Goal: Information Seeking & Learning: Learn about a topic

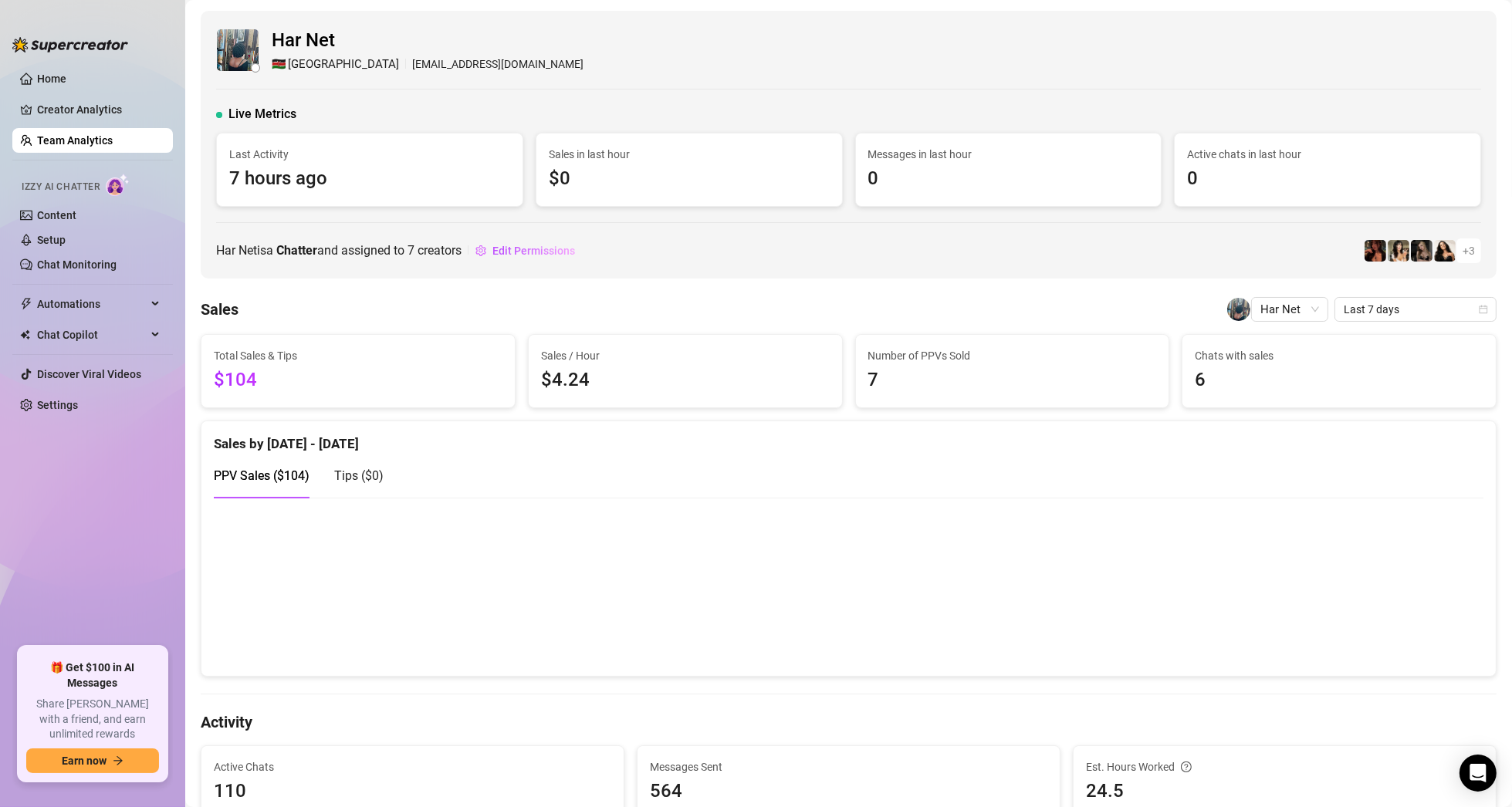
click at [80, 134] on link "Team Analytics" at bounding box center [74, 141] width 75 height 13
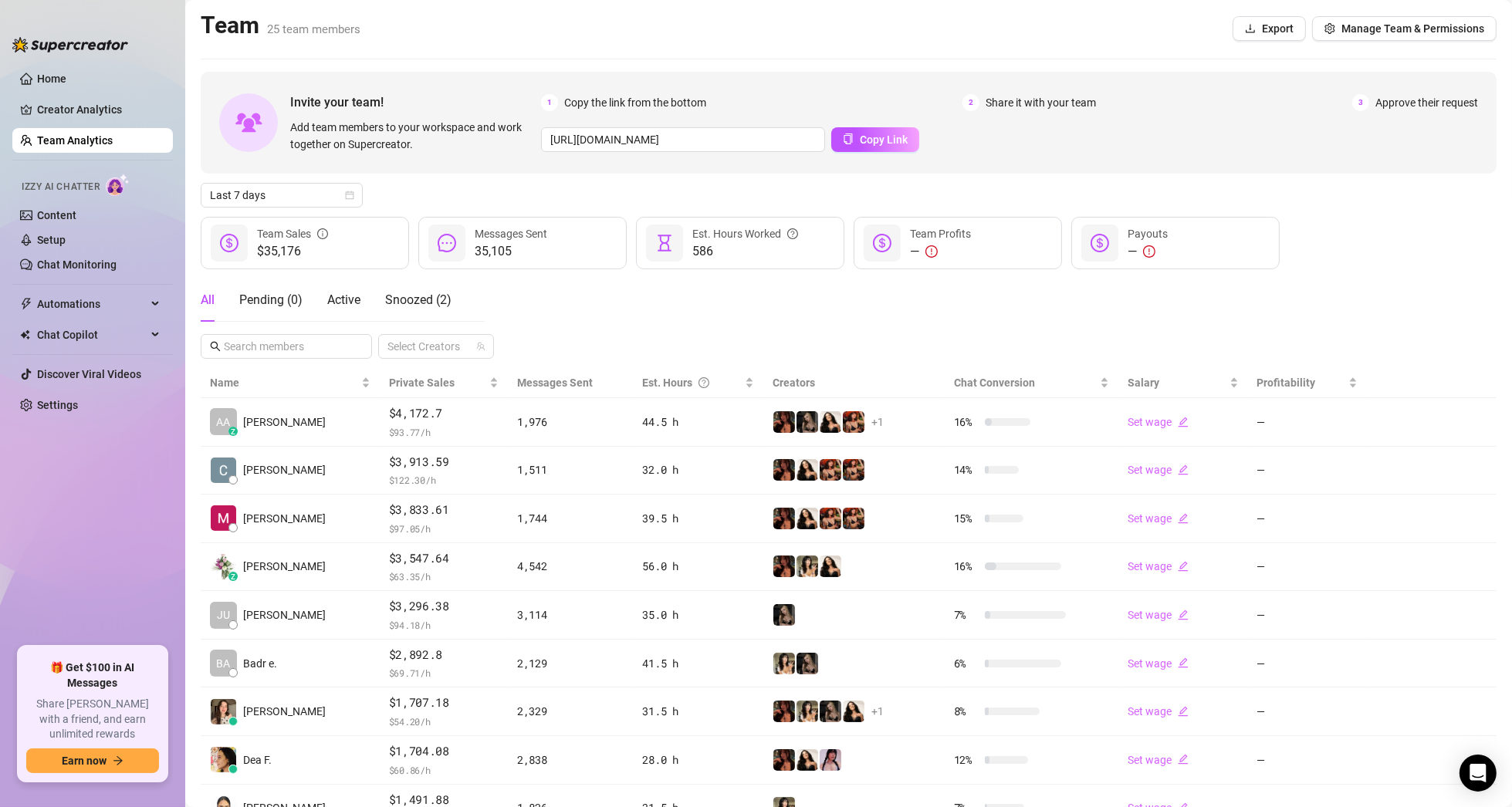
click at [99, 141] on link "Team Analytics" at bounding box center [74, 141] width 75 height 13
click at [53, 135] on link "Team Analytics" at bounding box center [74, 141] width 75 height 13
click at [632, 291] on div "All Pending ( 0 ) Active Snoozed ( 2 ) Select Creators" at bounding box center [848, 318] width 1296 height 80
click at [308, 67] on main "Team 25 team members Export Manage Team & Permissions Invite your team! Add tea…" at bounding box center [848, 485] width 1326 height 971
click at [329, 38] on h2 "Team 25 team members" at bounding box center [281, 25] width 160 height 30
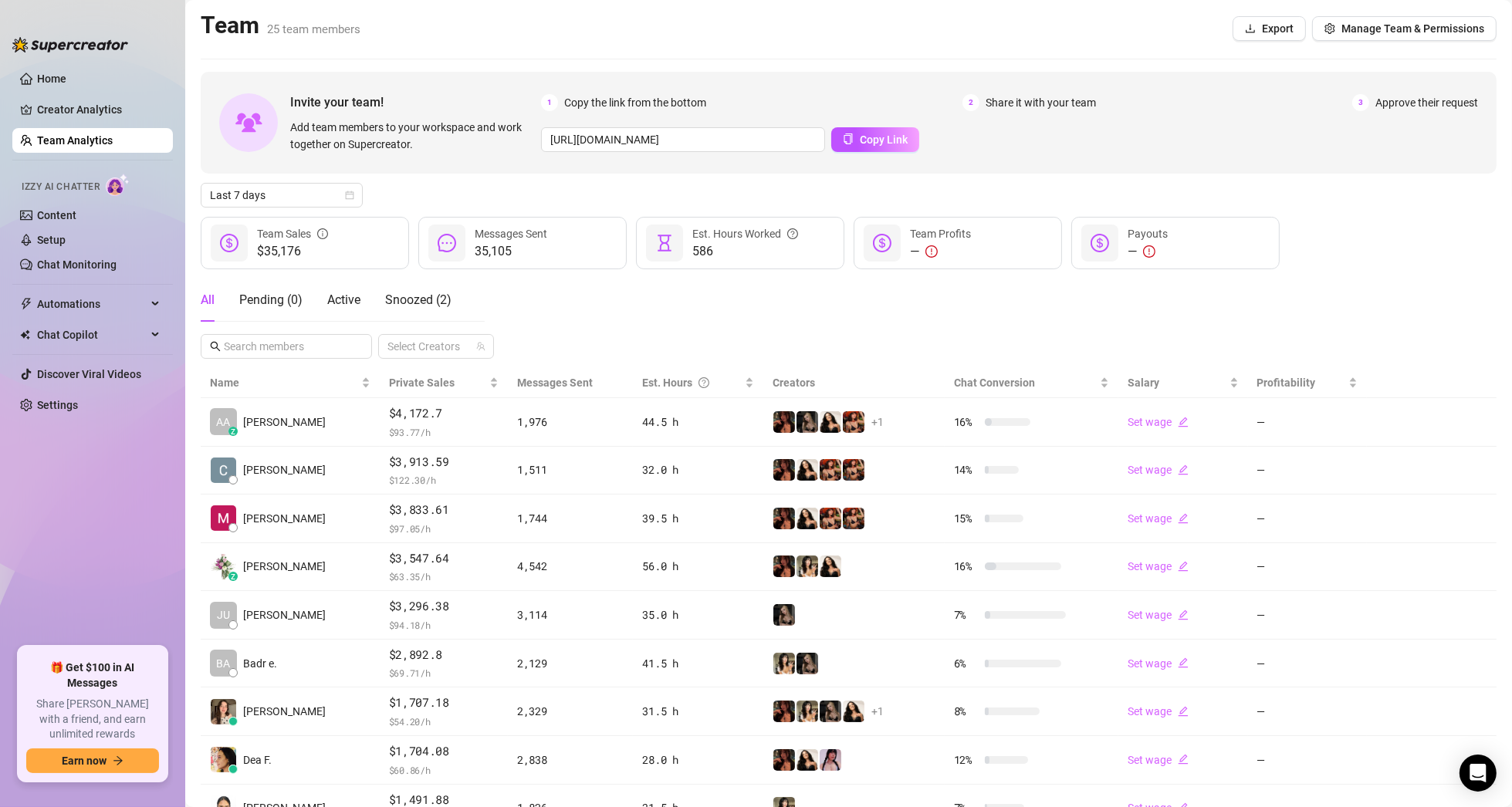
click at [404, 179] on div "Invite your team! Add team members to your workspace and work together on Super…" at bounding box center [848, 498] width 1296 height 853
click at [354, 53] on main "Team 25 team members Export Manage Team & Permissions Invite your team! Add tea…" at bounding box center [848, 485] width 1326 height 971
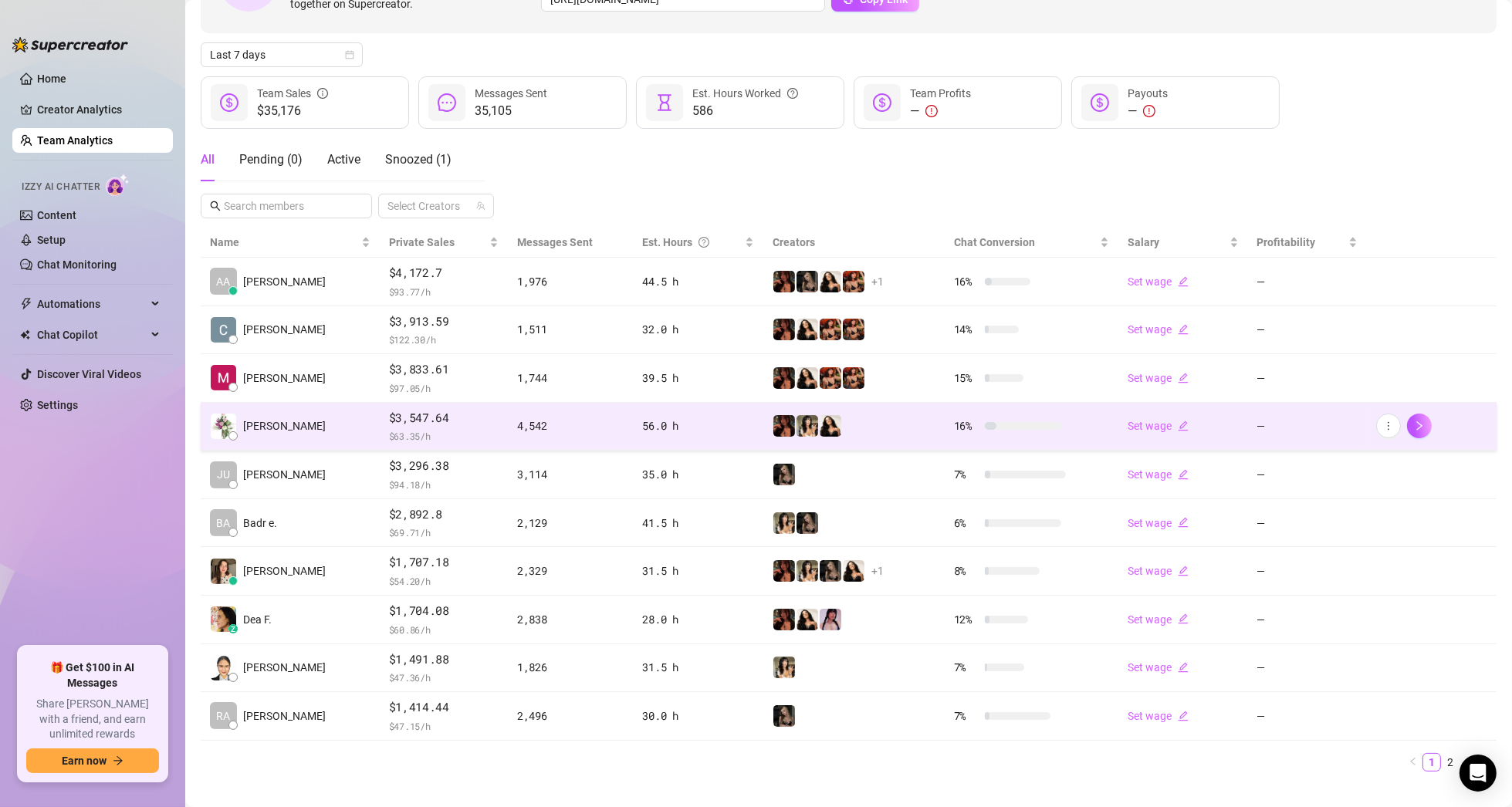
scroll to position [154, 0]
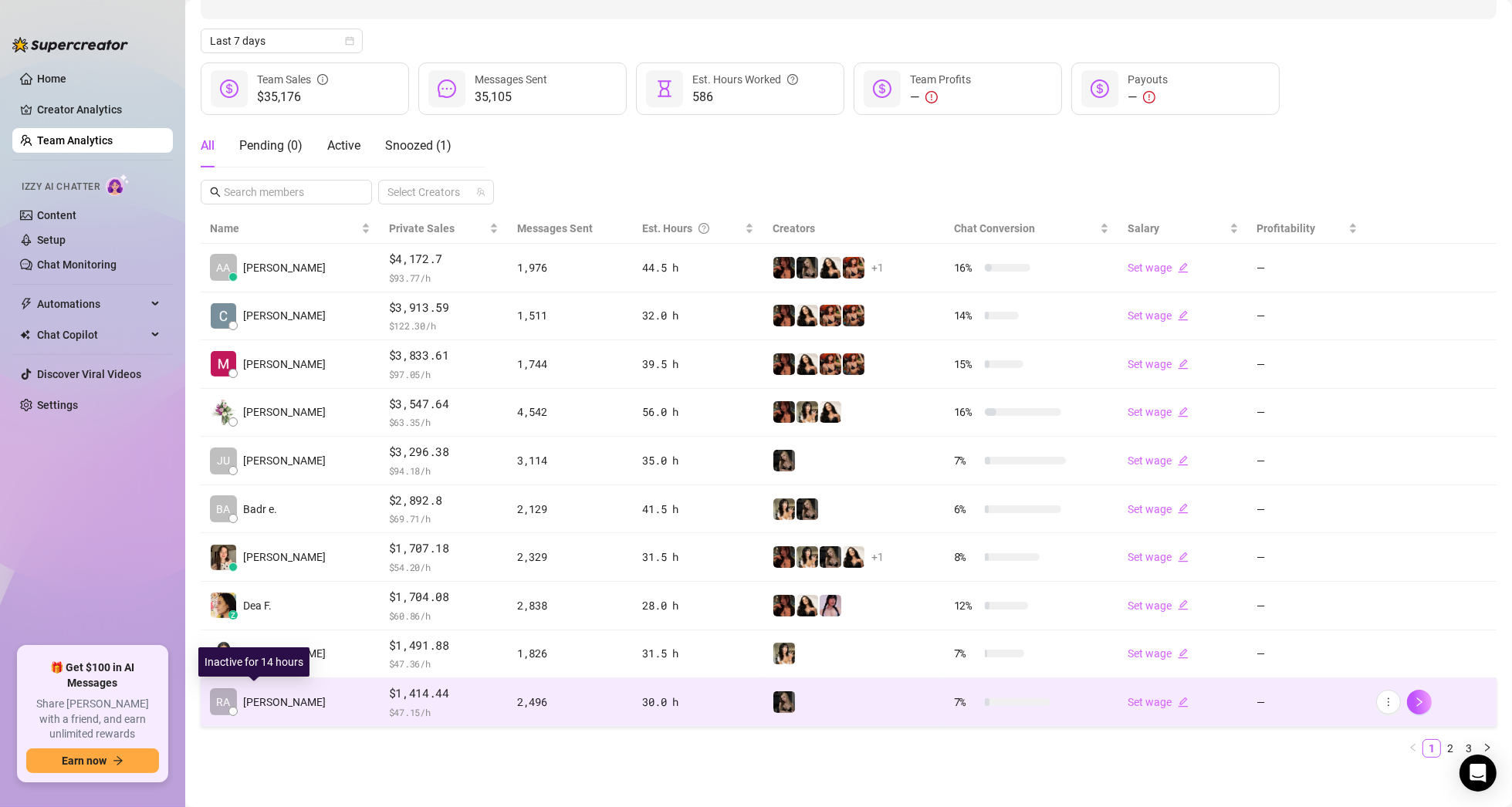
click at [243, 700] on span "[PERSON_NAME]" at bounding box center [284, 702] width 83 height 17
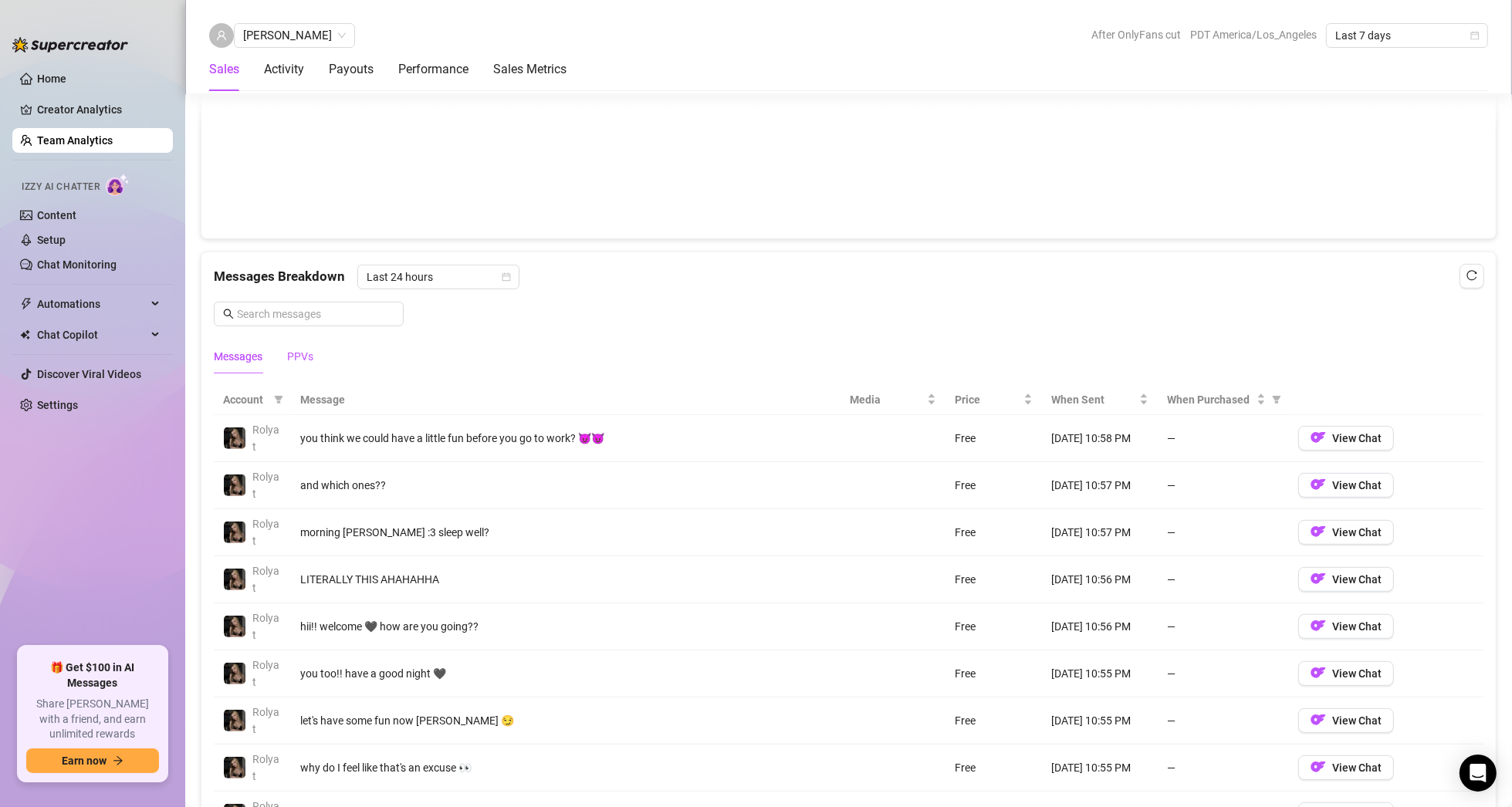
click at [308, 352] on div "PPVs" at bounding box center [300, 356] width 26 height 17
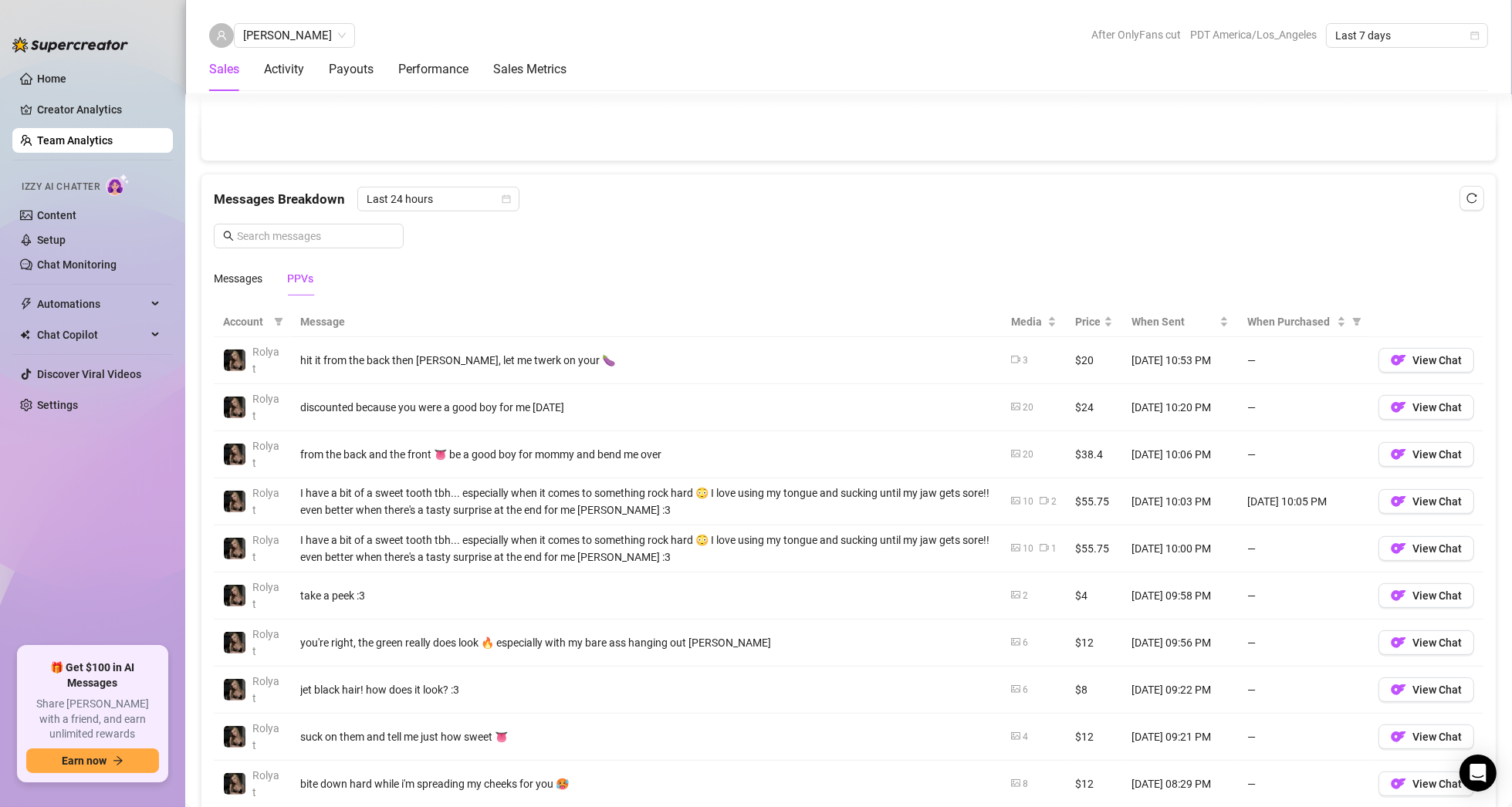
scroll to position [1080, 0]
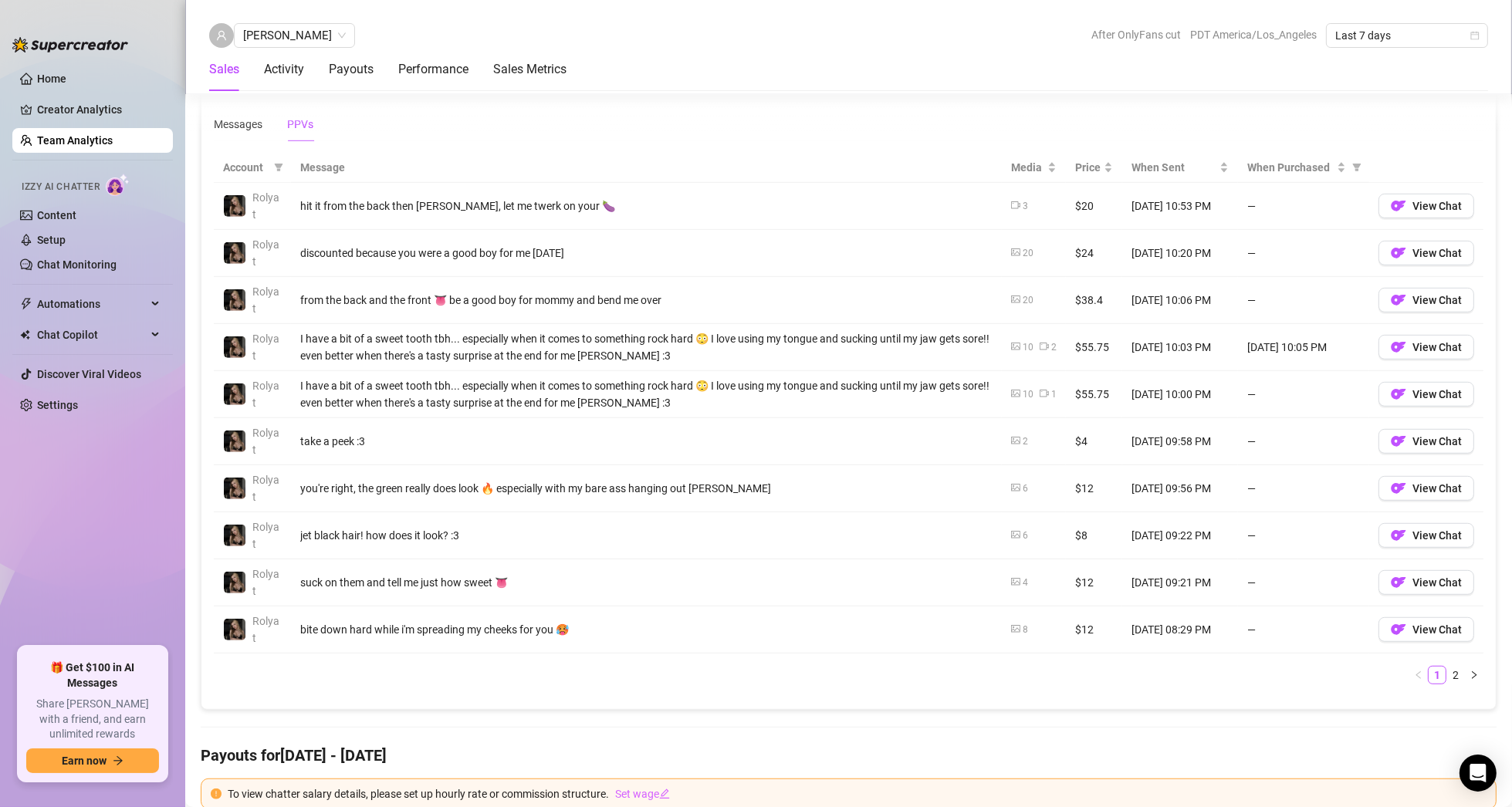
click at [1447, 672] on link "2" at bounding box center [1455, 674] width 17 height 17
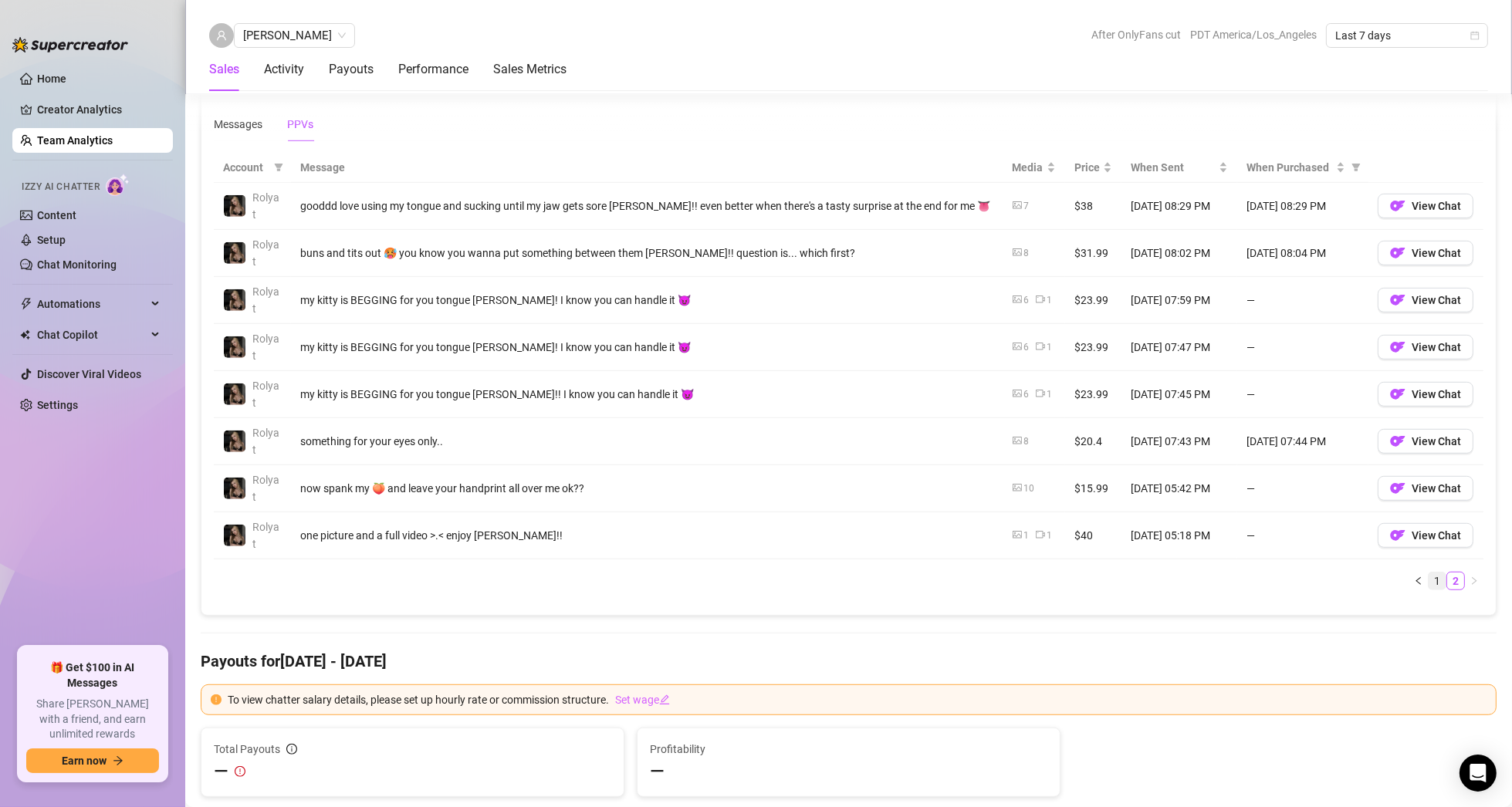
click at [1429, 580] on link "1" at bounding box center [1437, 581] width 17 height 17
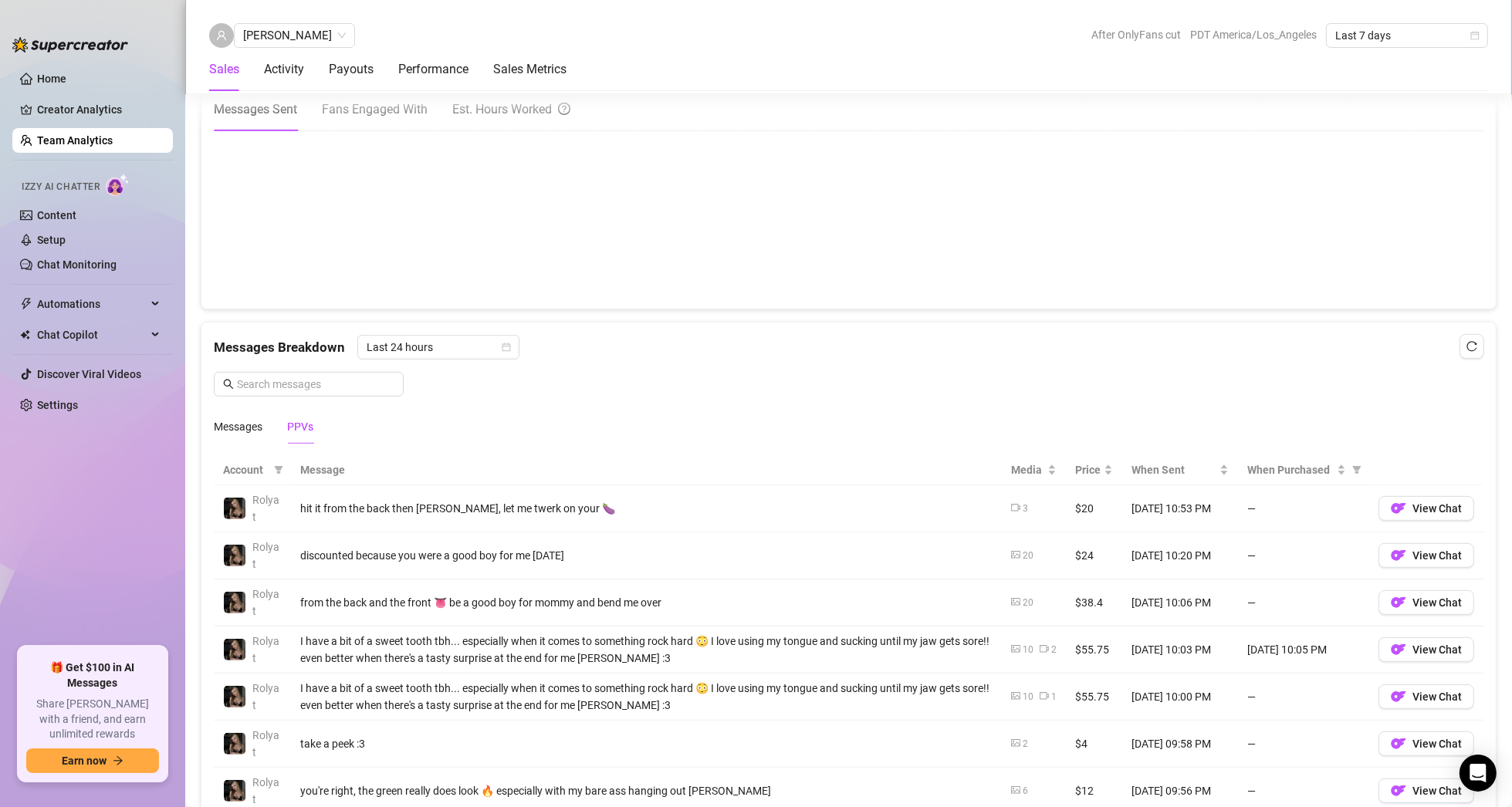
scroll to position [772, 0]
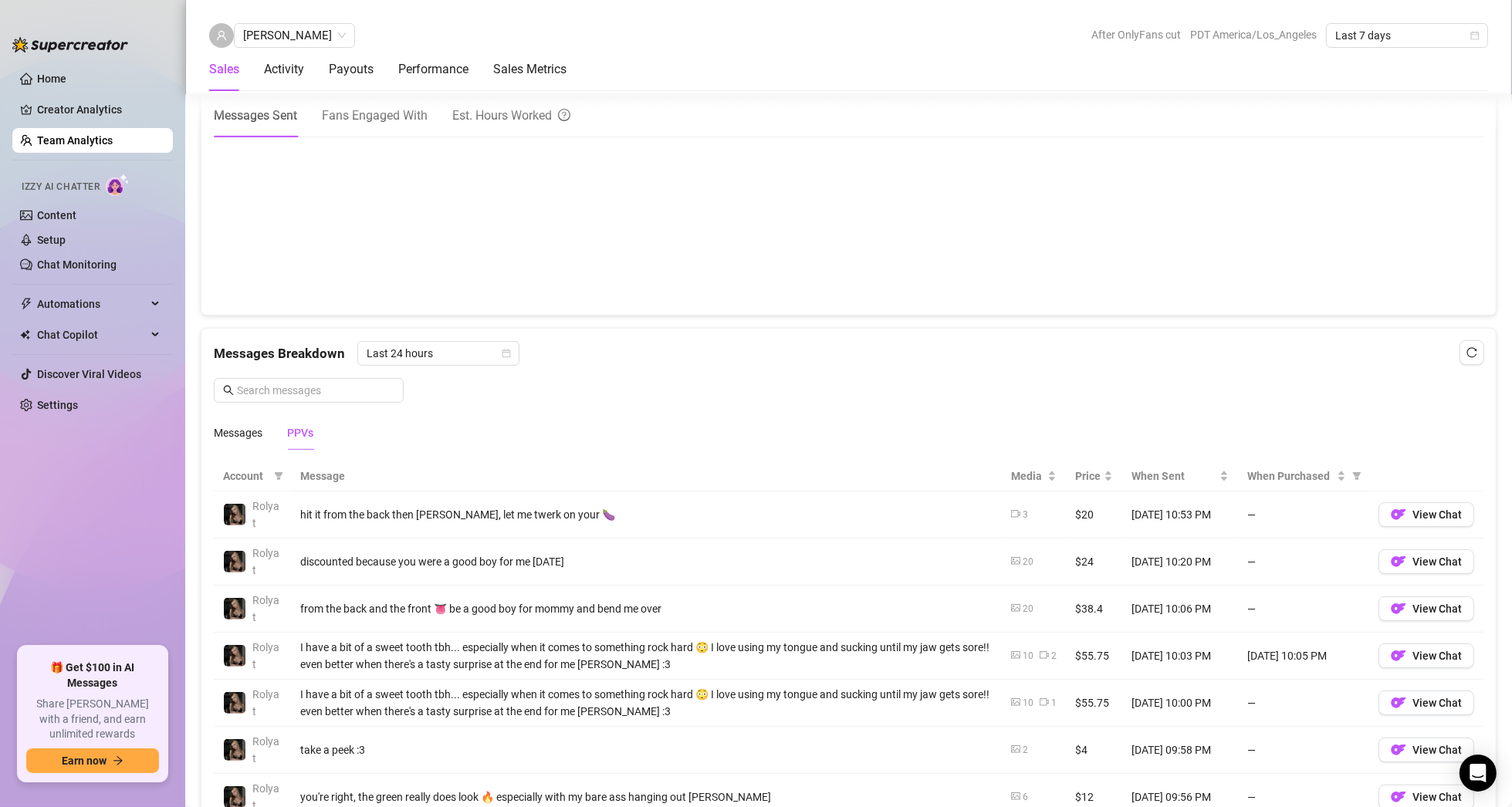
click at [766, 379] on div "Messages Breakdown Last 24 hours Messages PPVs" at bounding box center [848, 395] width 1270 height 108
click at [357, 329] on div "Messages Breakdown Last 24 hours Messages PPVs" at bounding box center [848, 389] width 1294 height 121
click at [654, 385] on div "Messages Breakdown Last 24 hours Messages PPVs" at bounding box center [848, 395] width 1270 height 108
click at [567, 291] on canvas at bounding box center [842, 225] width 1257 height 154
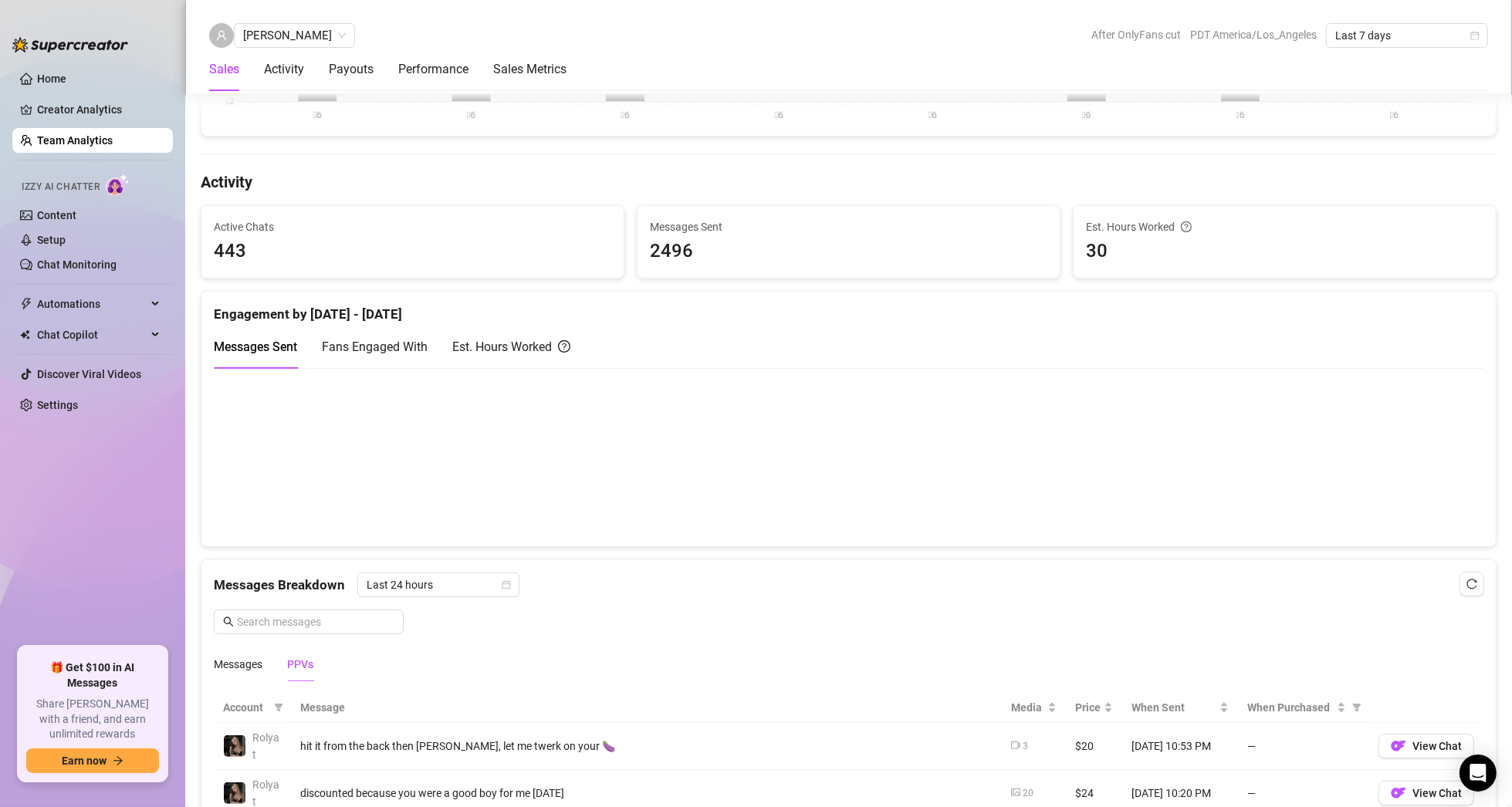
click at [632, 334] on div "Messages Sent Fans Engaged With Est. Hours Worked" at bounding box center [848, 346] width 1270 height 44
click at [86, 136] on link "Team Analytics" at bounding box center [74, 141] width 75 height 13
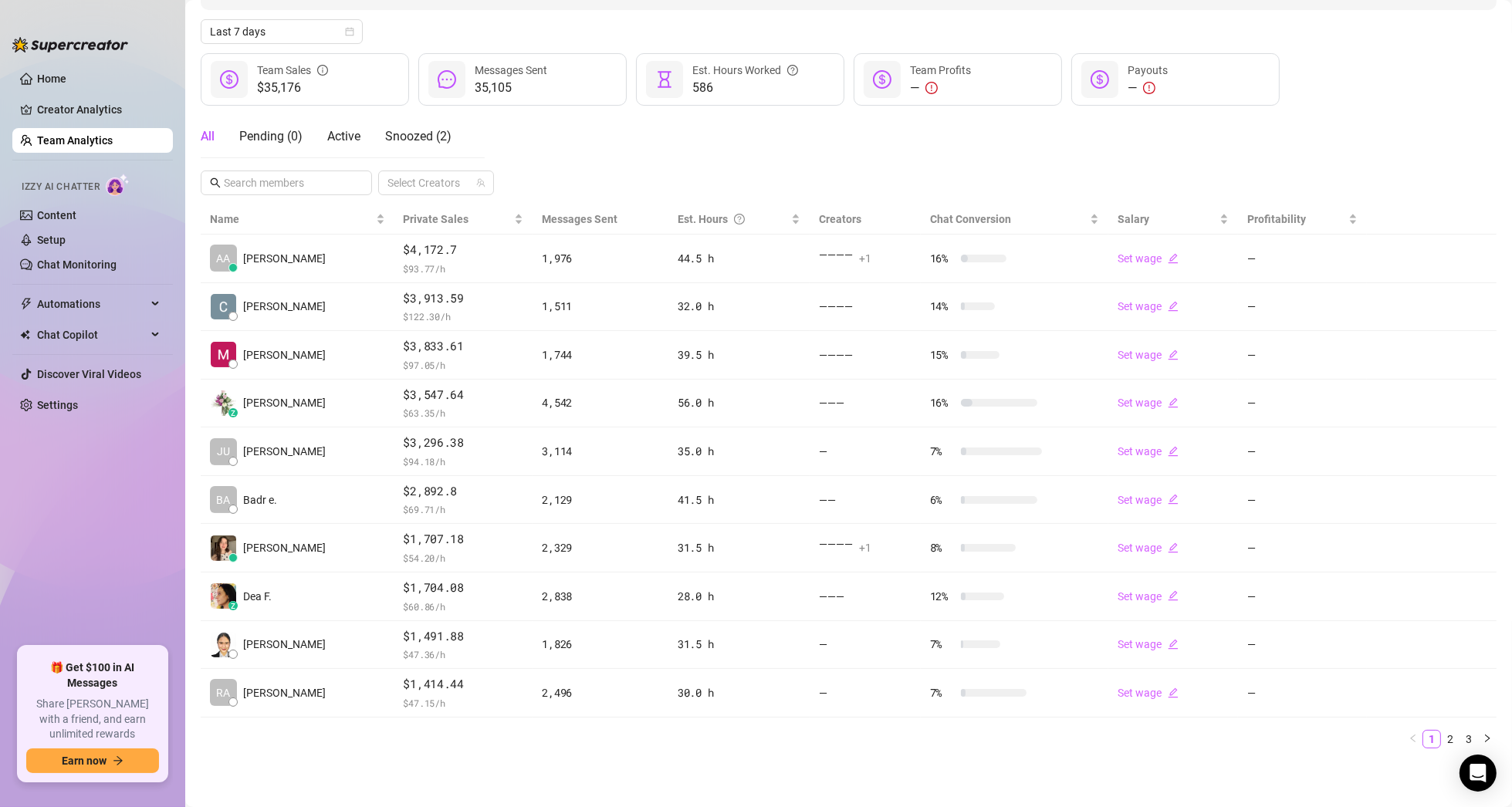
scroll to position [161, 0]
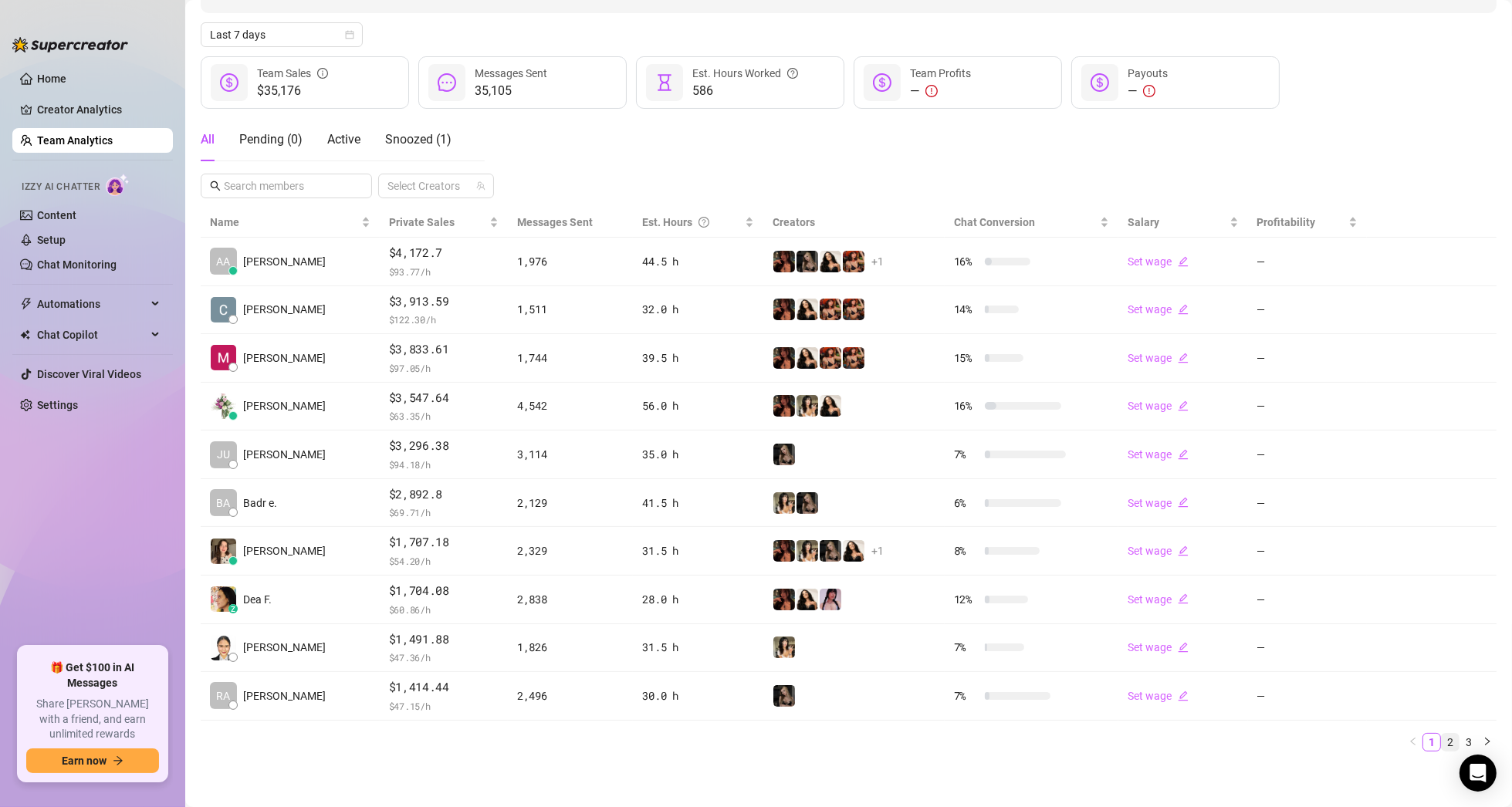
click at [1446, 739] on link "2" at bounding box center [1449, 742] width 17 height 17
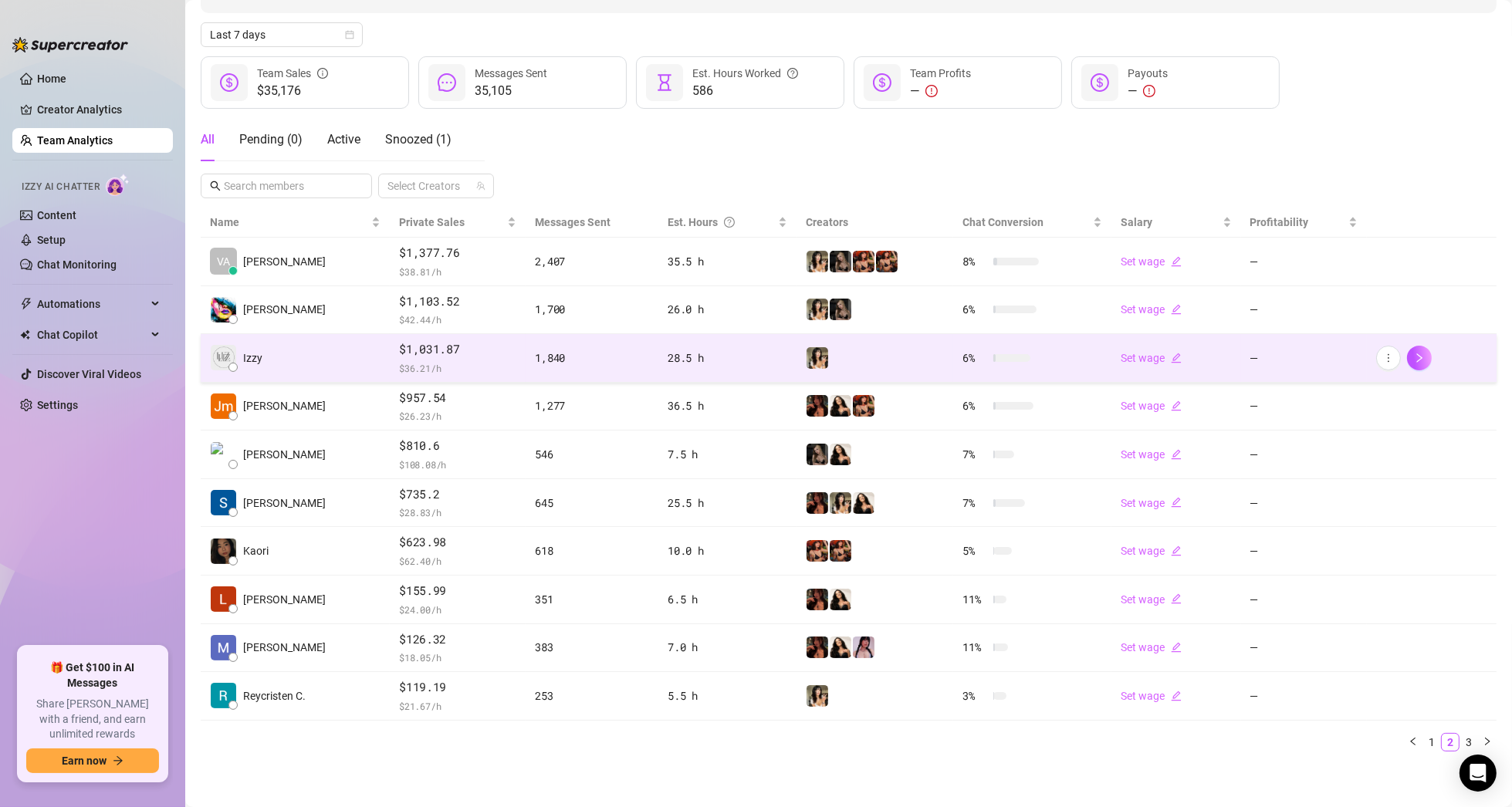
click at [313, 350] on td "Izzy" at bounding box center [295, 359] width 189 height 48
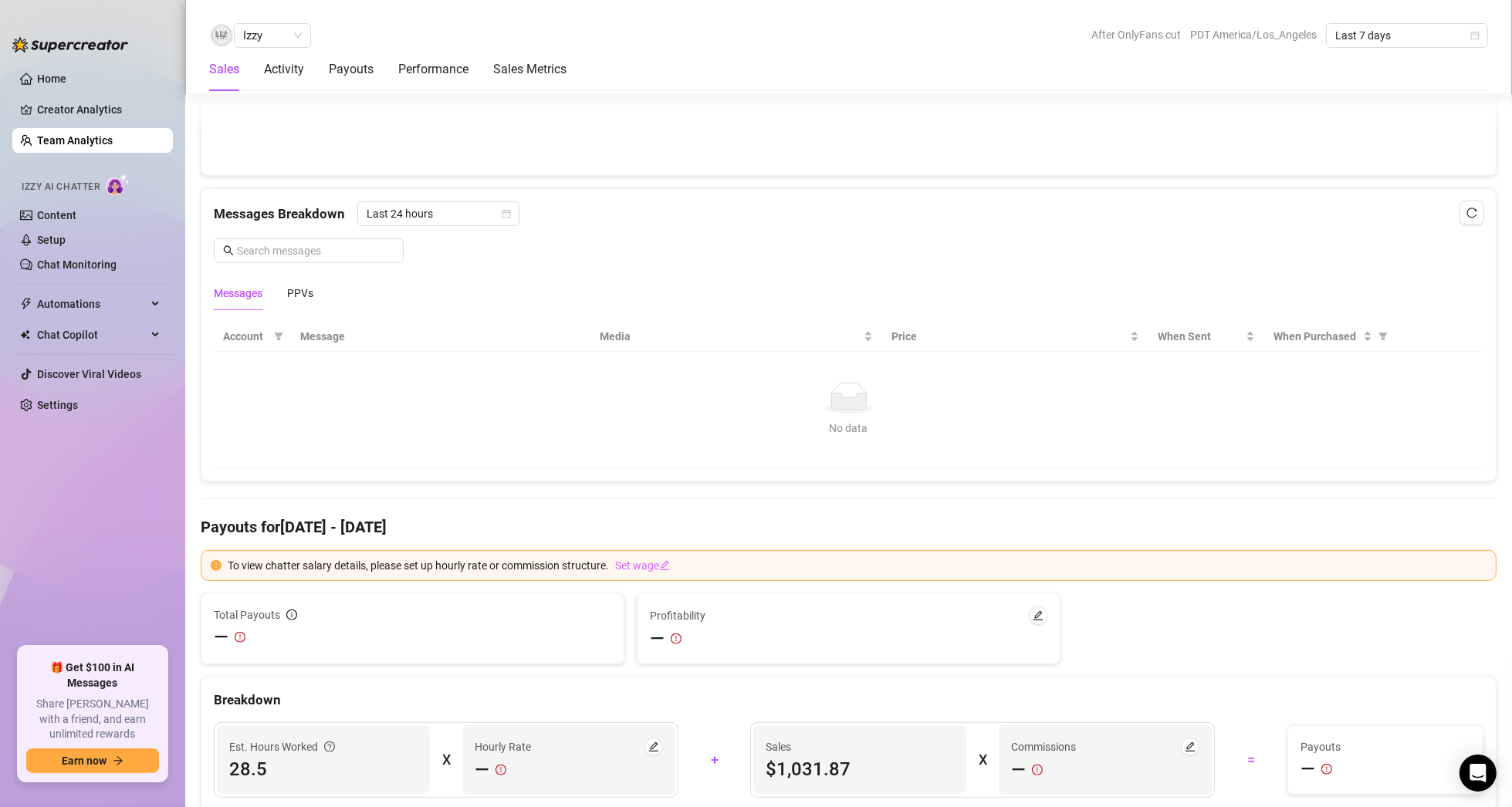
scroll to position [926, 0]
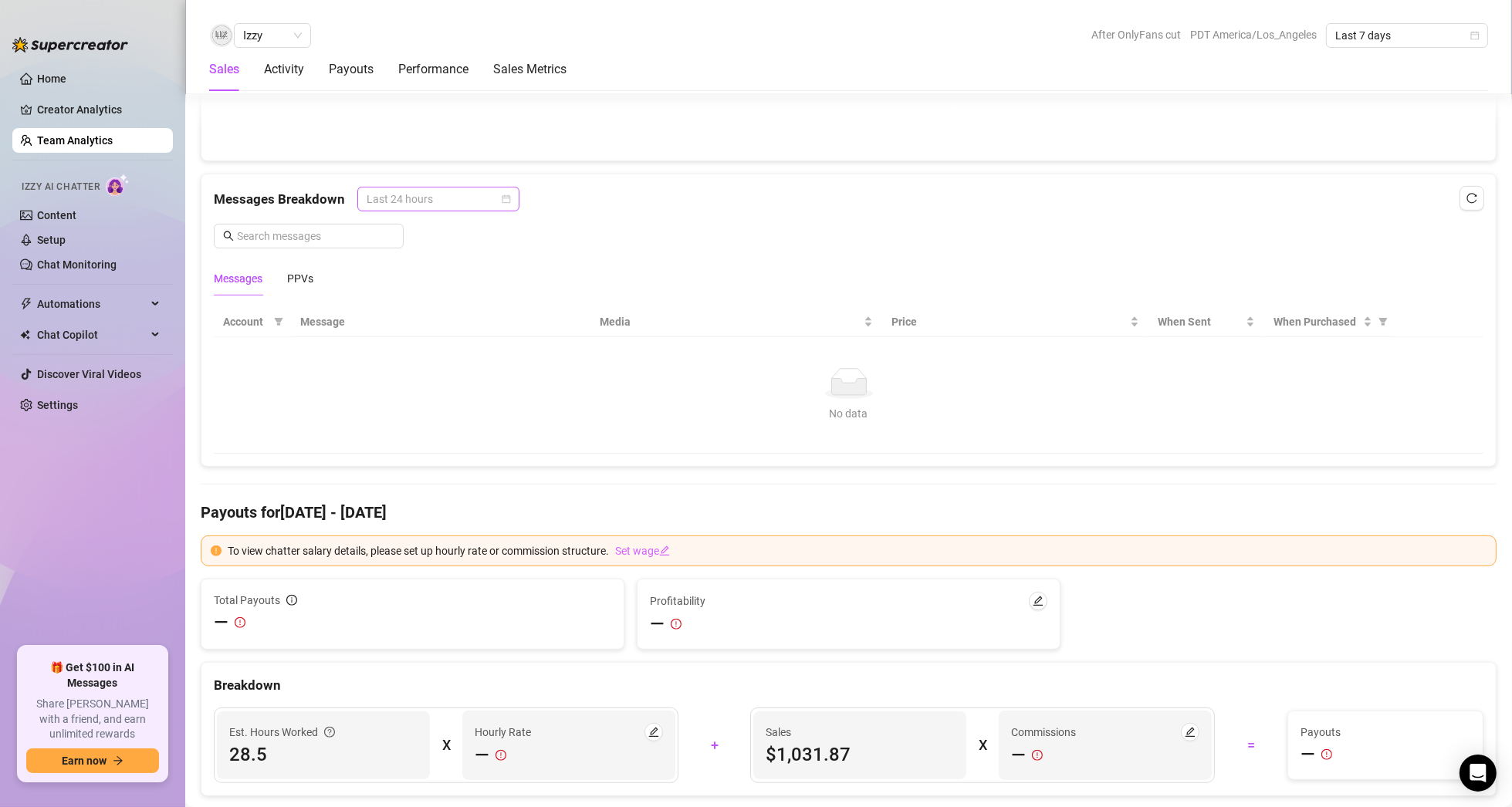
click at [419, 196] on span "Last 24 hours" at bounding box center [439, 199] width 143 height 23
click at [433, 251] on div "Last Week" at bounding box center [436, 252] width 137 height 17
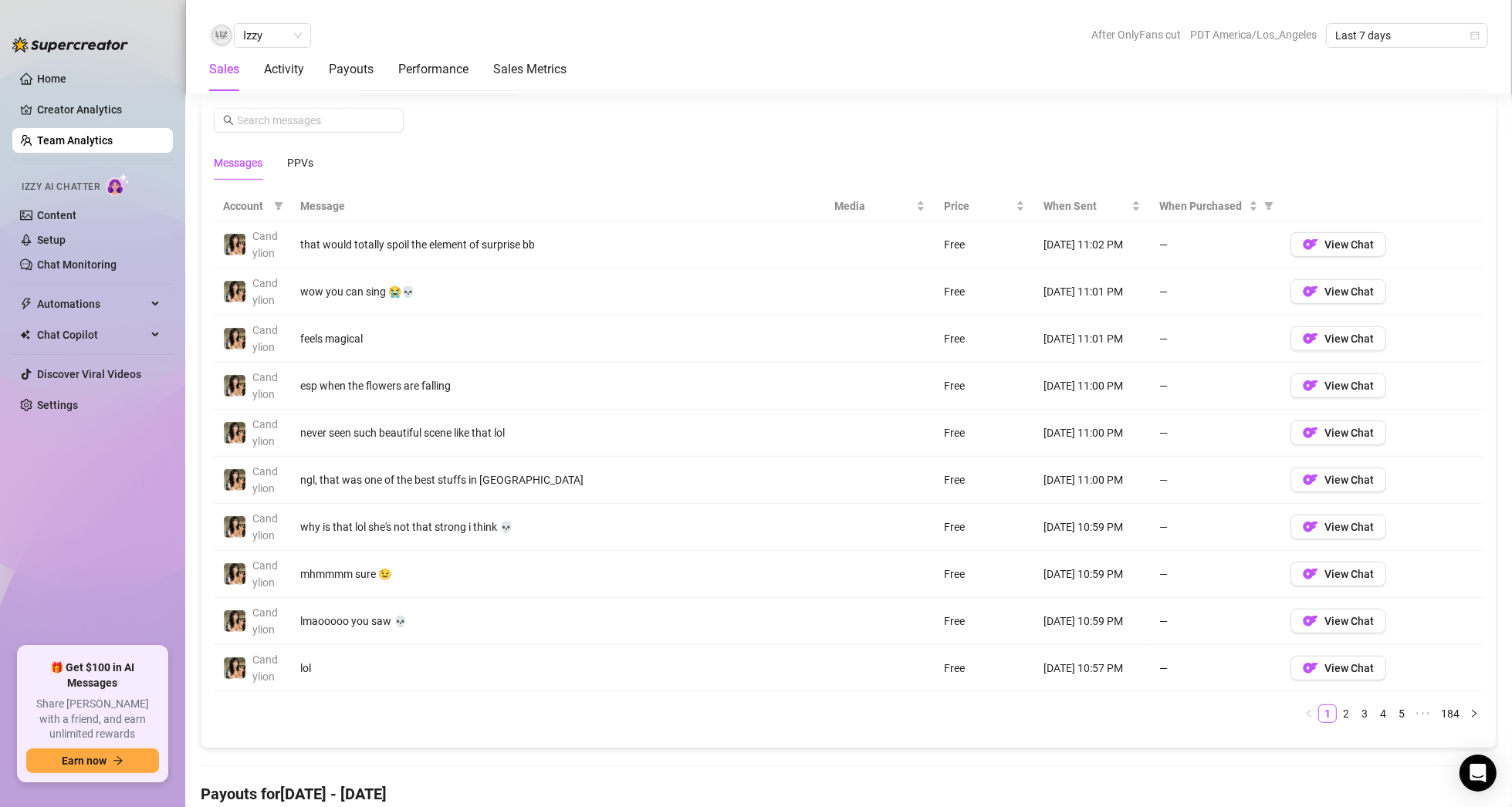
scroll to position [1080, 0]
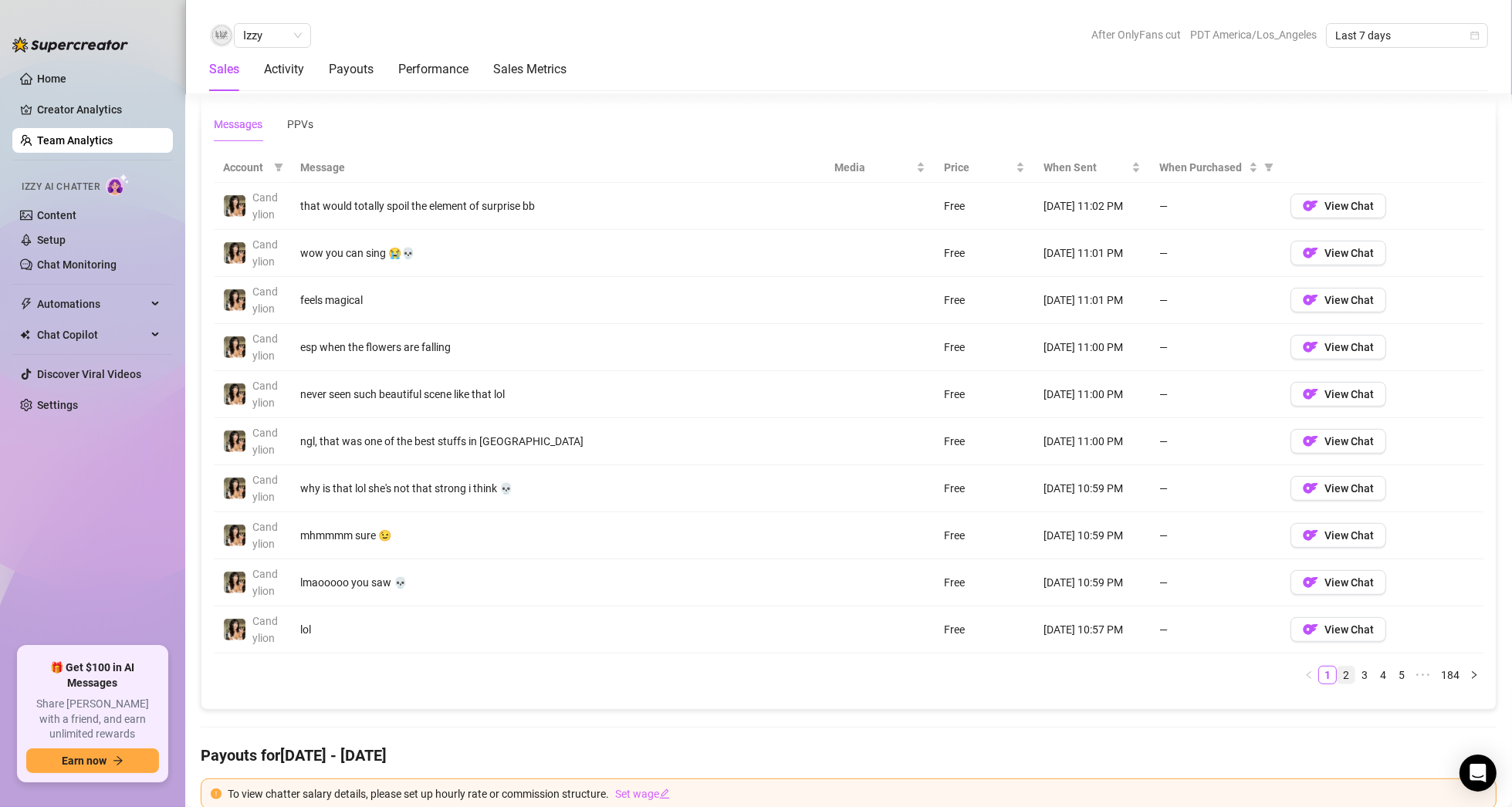
click at [1337, 668] on link "2" at bounding box center [1345, 674] width 17 height 17
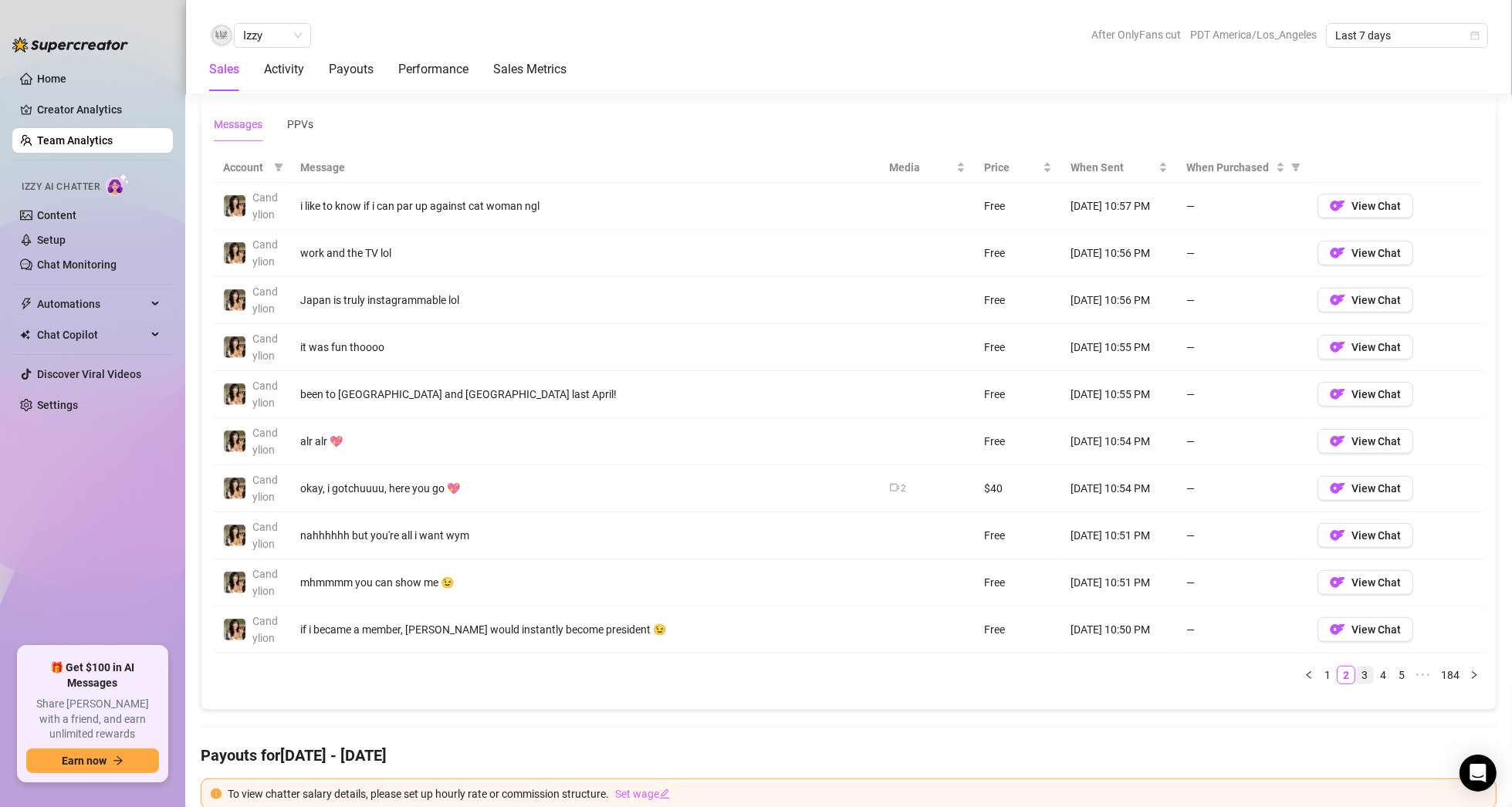
click at [1357, 667] on link "3" at bounding box center [1364, 674] width 17 height 17
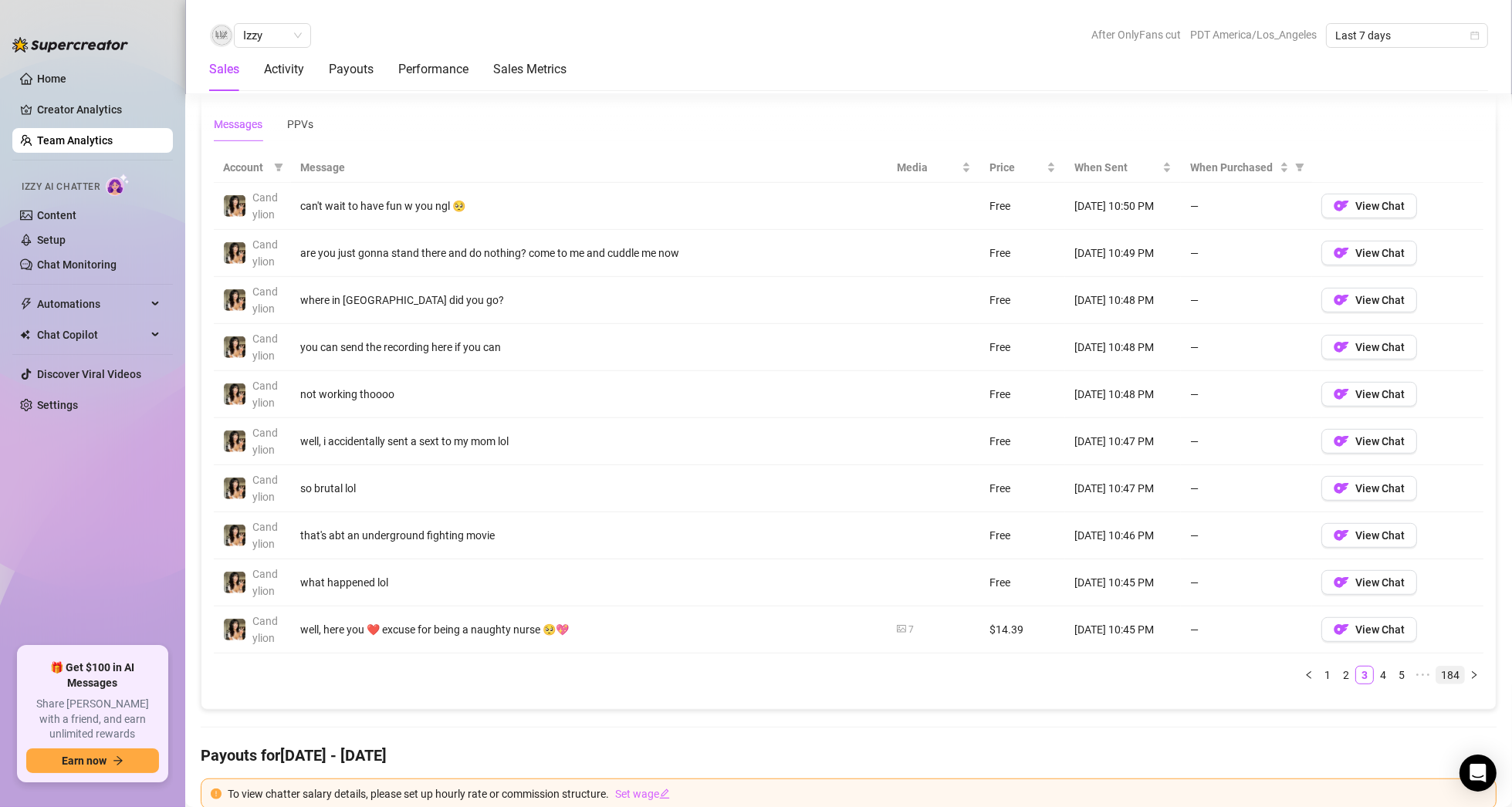
click at [1436, 672] on link "184" at bounding box center [1449, 674] width 28 height 17
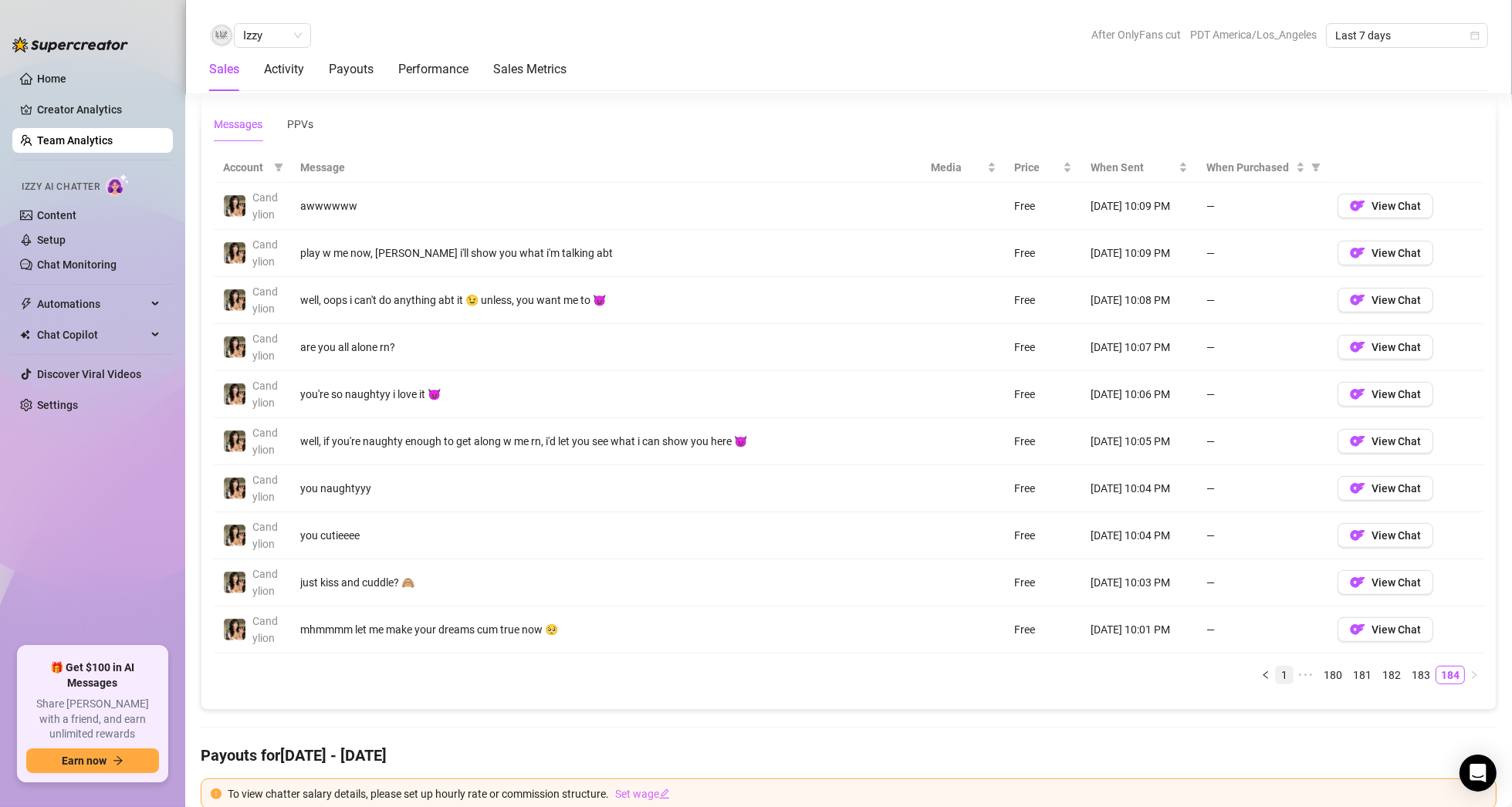
click at [1275, 670] on link "1" at bounding box center [1283, 674] width 17 height 17
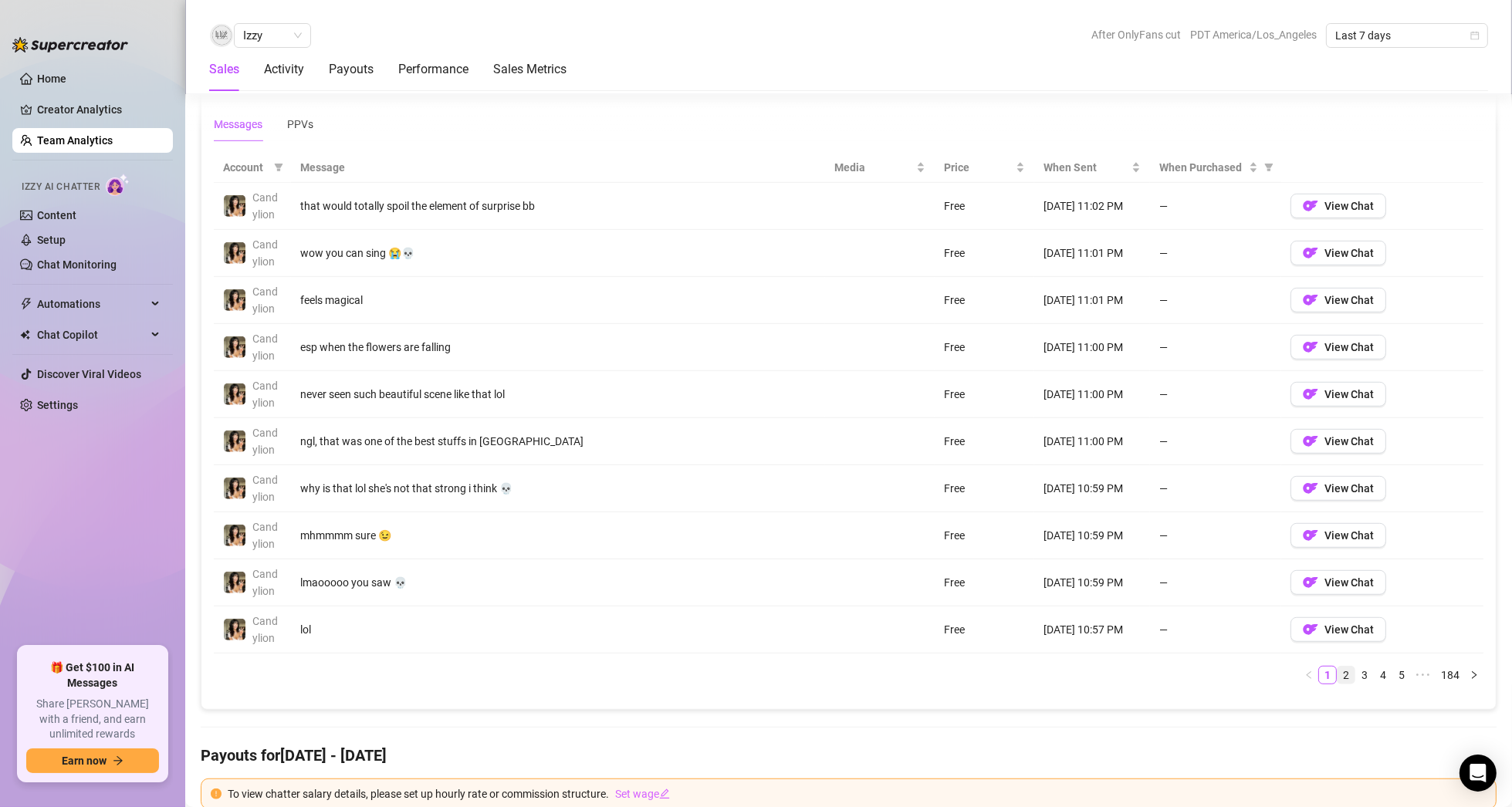
click at [1337, 669] on link "2" at bounding box center [1345, 674] width 17 height 17
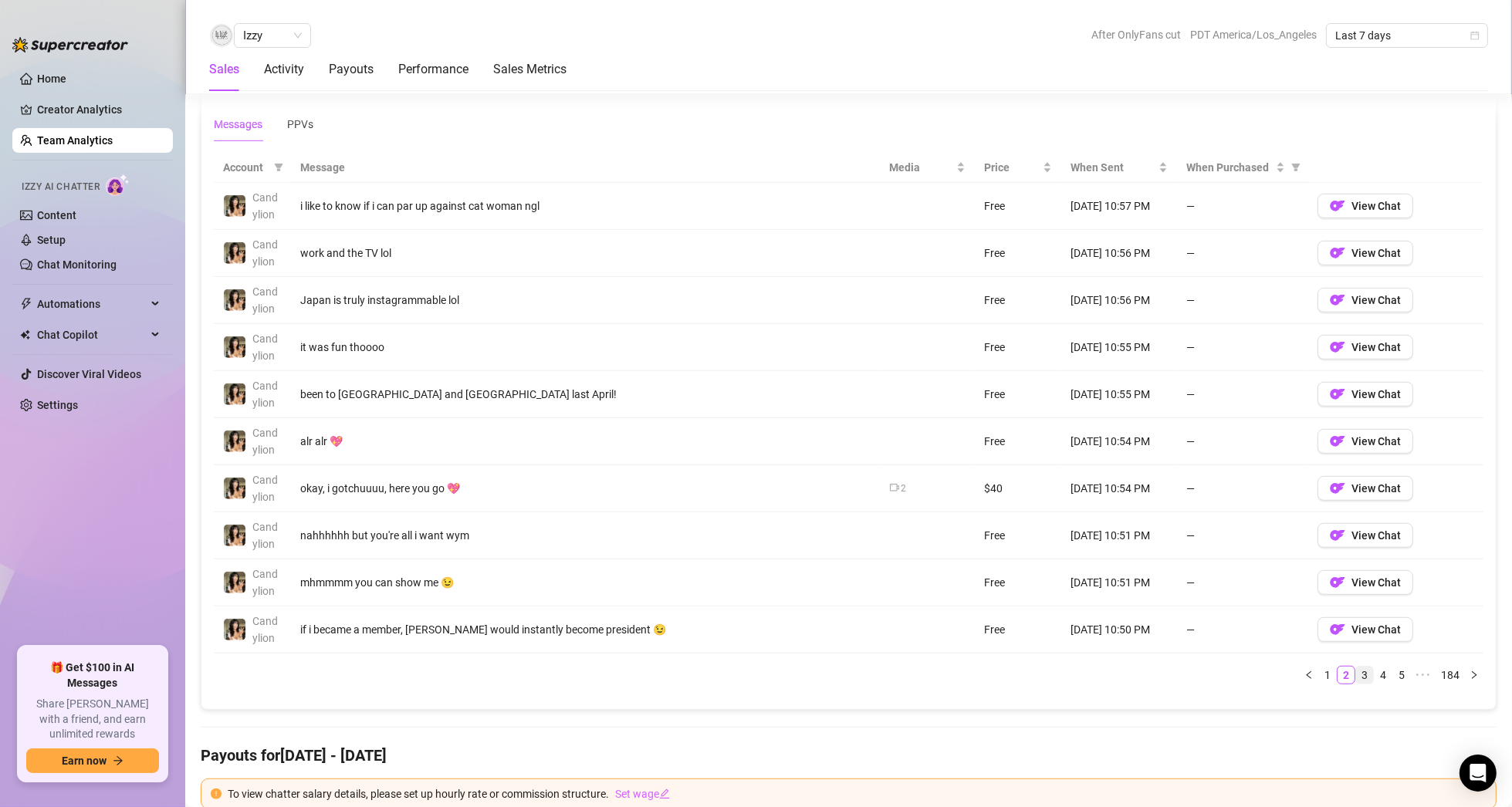
click at [1356, 669] on link "3" at bounding box center [1364, 674] width 17 height 17
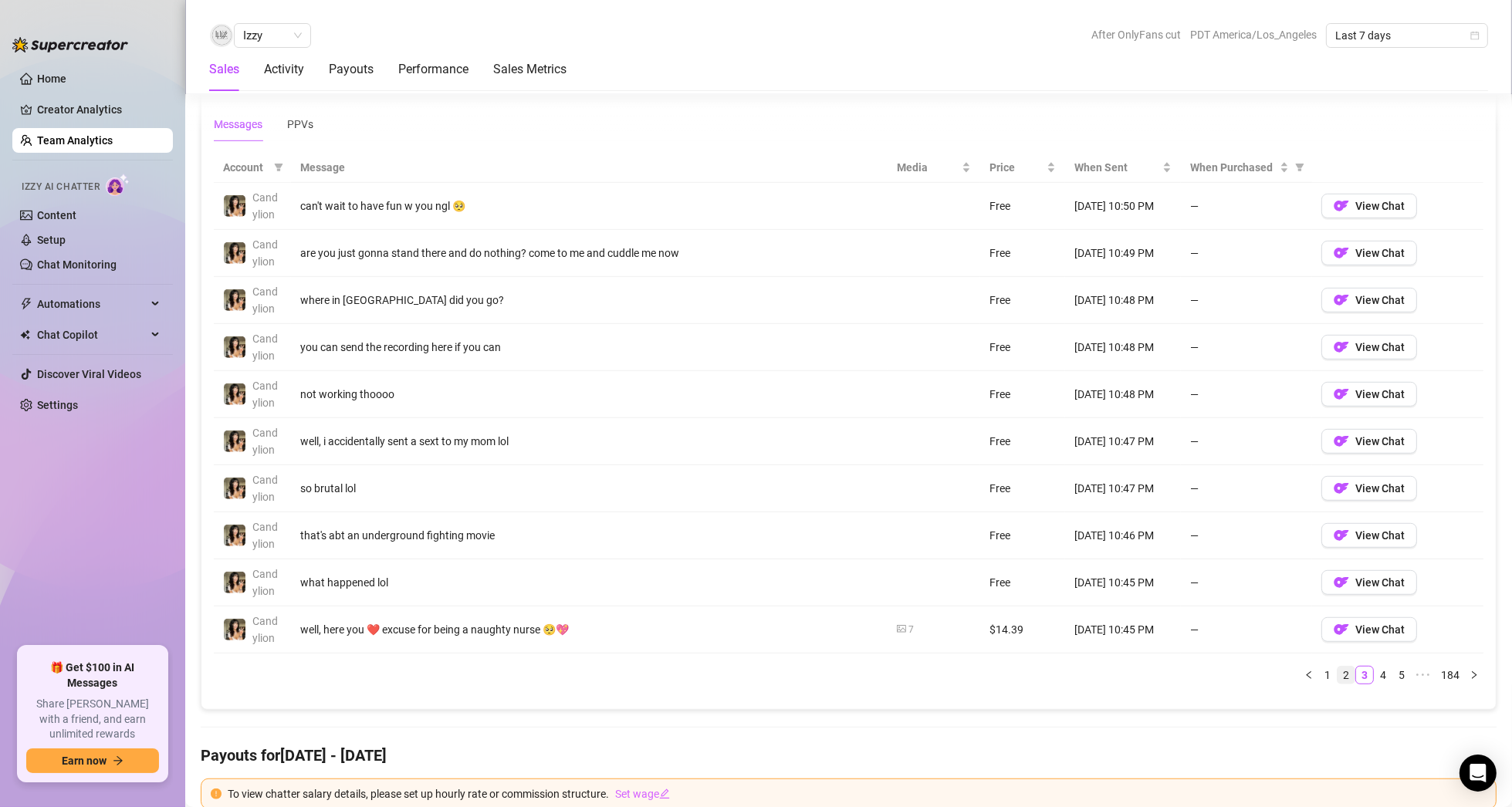
click at [1337, 671] on link "2" at bounding box center [1345, 674] width 17 height 17
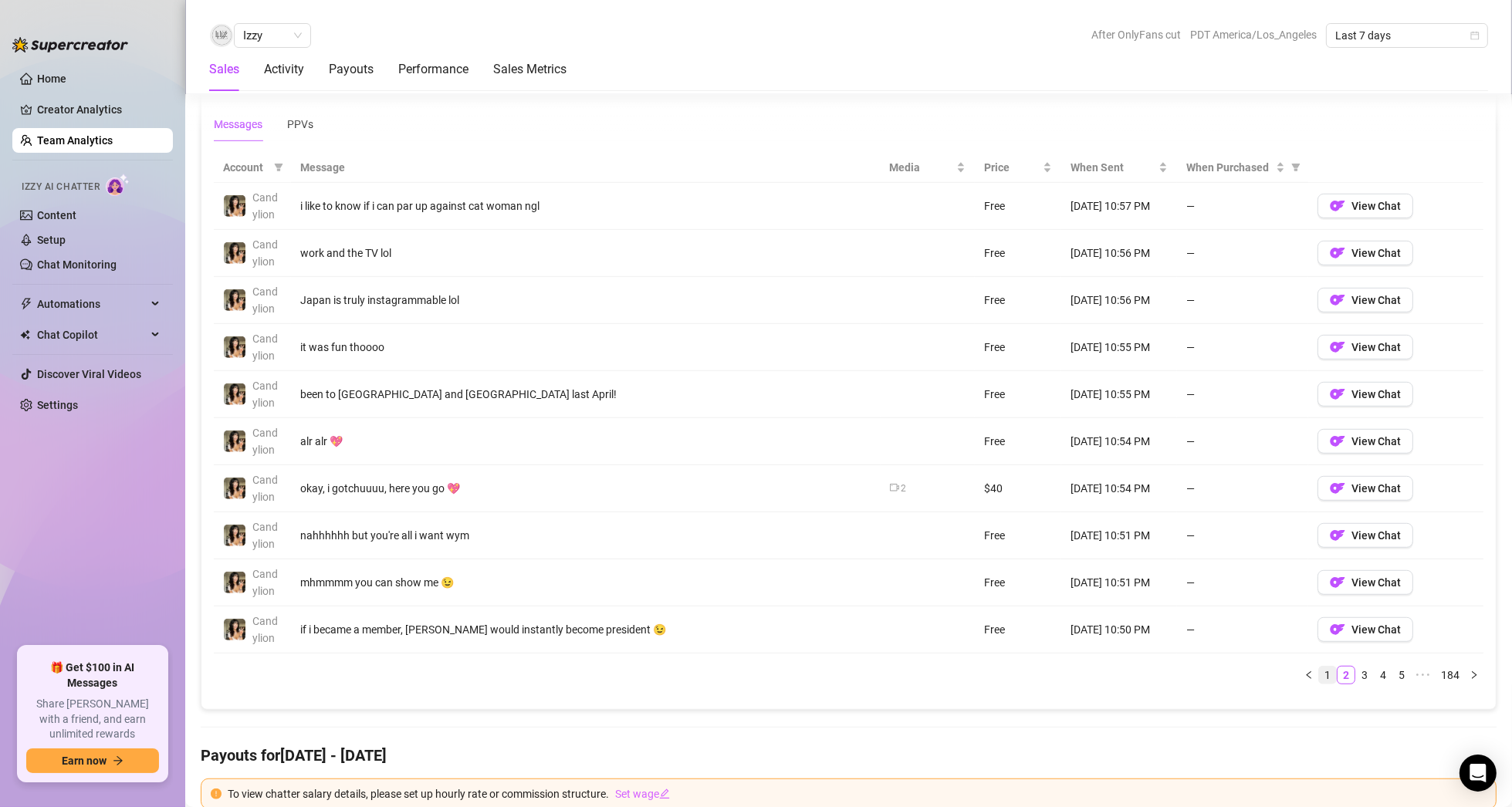
click at [1319, 670] on link "1" at bounding box center [1327, 674] width 17 height 17
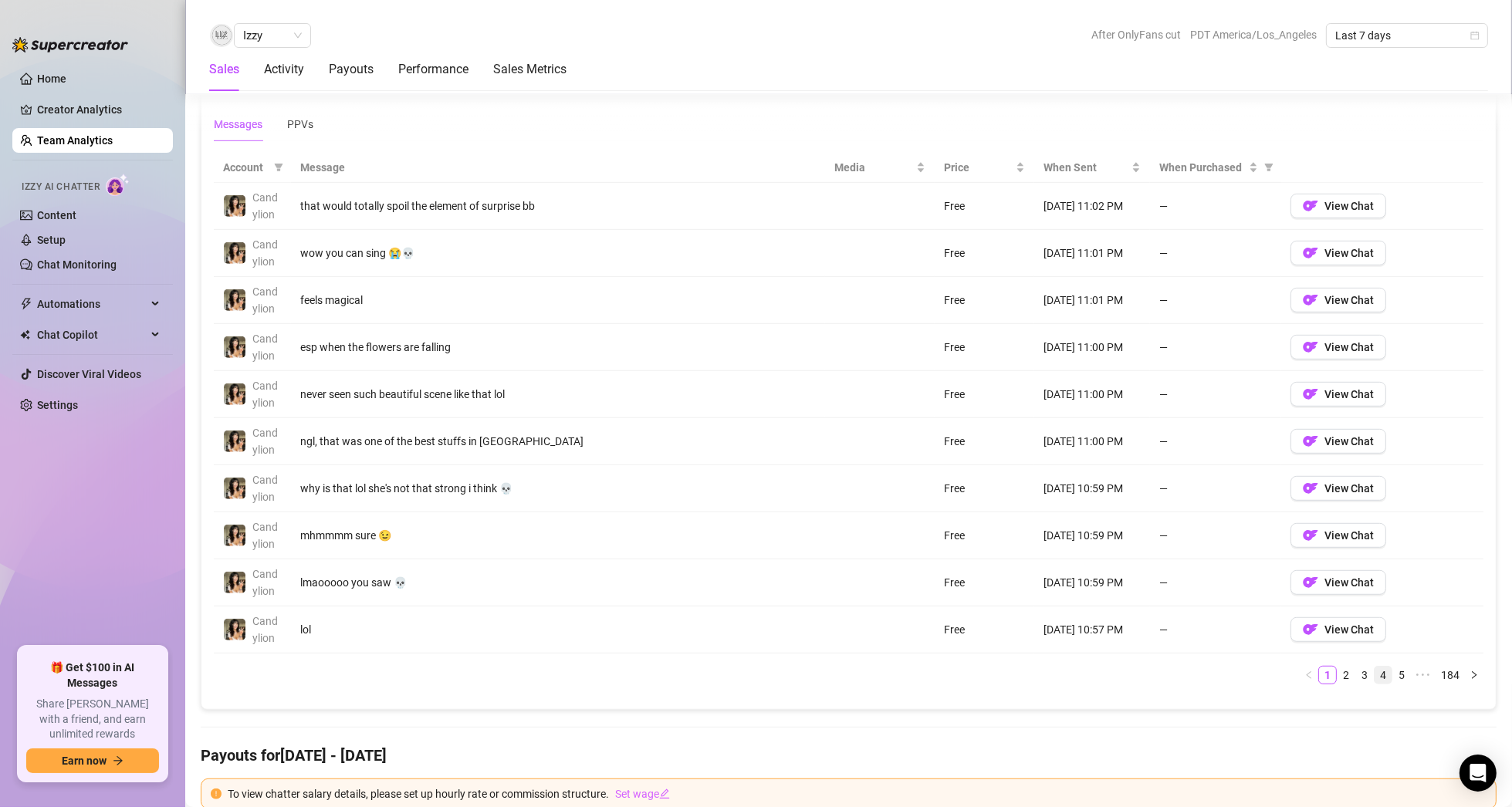
click at [1375, 666] on link "4" at bounding box center [1383, 674] width 17 height 17
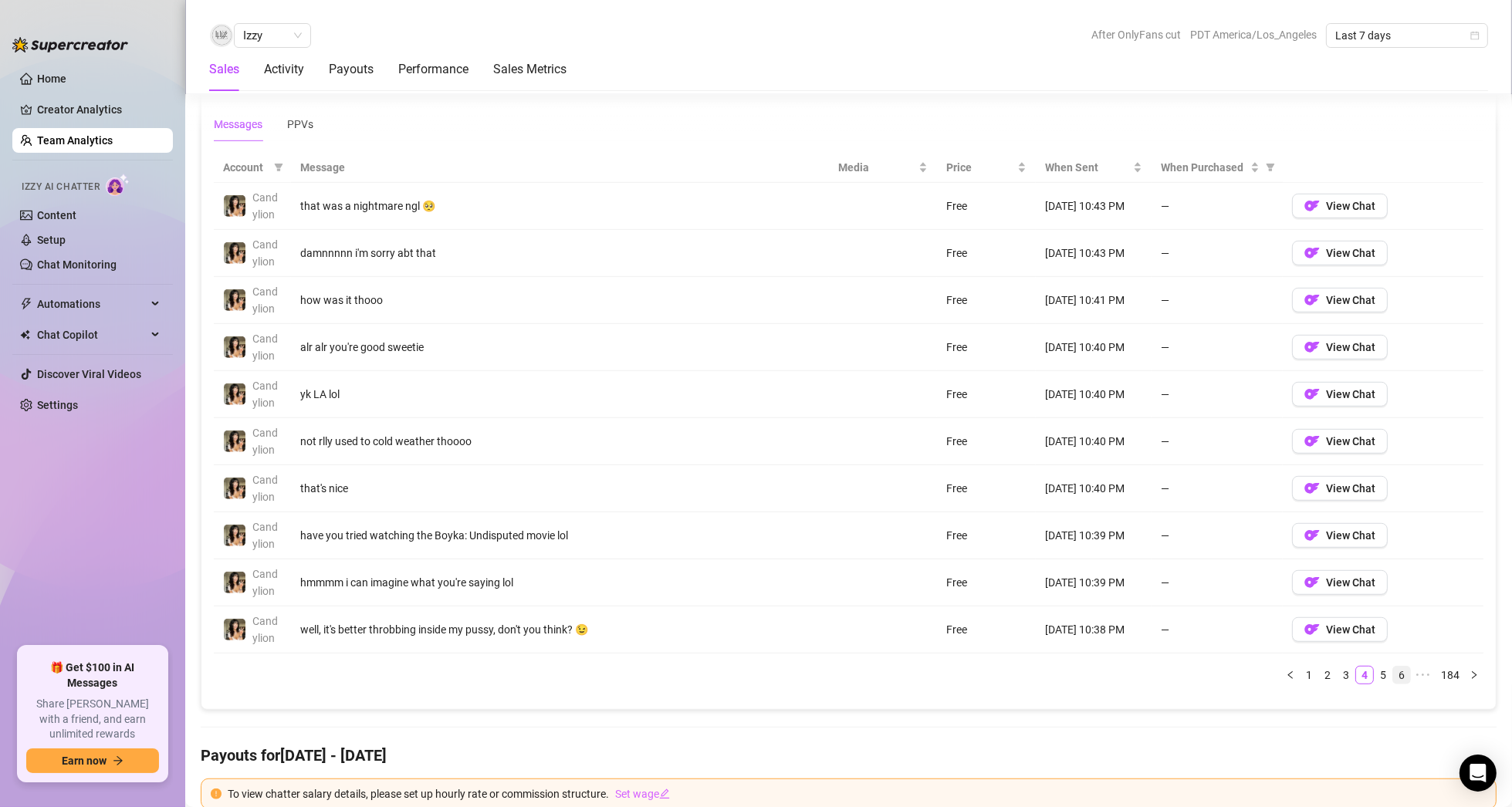
click at [1393, 667] on link "6" at bounding box center [1401, 674] width 17 height 17
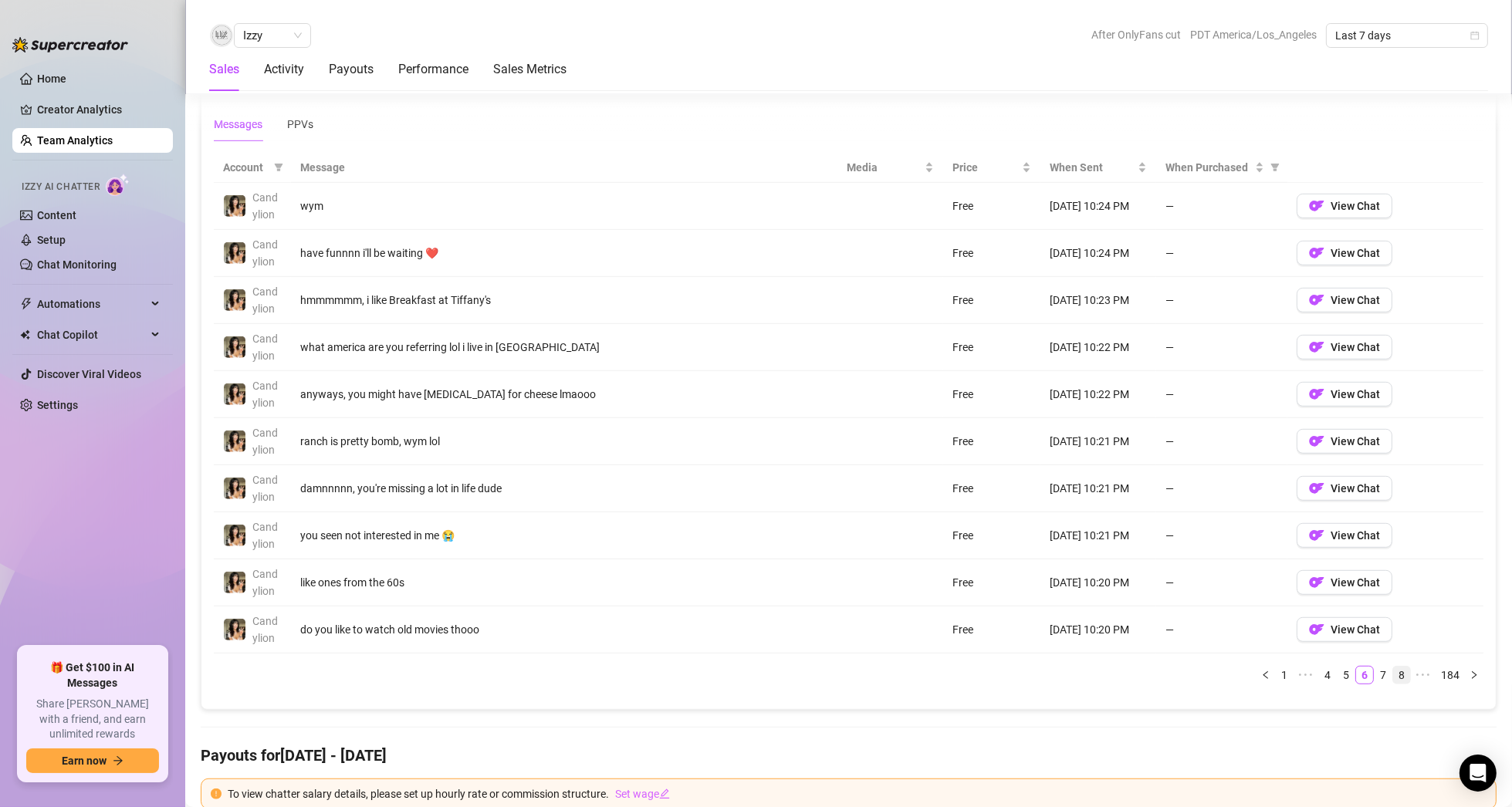
click at [1393, 667] on link "8" at bounding box center [1401, 674] width 17 height 17
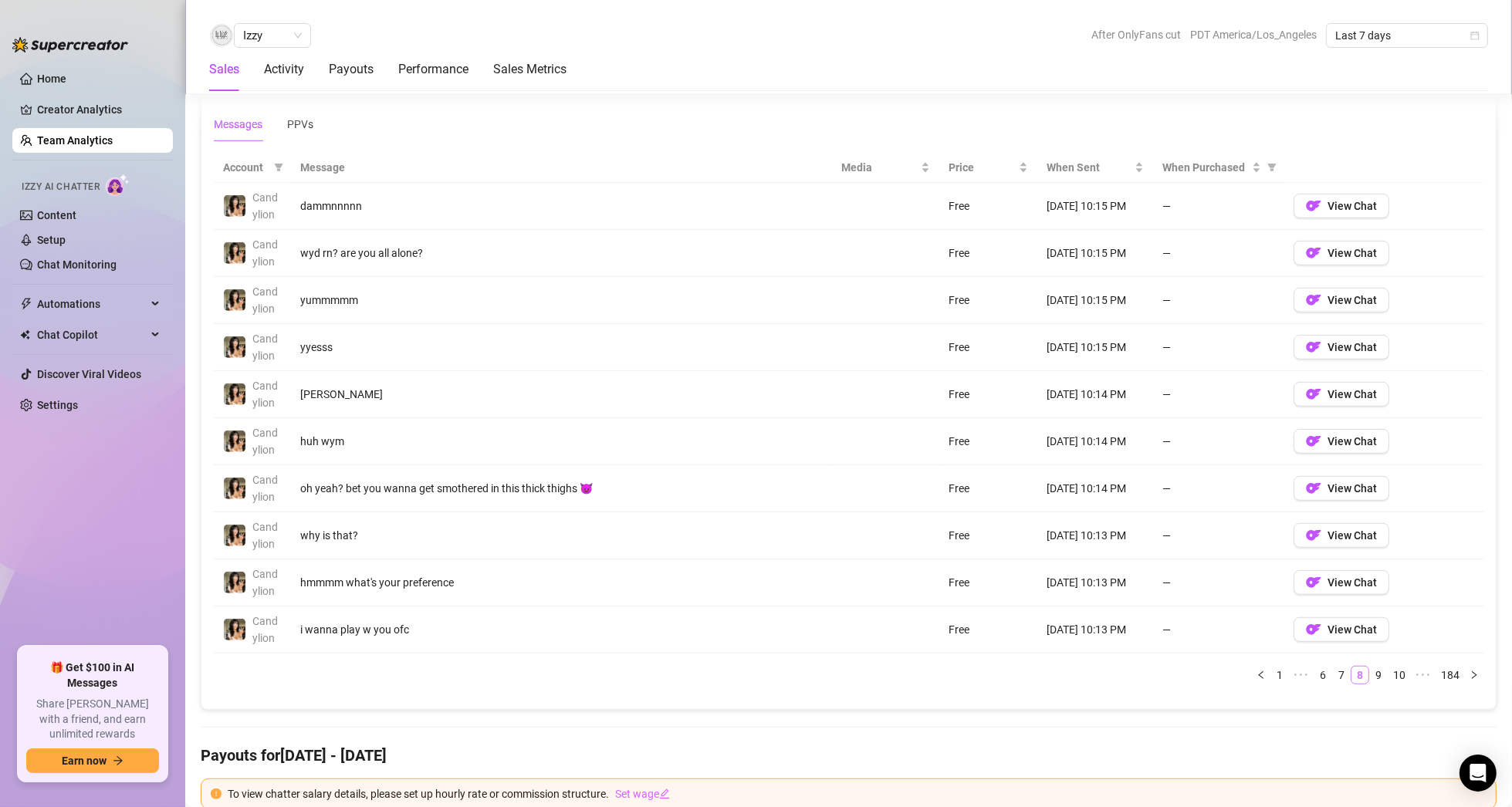
click at [1388, 667] on link "10" at bounding box center [1399, 674] width 22 height 17
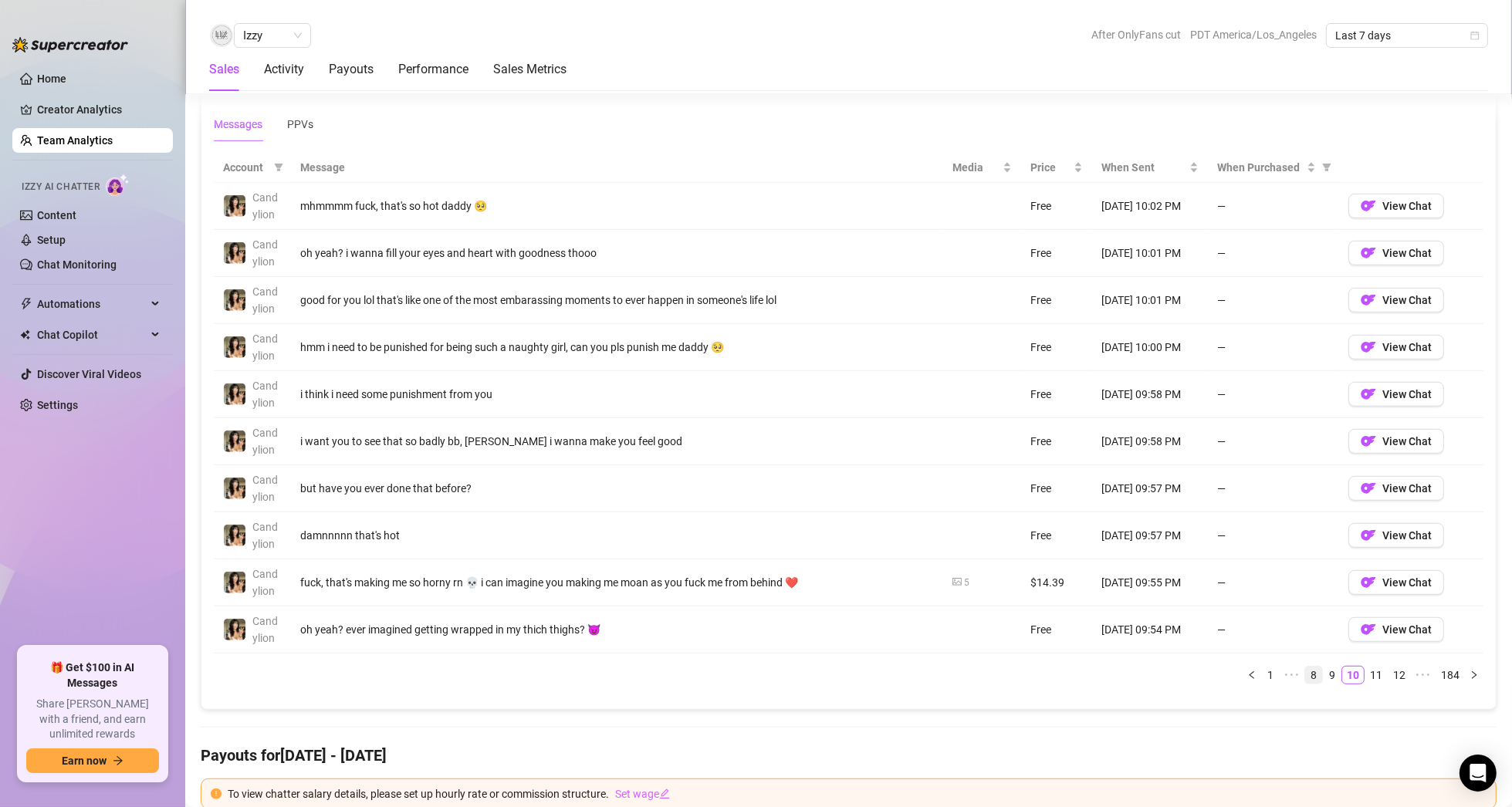
click at [1388, 667] on link "12" at bounding box center [1399, 674] width 22 height 17
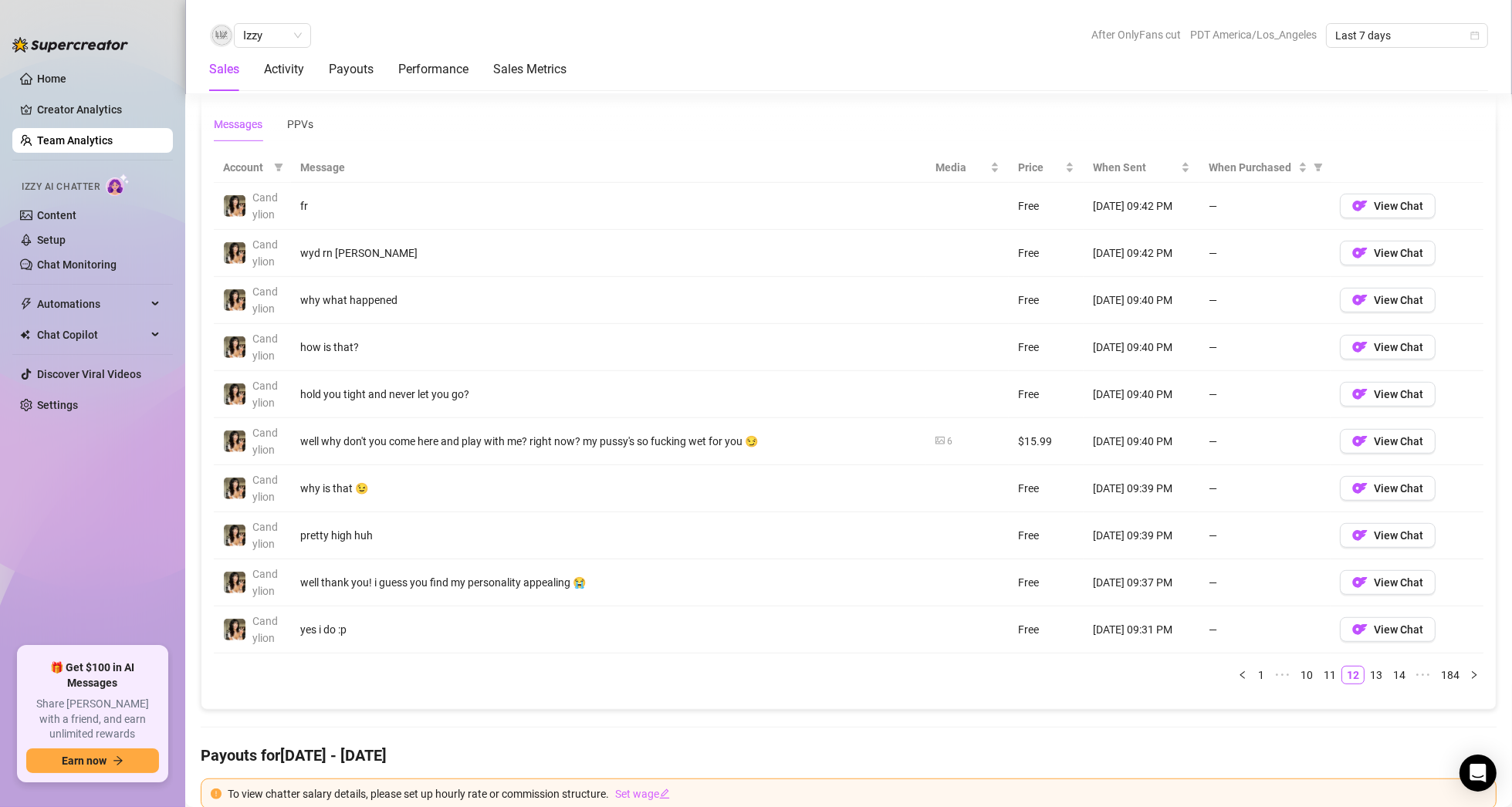
click at [1388, 667] on link "14" at bounding box center [1399, 674] width 22 height 17
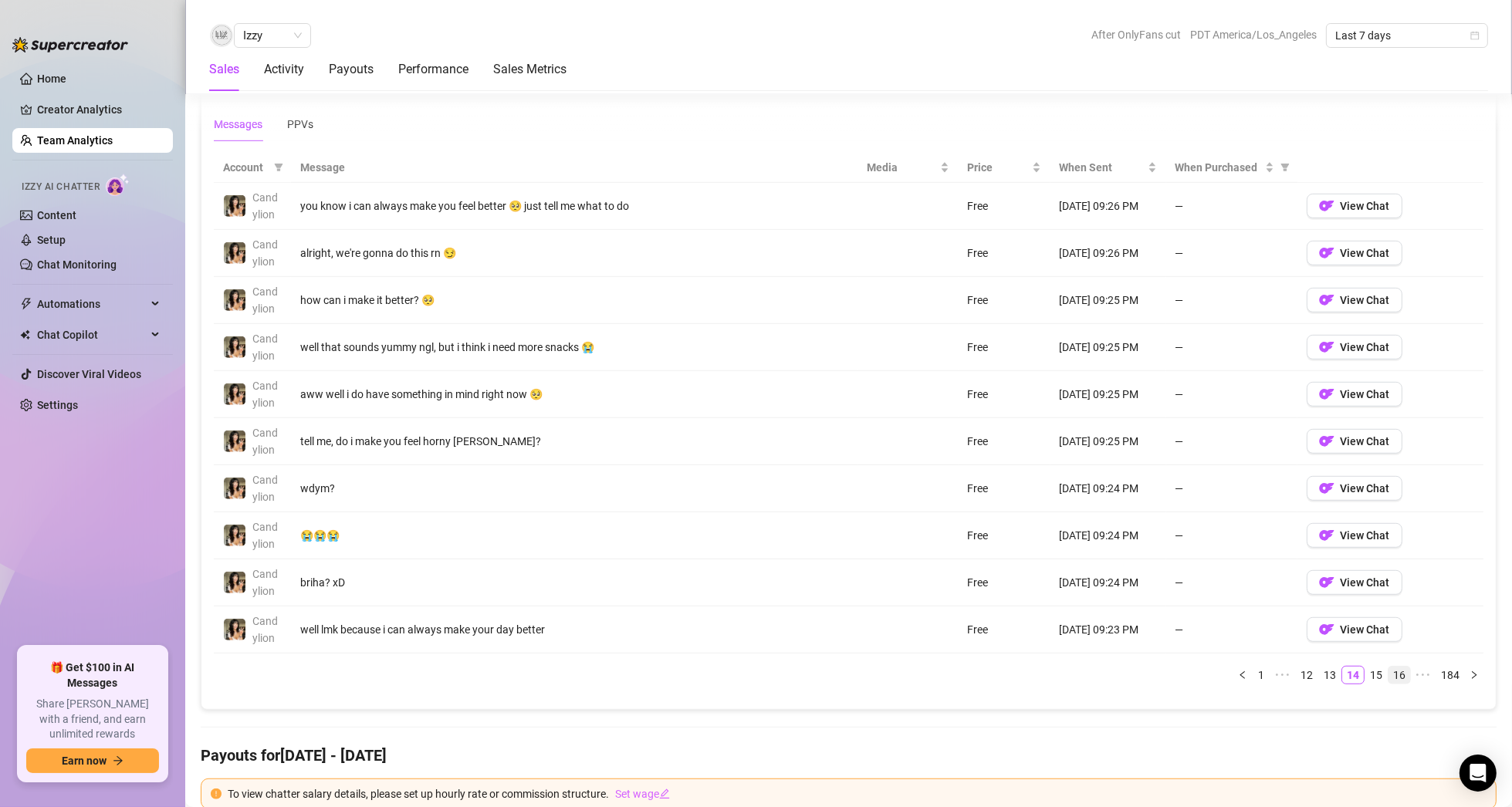
click at [1388, 667] on link "16" at bounding box center [1399, 674] width 22 height 17
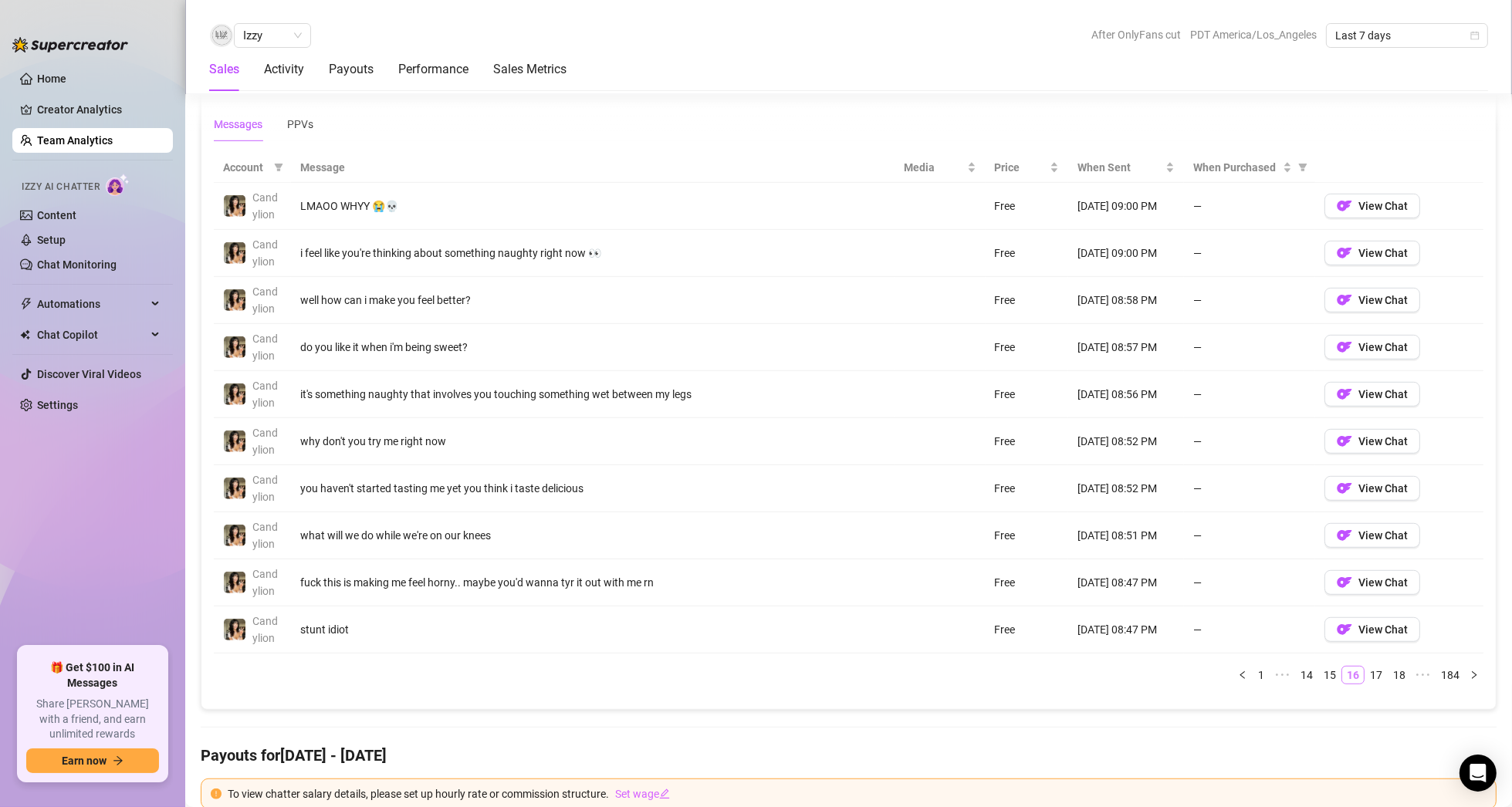
click at [1388, 667] on link "18" at bounding box center [1399, 674] width 22 height 17
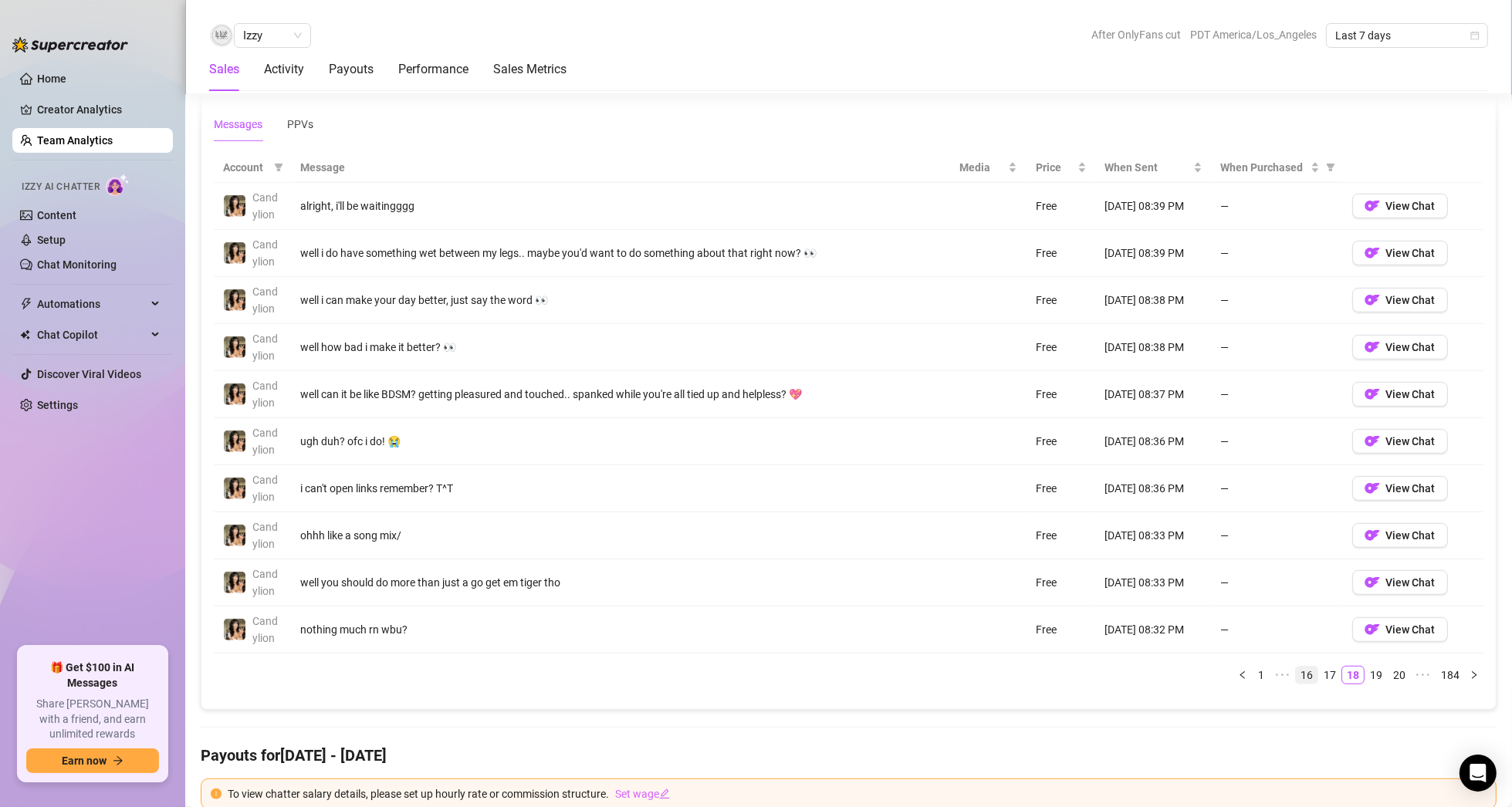
click at [1388, 667] on link "20" at bounding box center [1399, 674] width 22 height 17
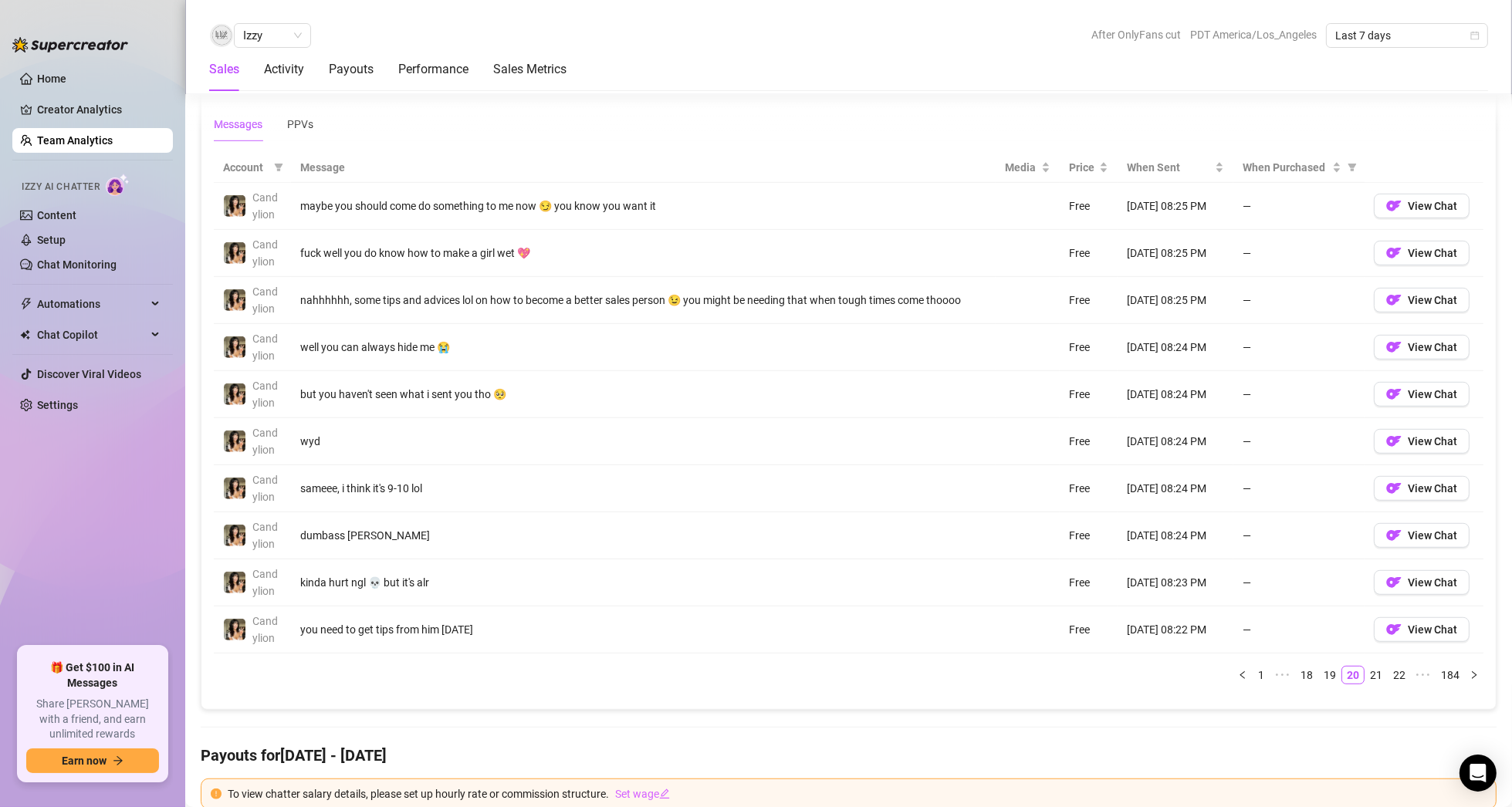
click at [1388, 667] on link "22" at bounding box center [1399, 674] width 22 height 17
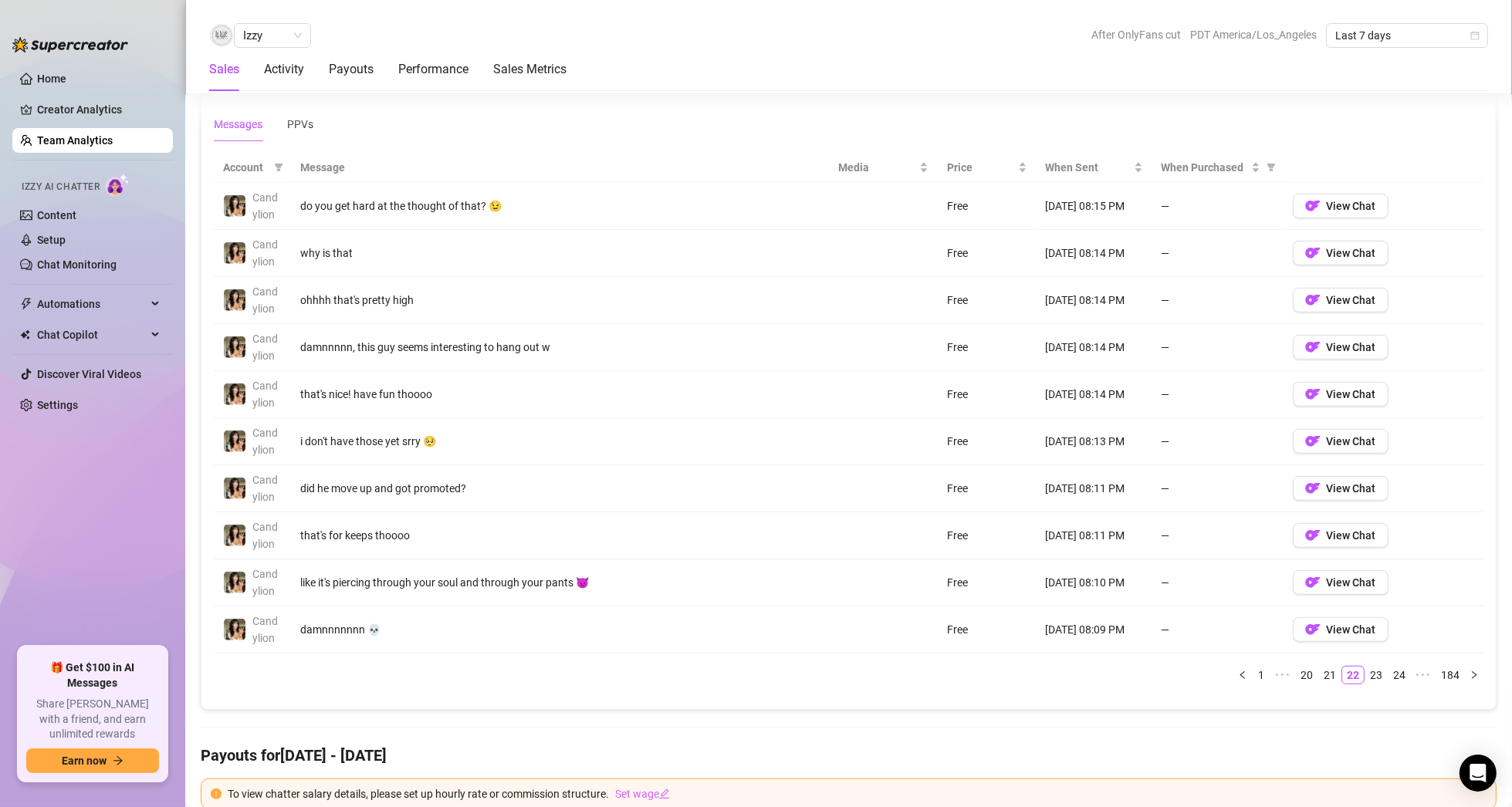
click at [1388, 667] on link "24" at bounding box center [1399, 674] width 22 height 17
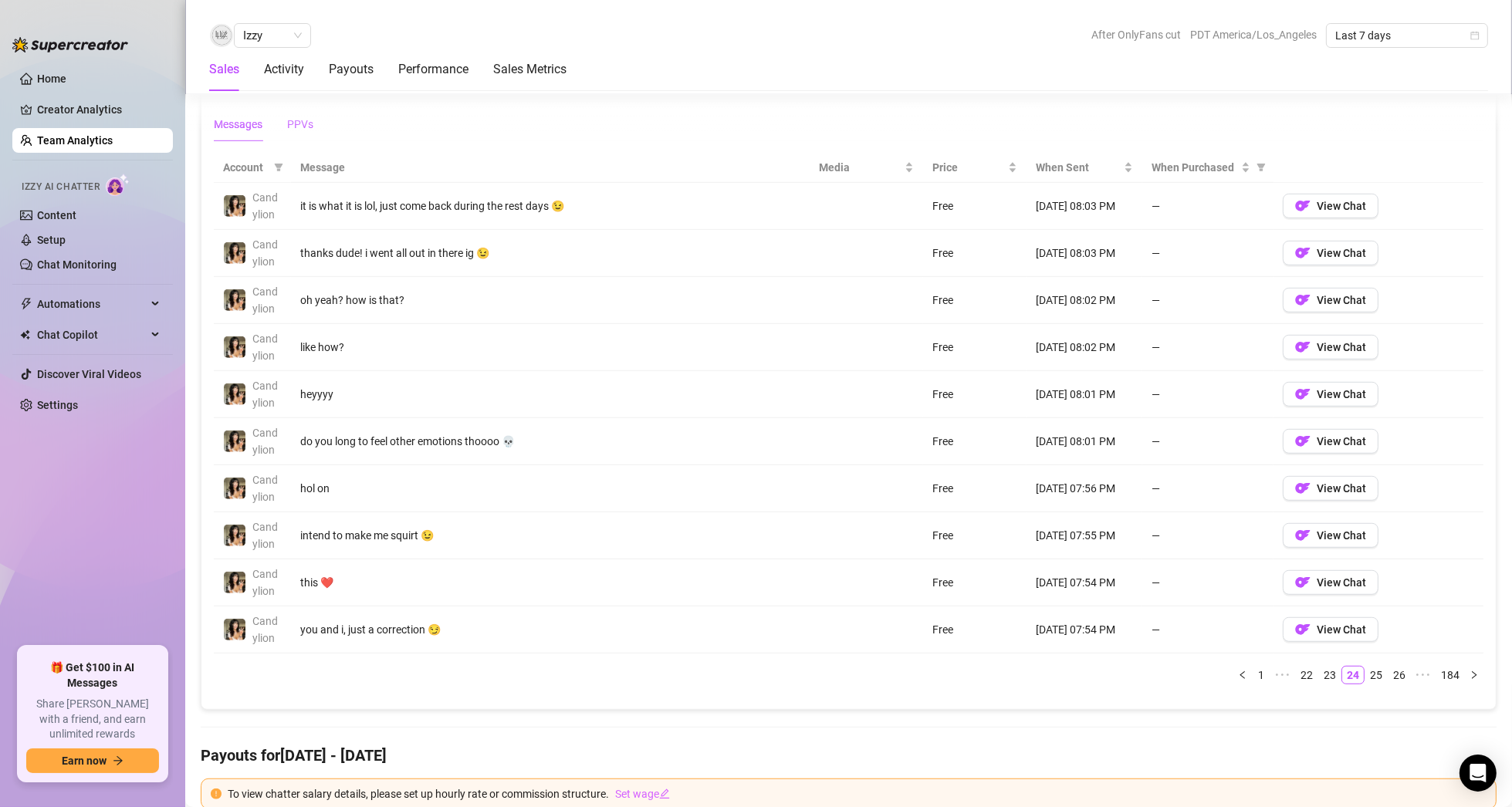
click at [293, 117] on div "PPVs" at bounding box center [300, 124] width 26 height 17
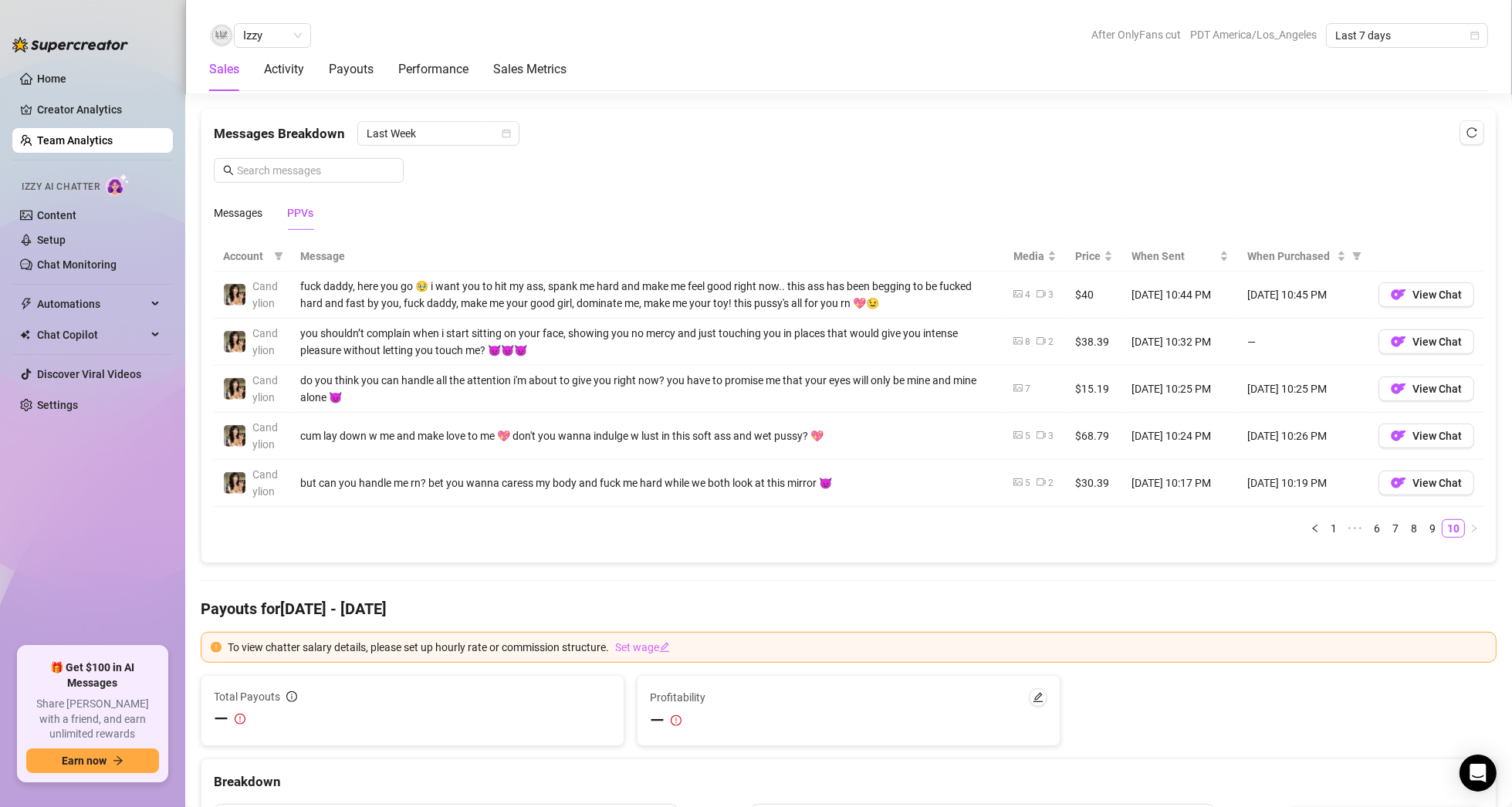
scroll to position [1003, 0]
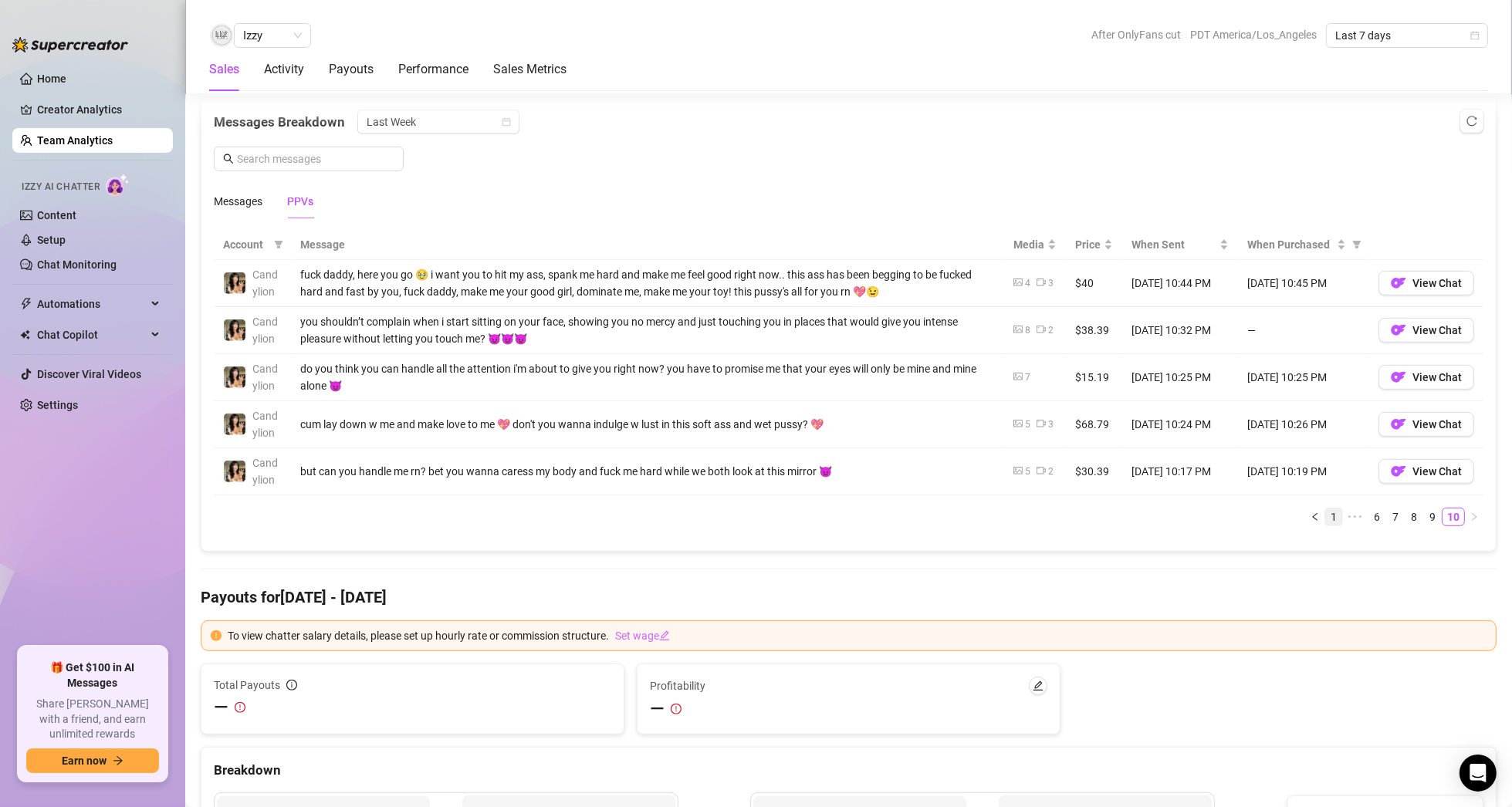
click at [1325, 513] on link "1" at bounding box center [1334, 516] width 17 height 17
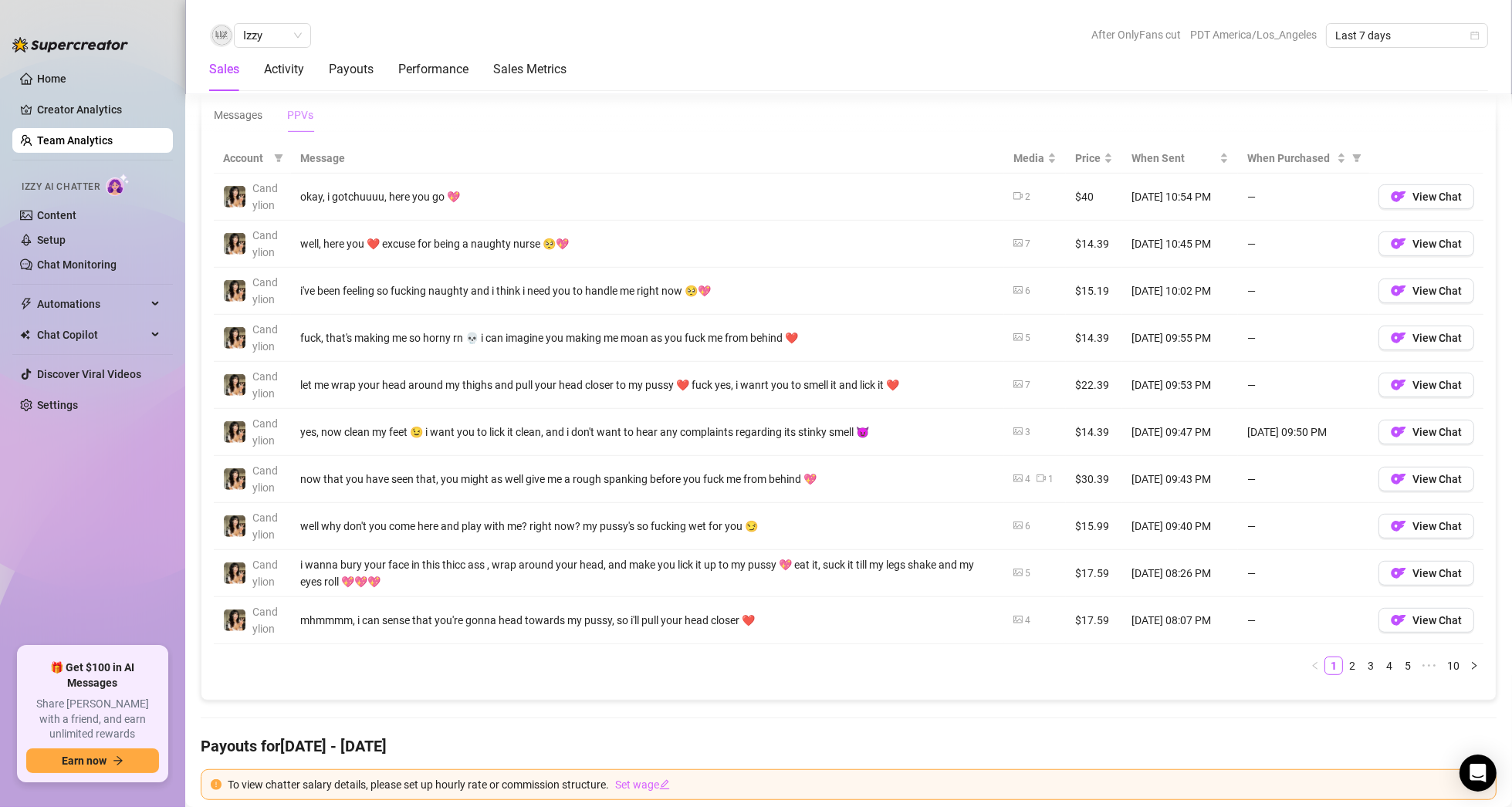
scroll to position [1080, 0]
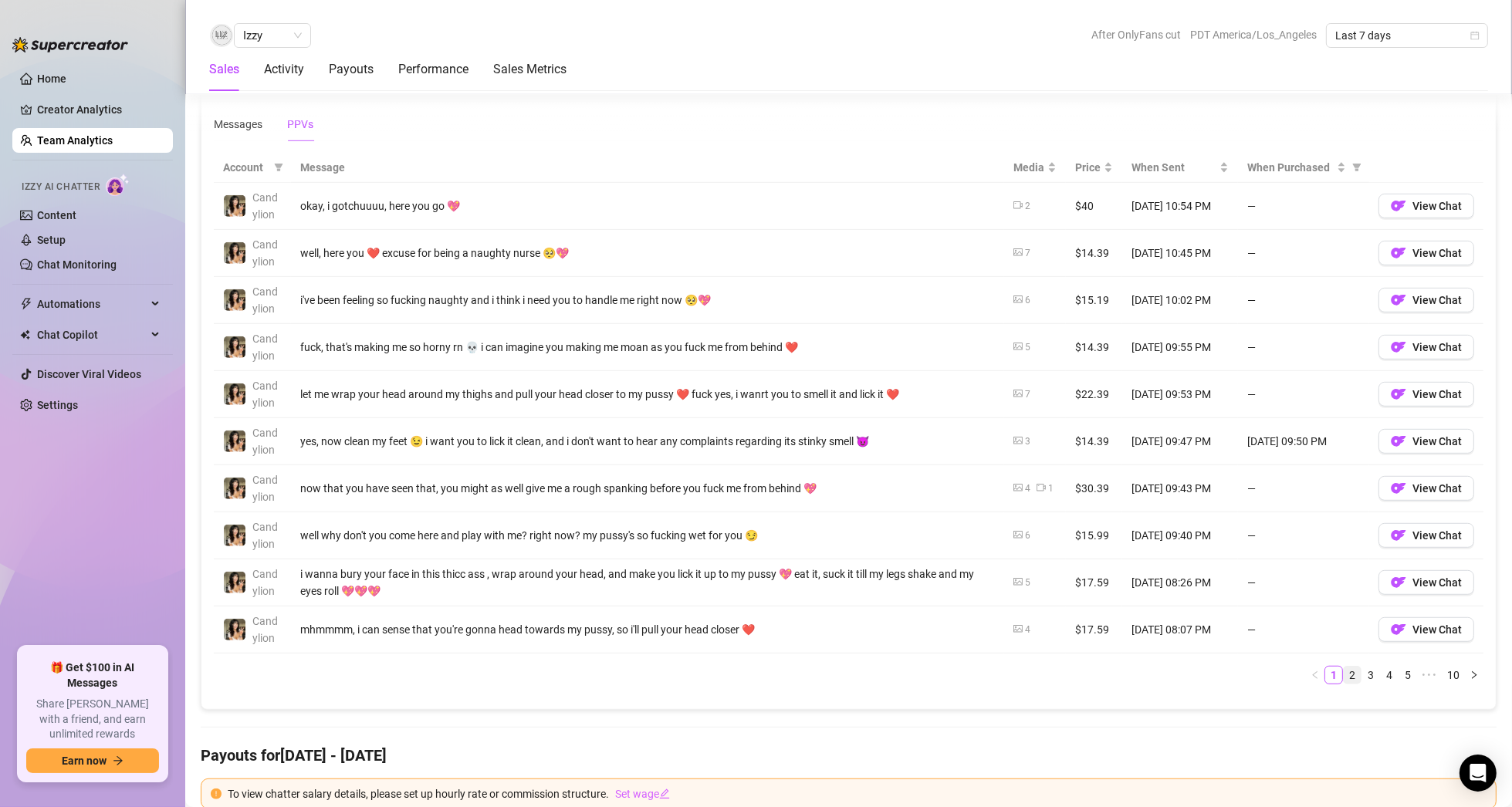
click at [1343, 669] on link "2" at bounding box center [1351, 674] width 17 height 17
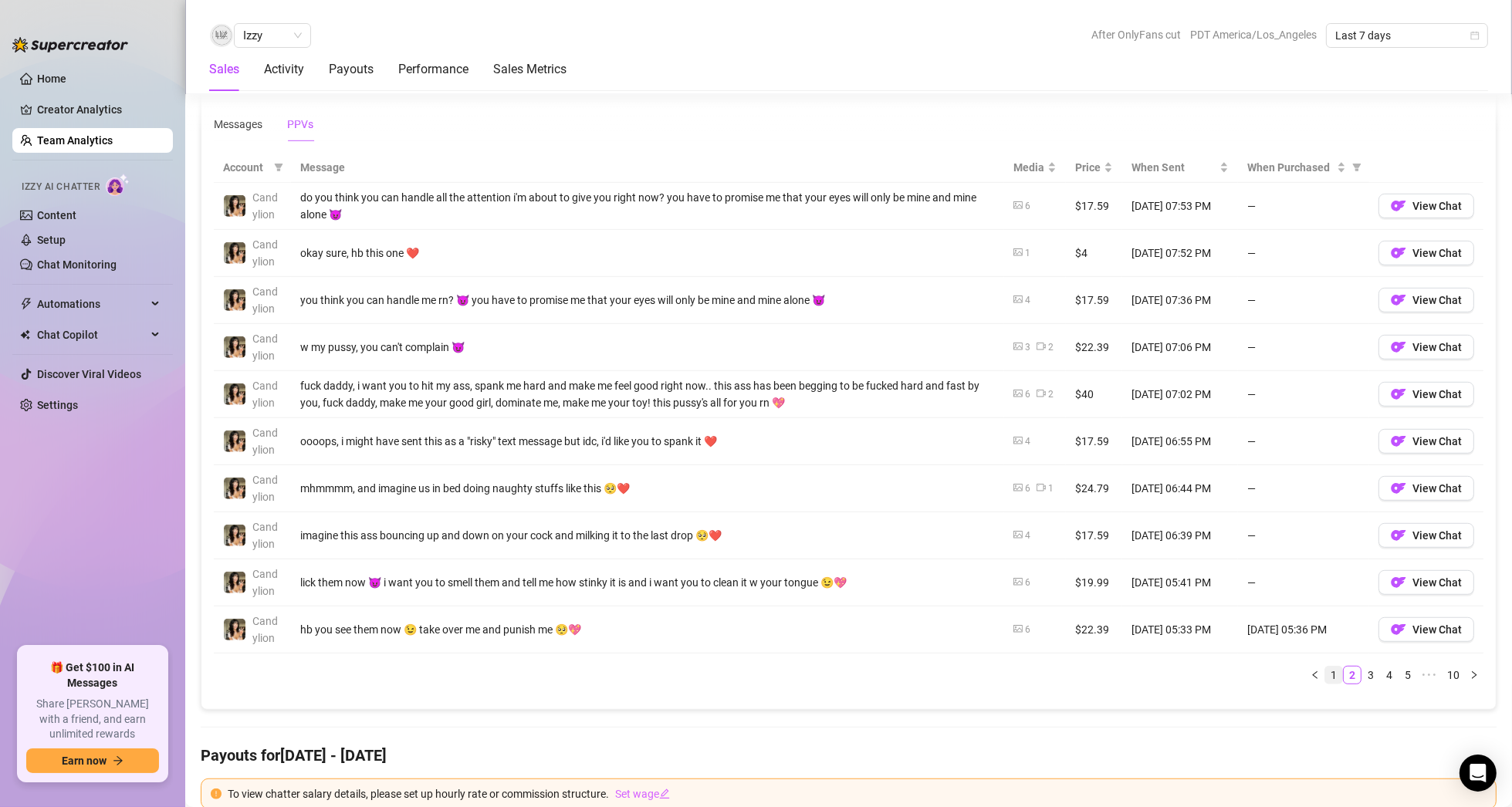
click at [1325, 669] on link "1" at bounding box center [1334, 674] width 17 height 17
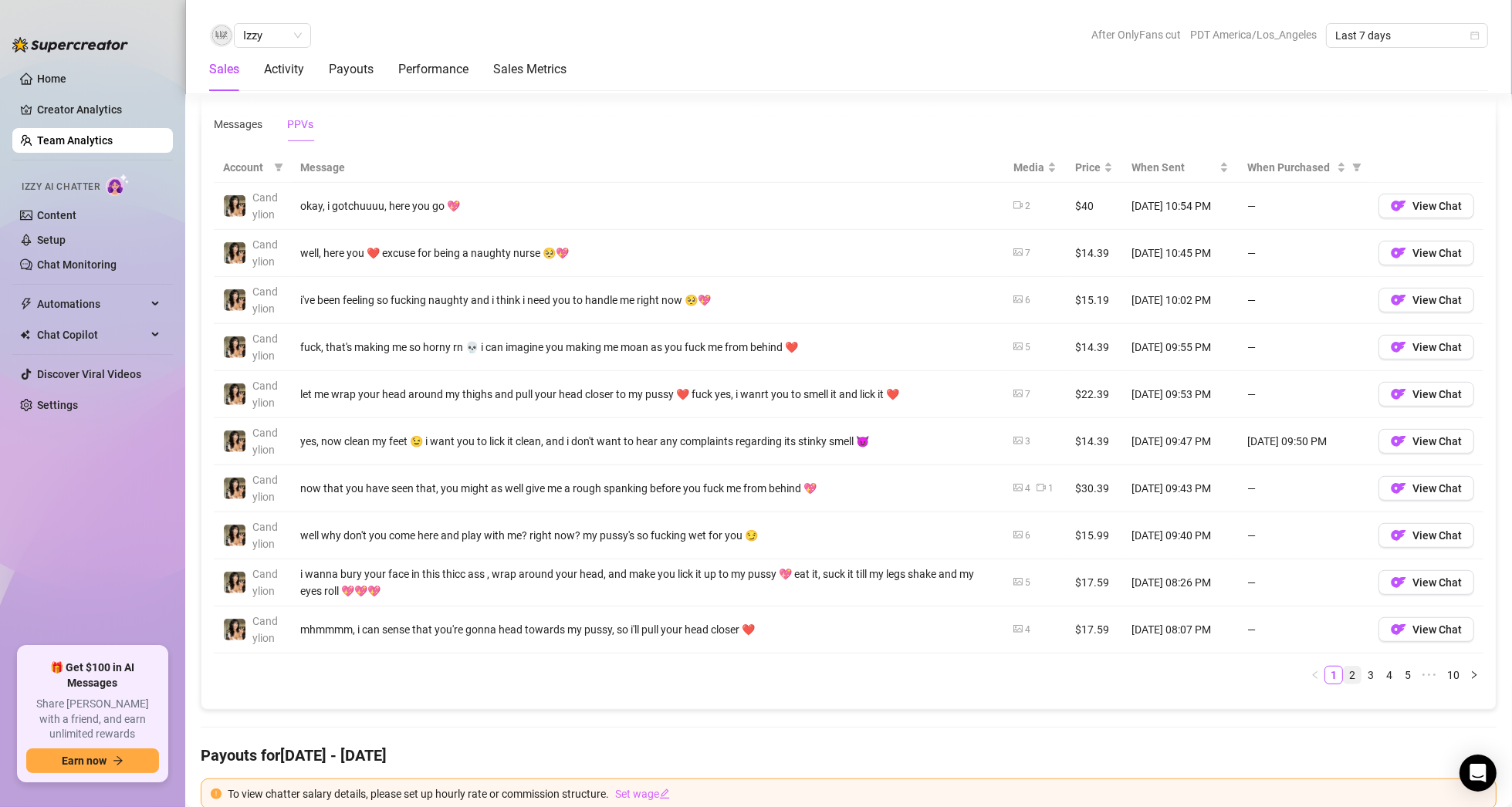
click at [1343, 668] on link "2" at bounding box center [1351, 674] width 17 height 17
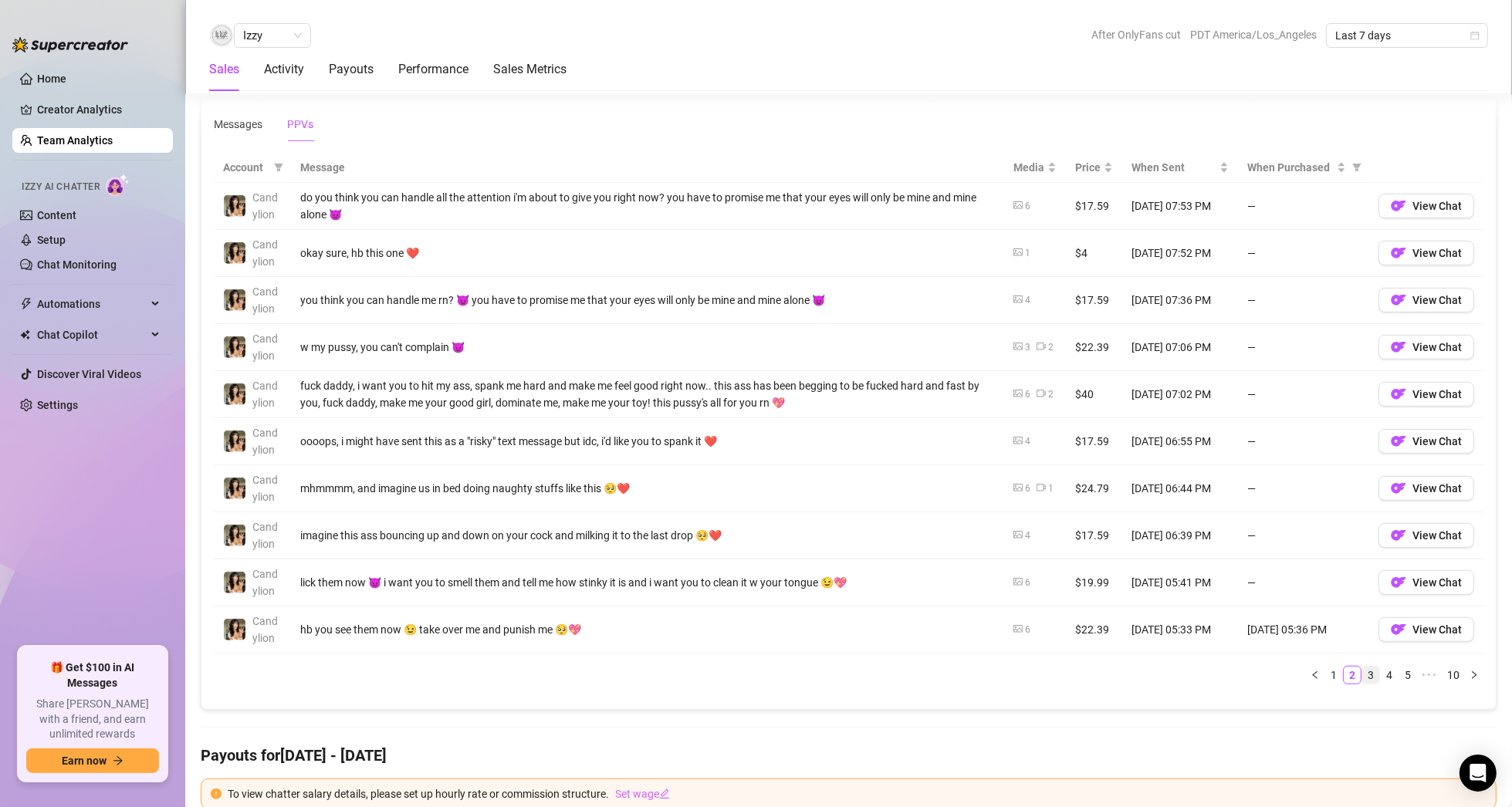
click at [1362, 669] on link "3" at bounding box center [1370, 674] width 17 height 17
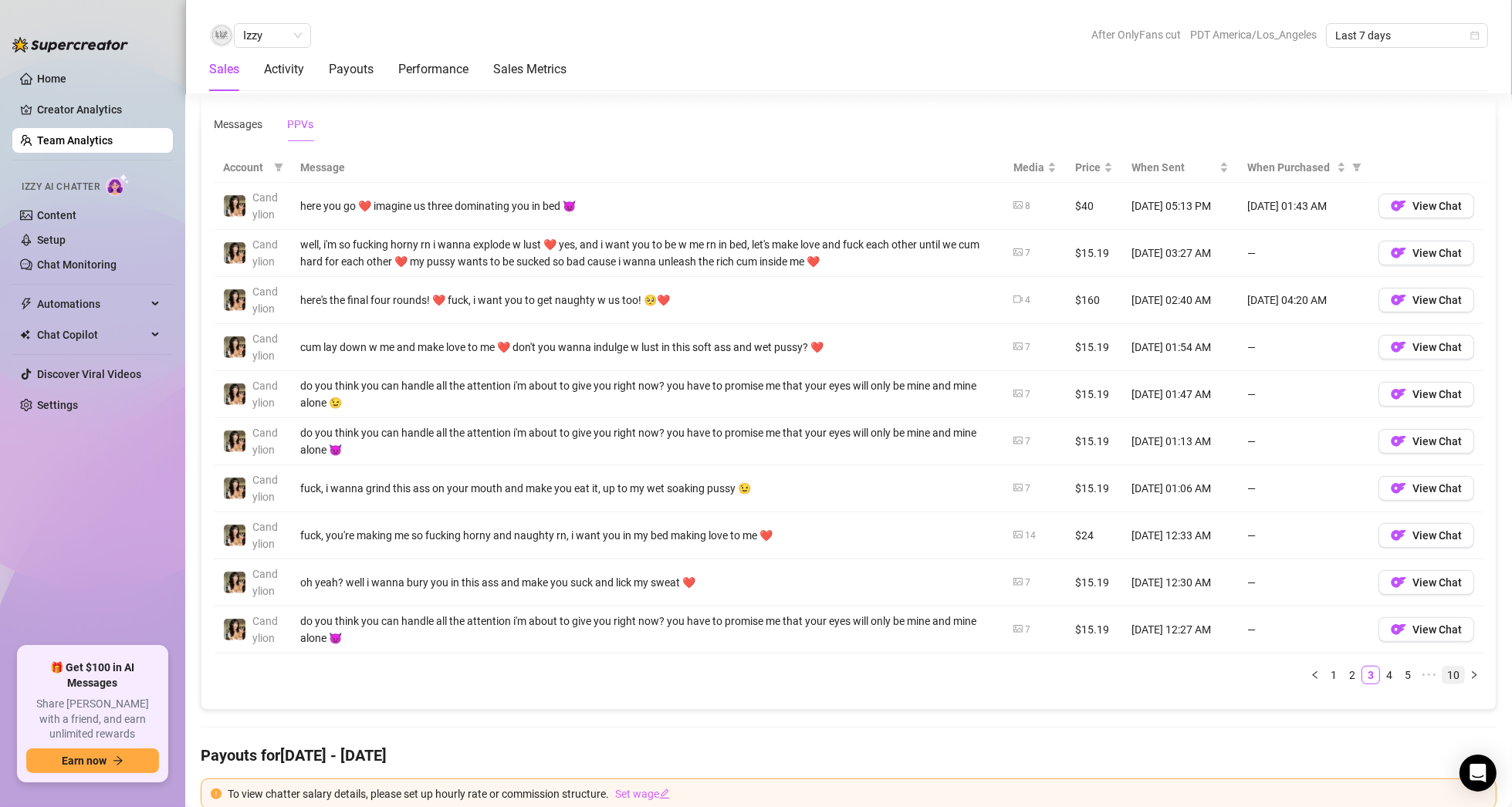
click at [1442, 672] on link "10" at bounding box center [1453, 674] width 22 height 17
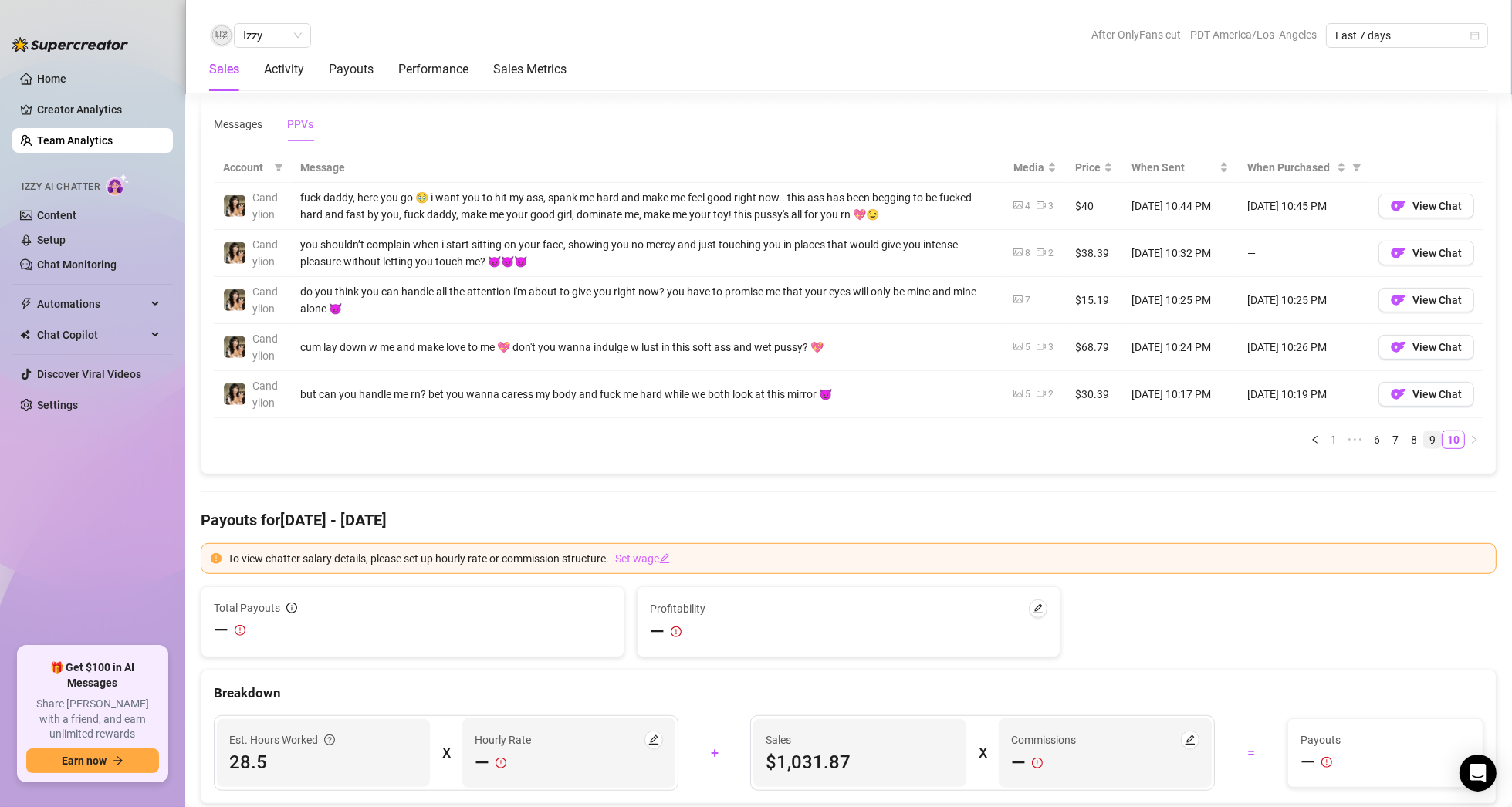
click at [1428, 435] on link "9" at bounding box center [1432, 439] width 17 height 17
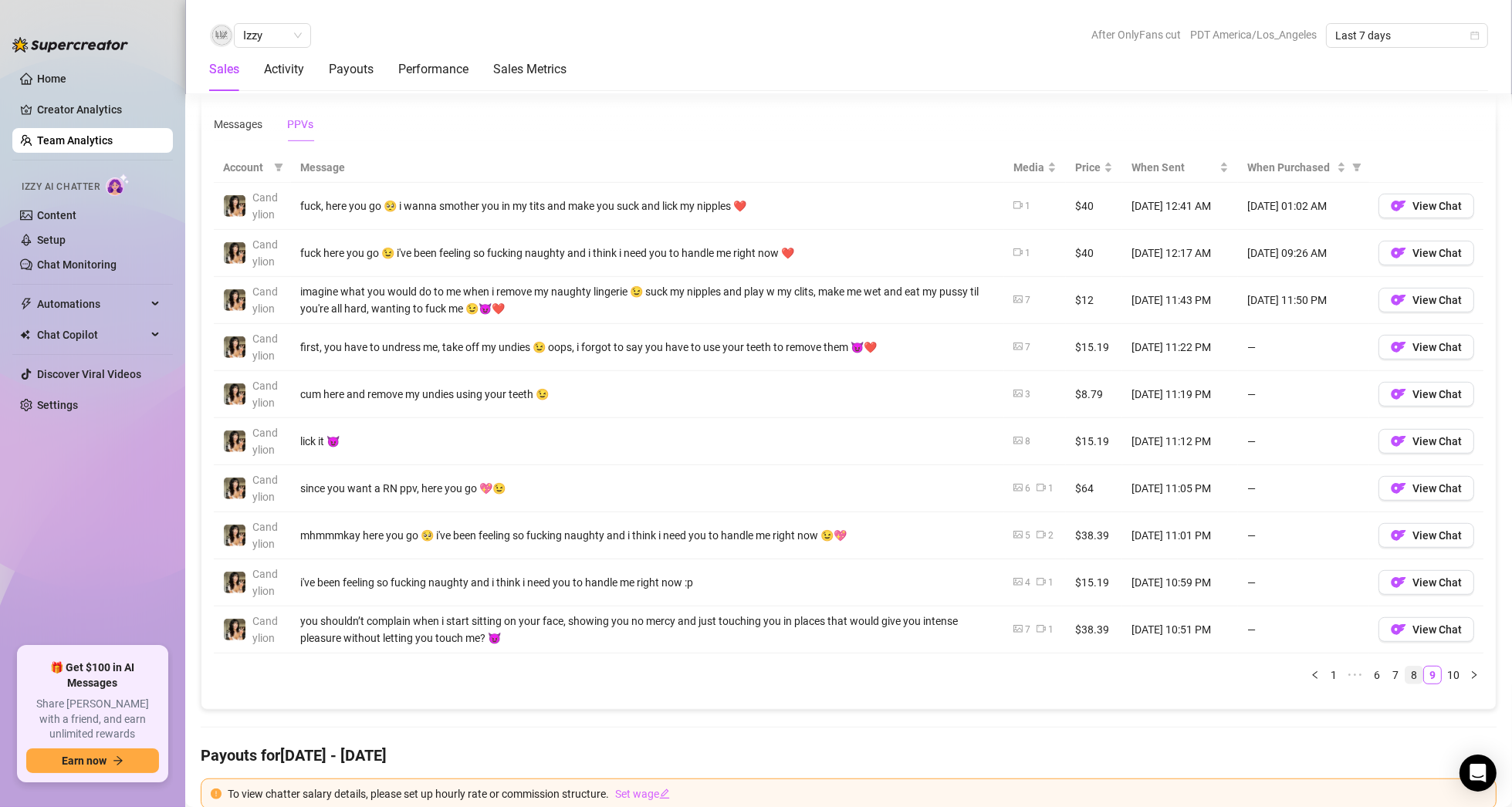
click at [1405, 670] on link "8" at bounding box center [1413, 674] width 17 height 17
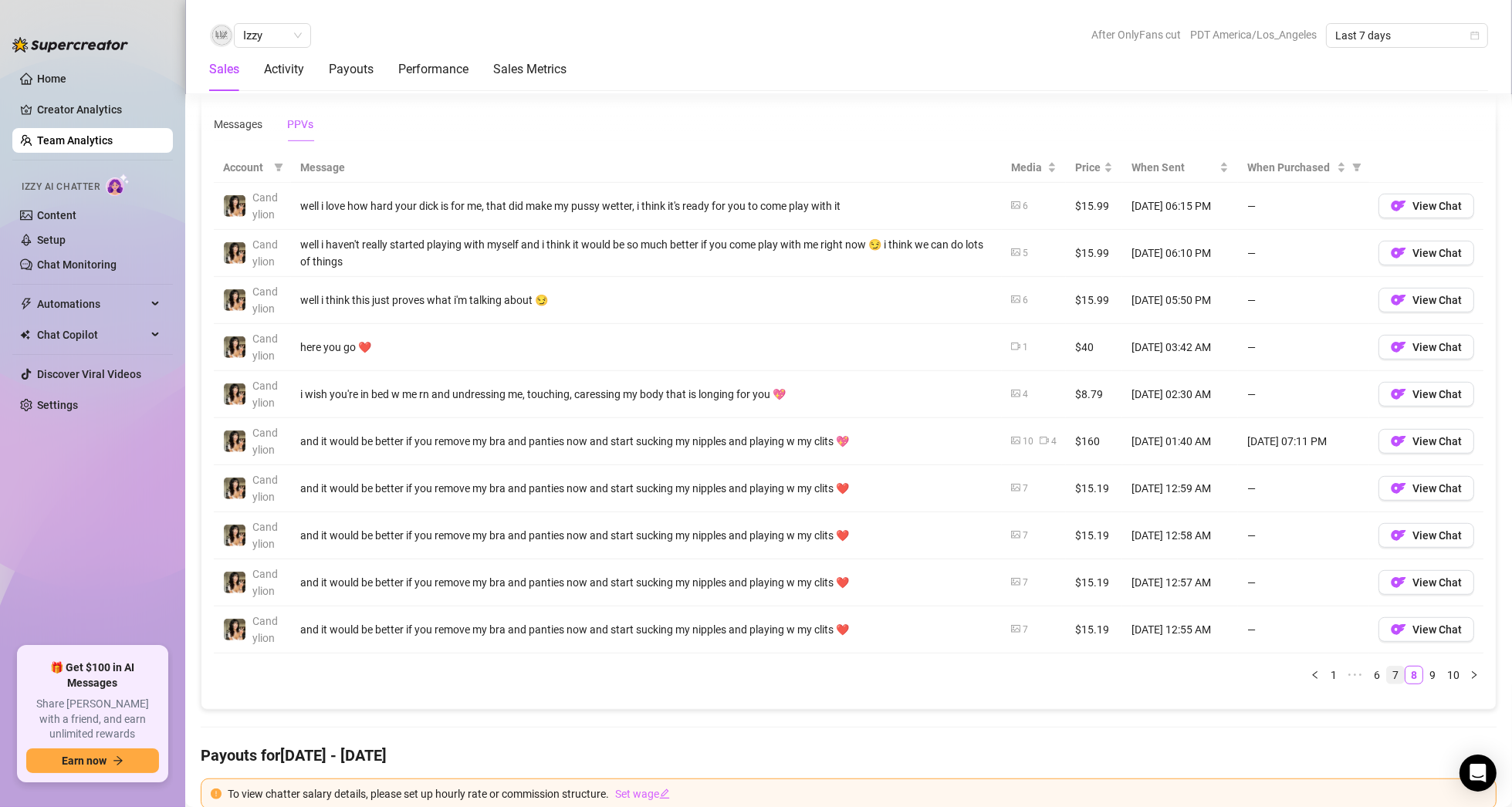
click at [1386, 668] on link "7" at bounding box center [1395, 674] width 17 height 17
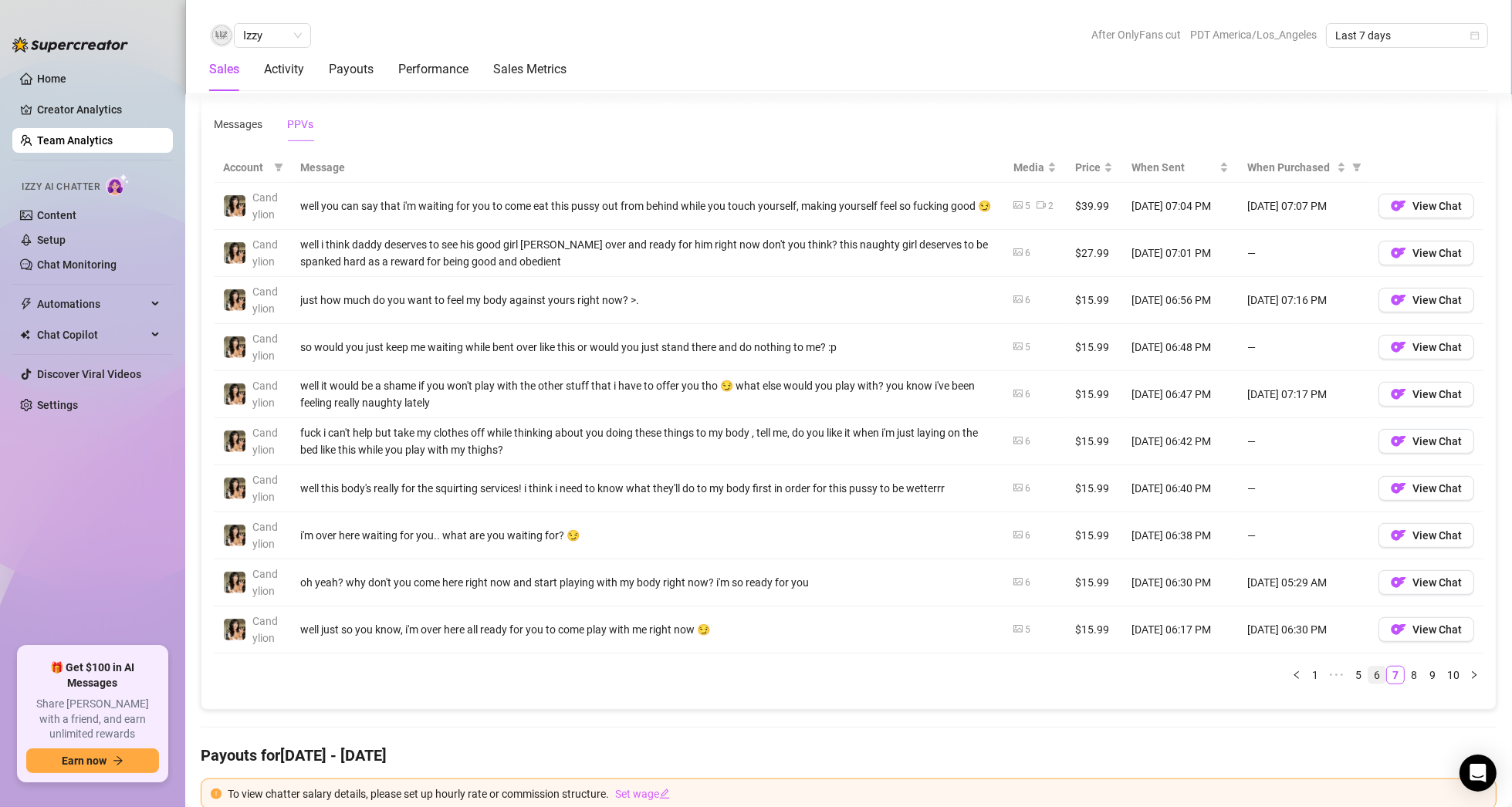
click at [1369, 672] on link "6" at bounding box center [1377, 674] width 17 height 17
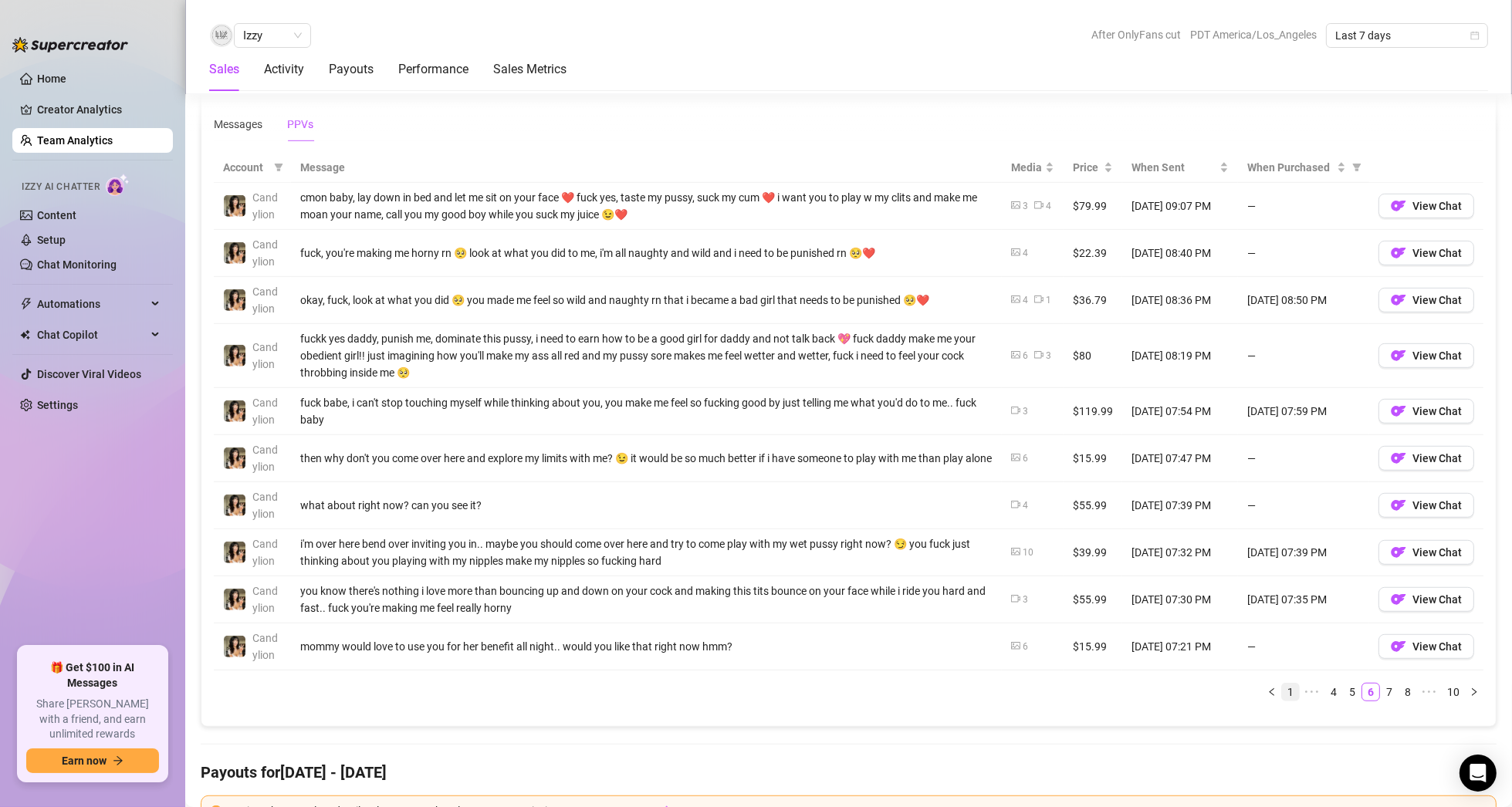
click at [1286, 685] on link "1" at bounding box center [1290, 691] width 17 height 17
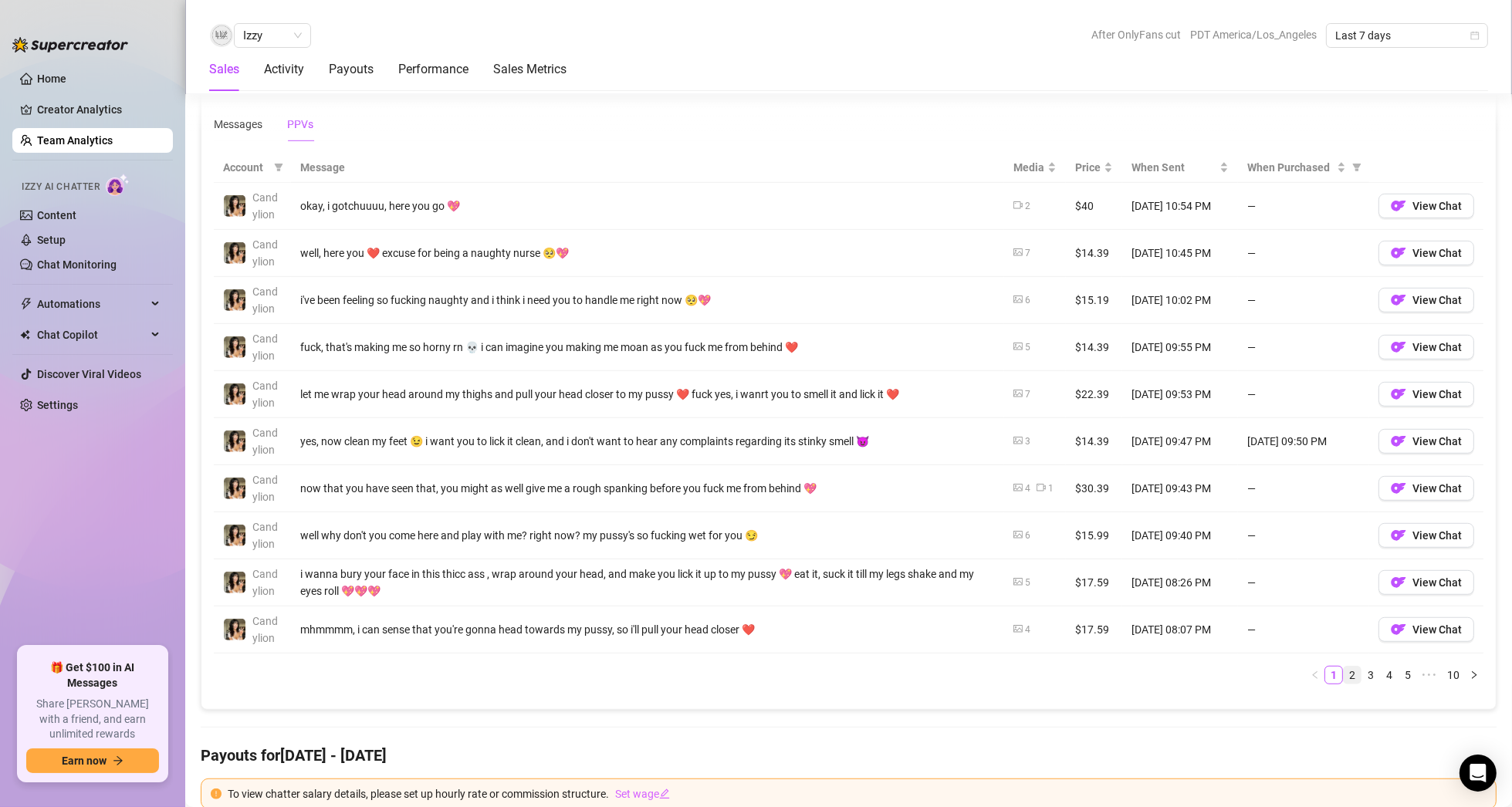
click at [1343, 668] on link "2" at bounding box center [1351, 674] width 17 height 17
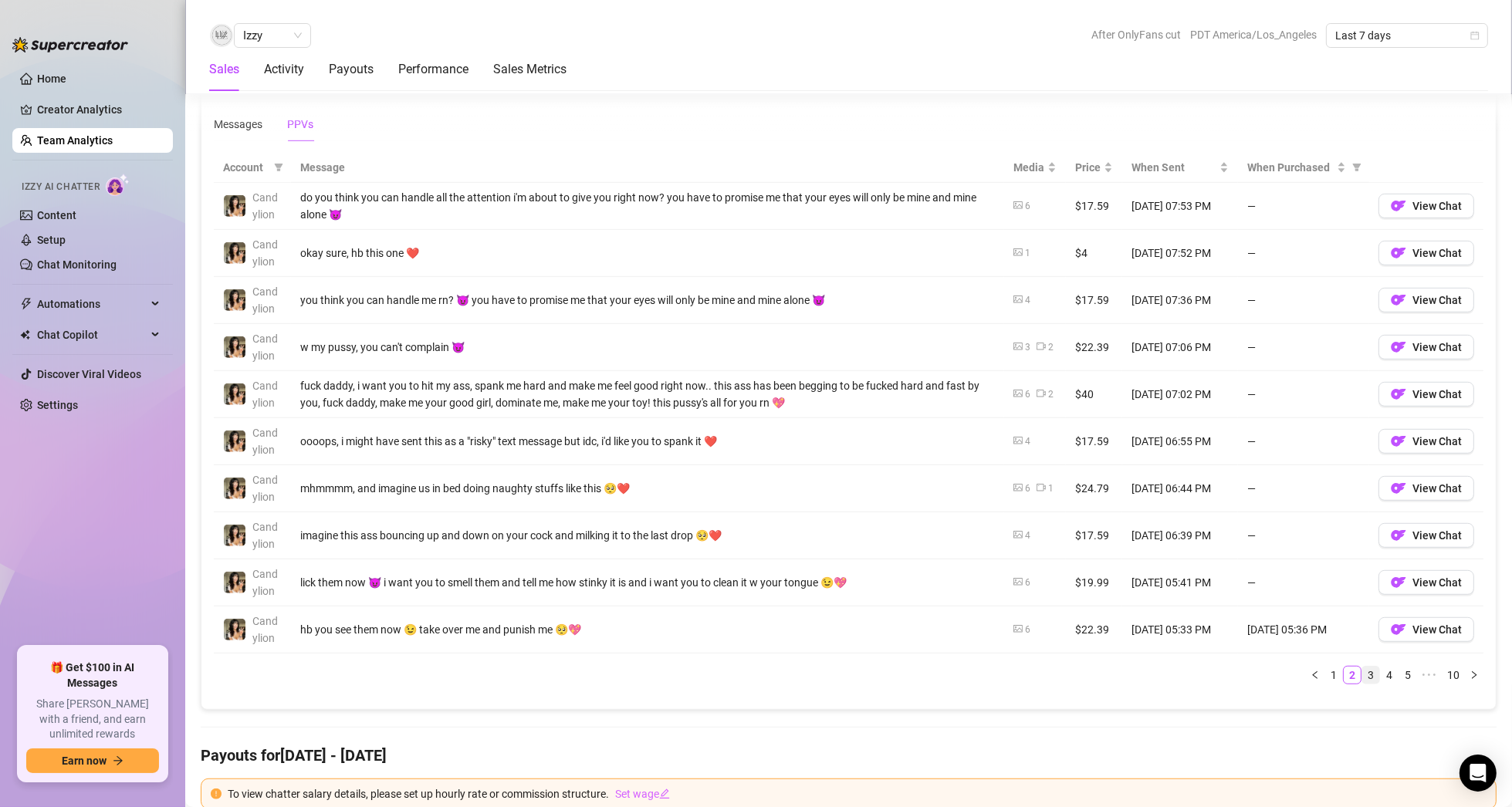
click at [1362, 668] on link "3" at bounding box center [1370, 674] width 17 height 17
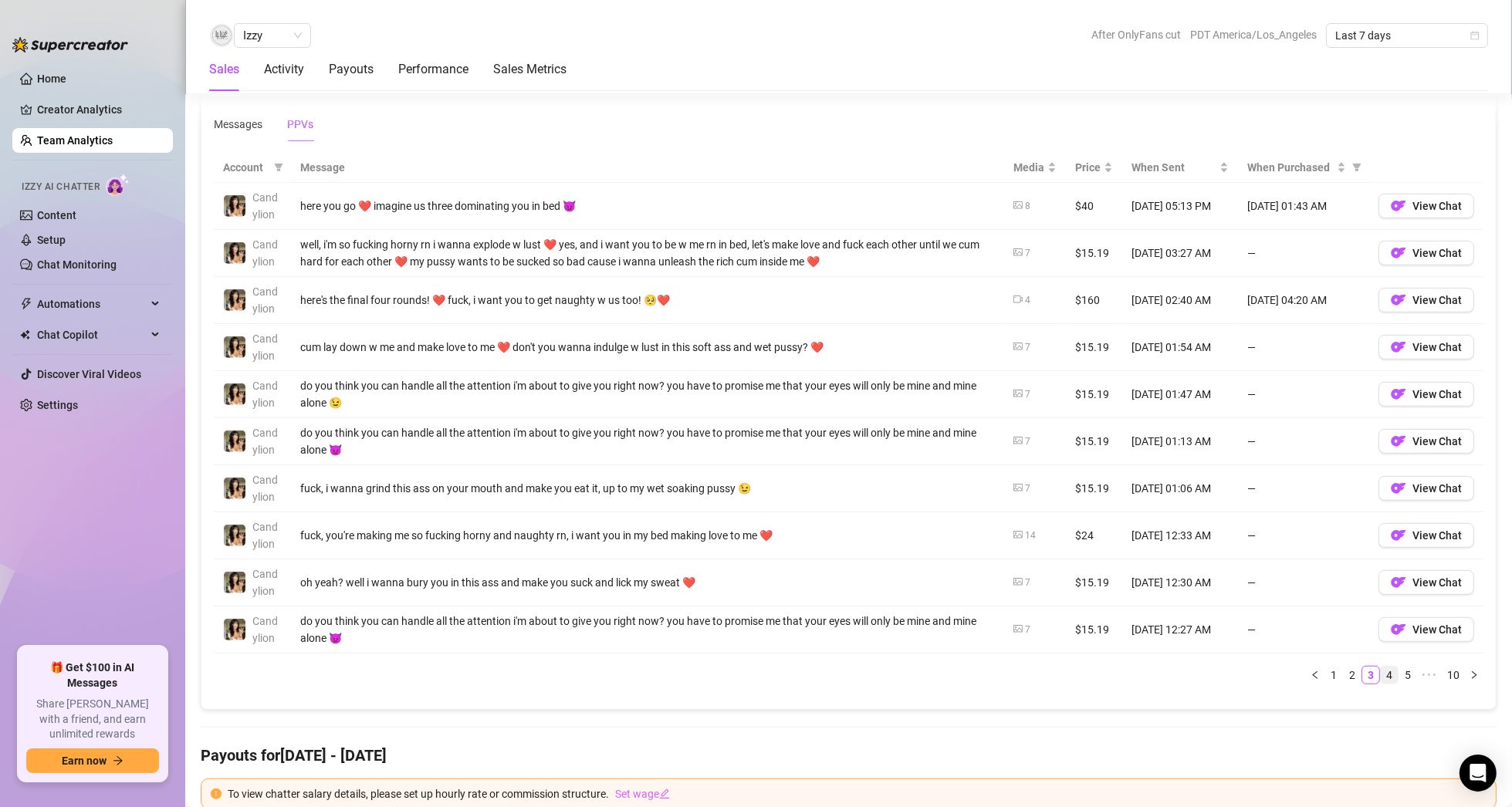
click at [1380, 668] on link "4" at bounding box center [1388, 674] width 17 height 17
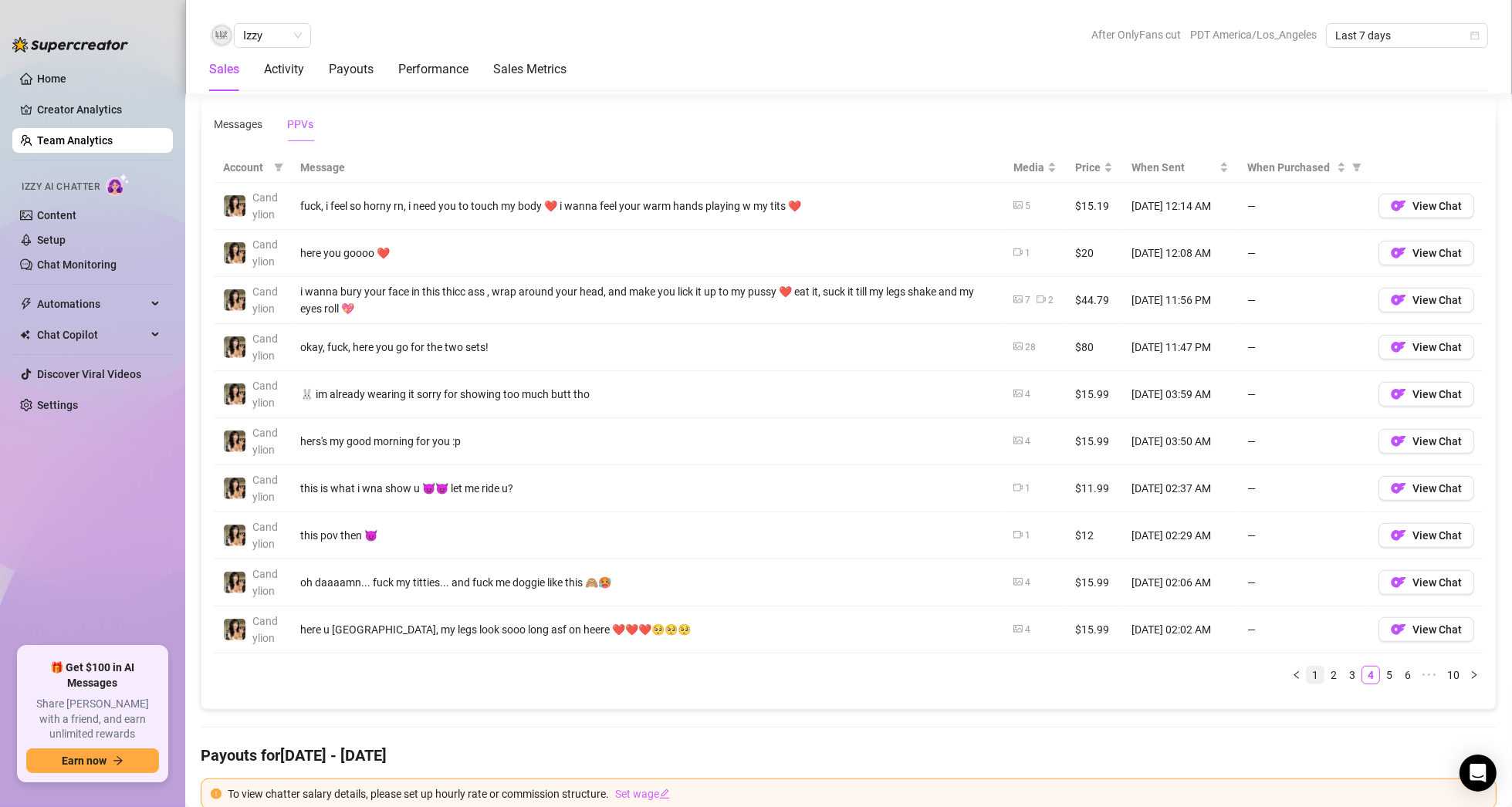
click at [1307, 672] on link "1" at bounding box center [1315, 674] width 17 height 17
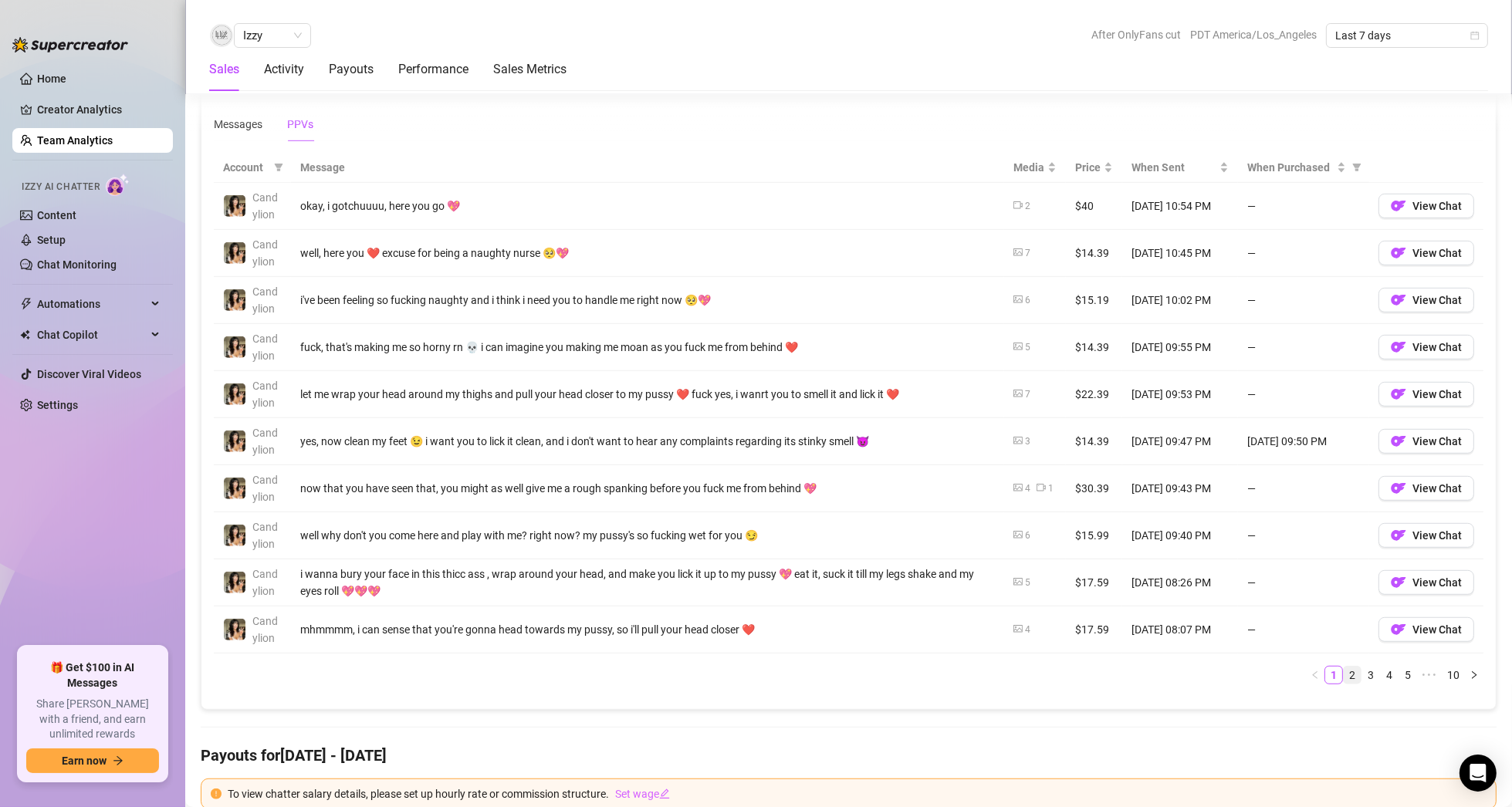
click at [1343, 672] on link "2" at bounding box center [1351, 674] width 17 height 17
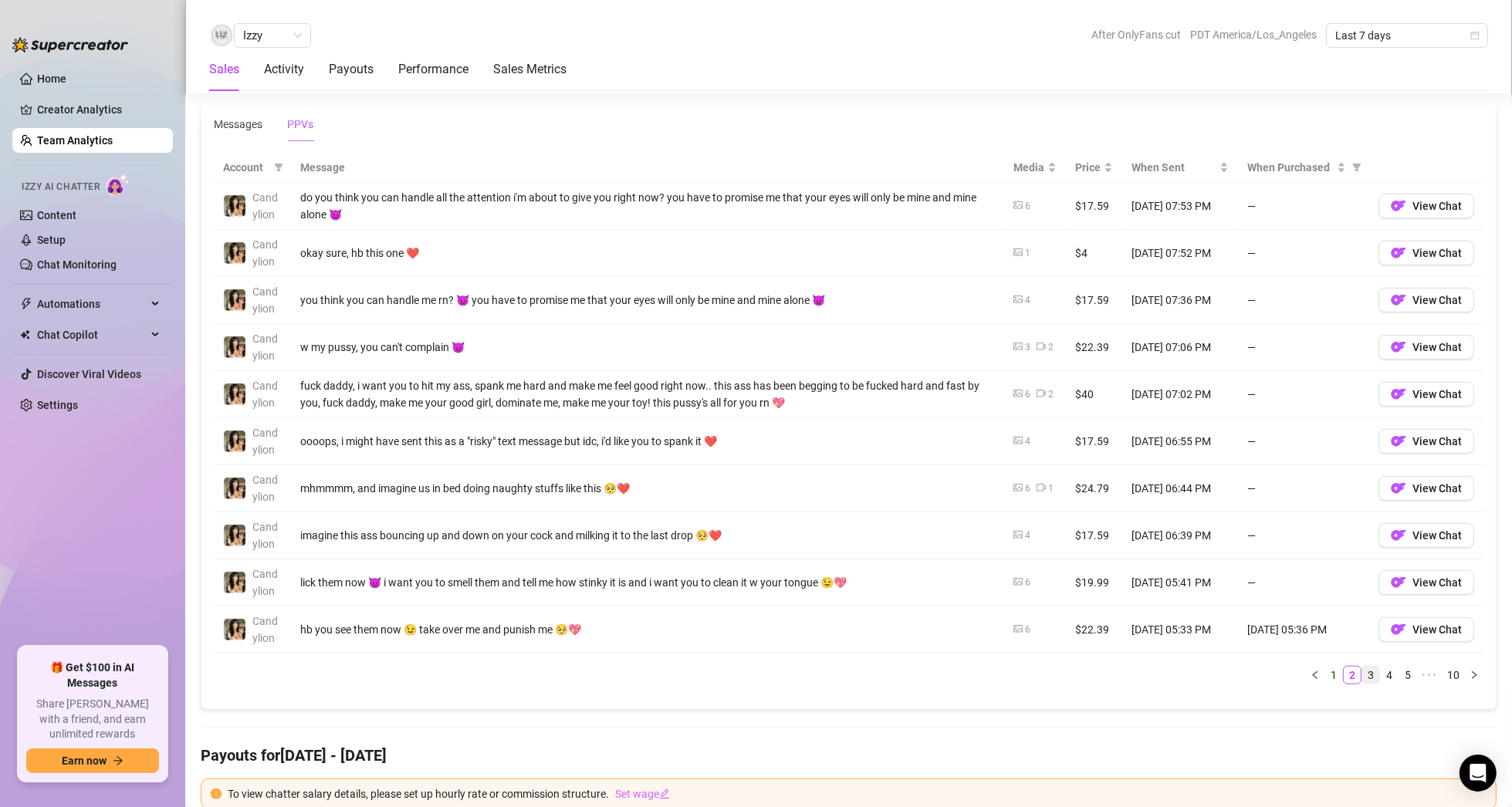
click at [1362, 668] on link "3" at bounding box center [1370, 674] width 17 height 17
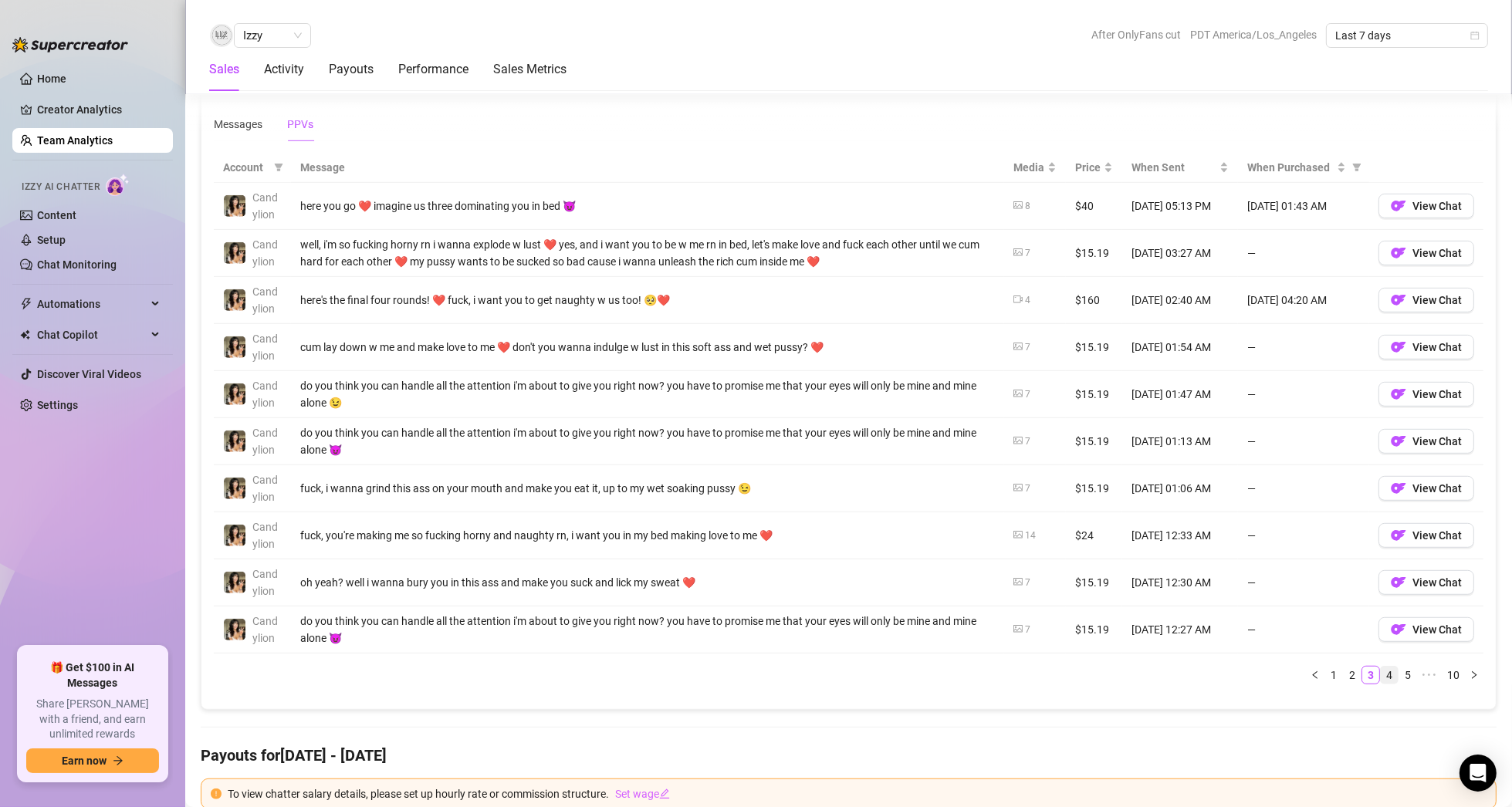
click at [1380, 670] on link "4" at bounding box center [1388, 674] width 17 height 17
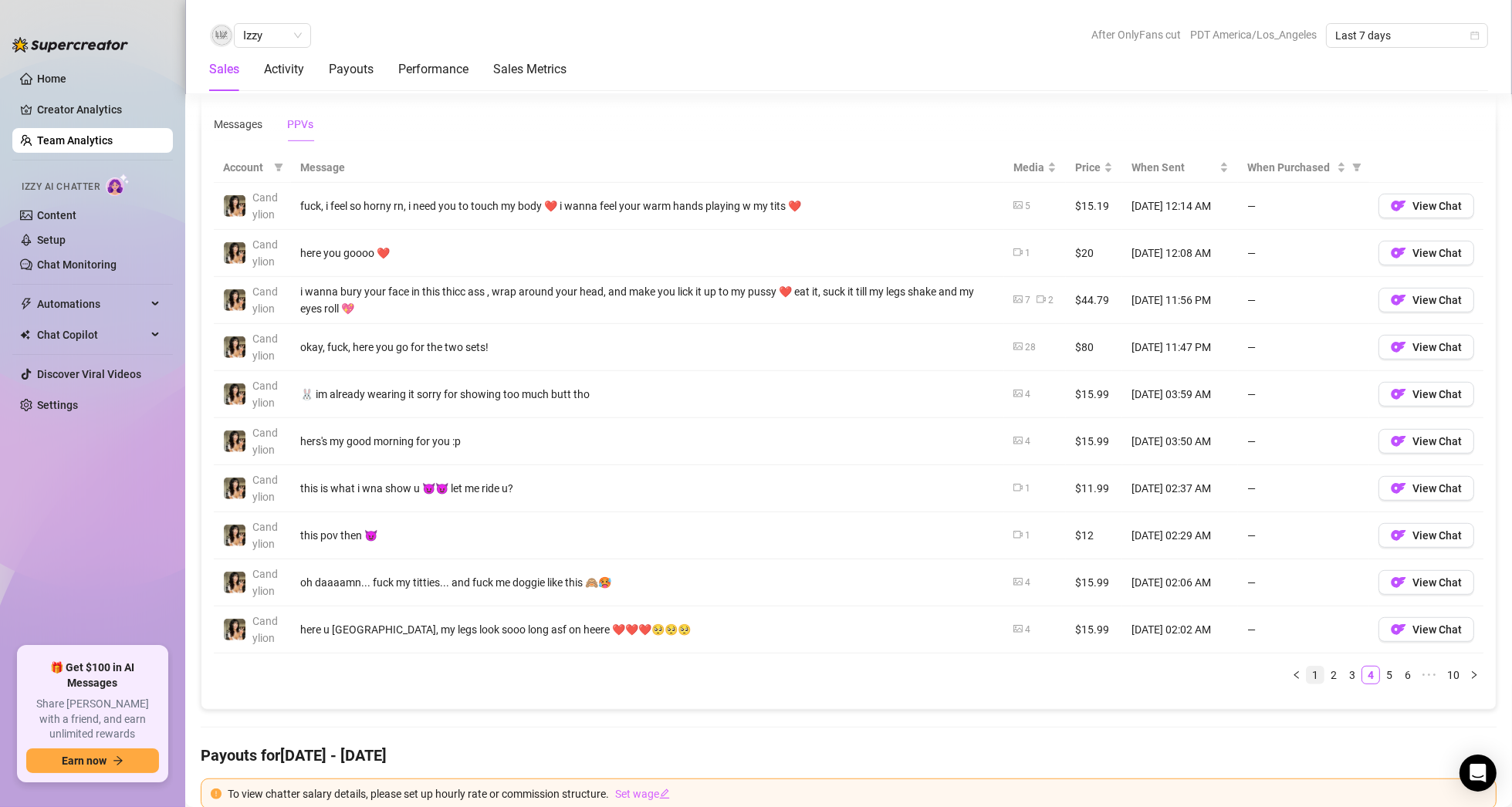
click at [1308, 670] on link "1" at bounding box center [1315, 674] width 17 height 17
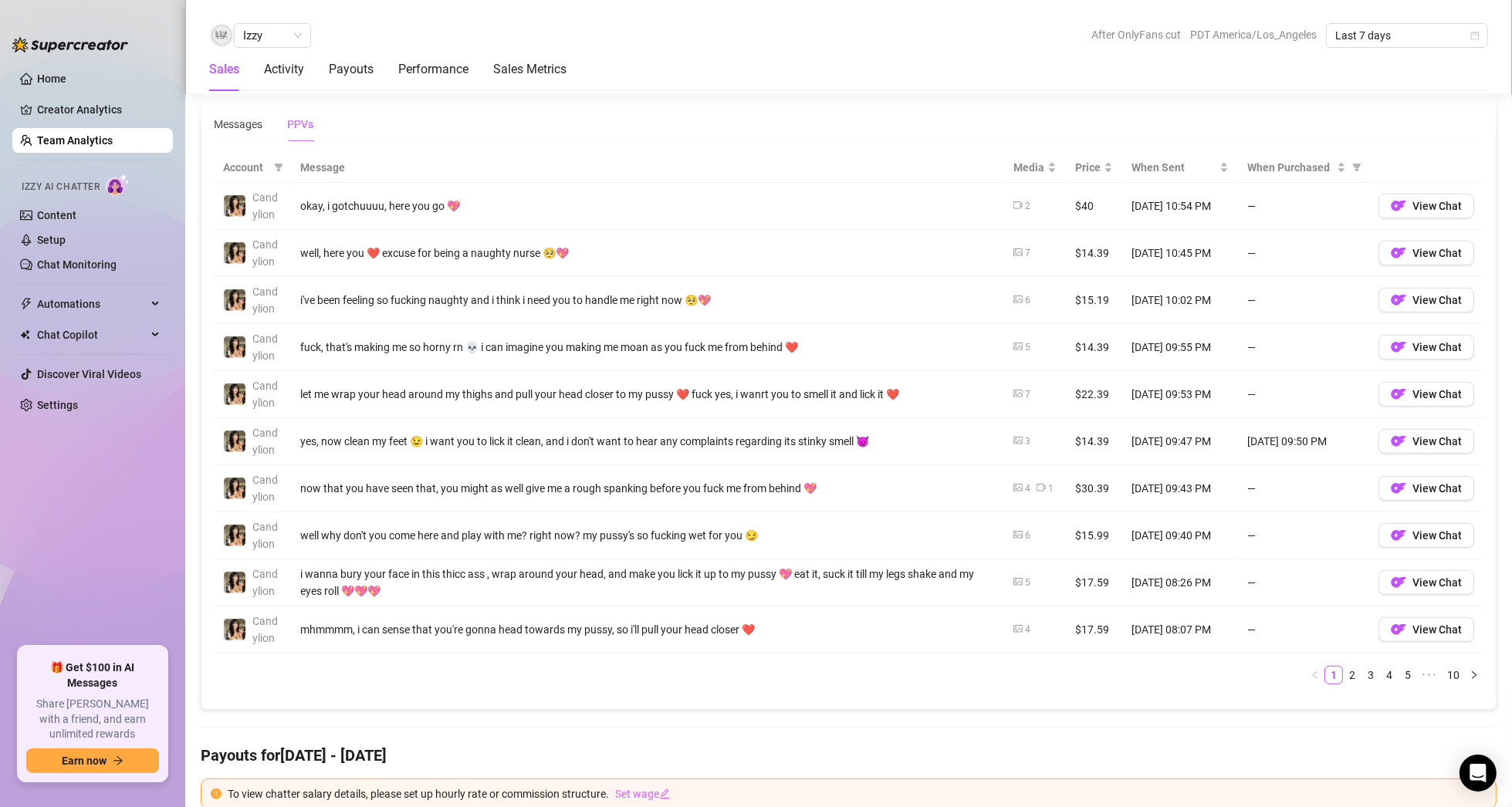
click at [1013, 252] on icon "picture" at bounding box center [1018, 252] width 9 height 9
click at [1013, 250] on icon "picture" at bounding box center [1018, 252] width 9 height 9
click at [1343, 668] on link "2" at bounding box center [1351, 674] width 17 height 17
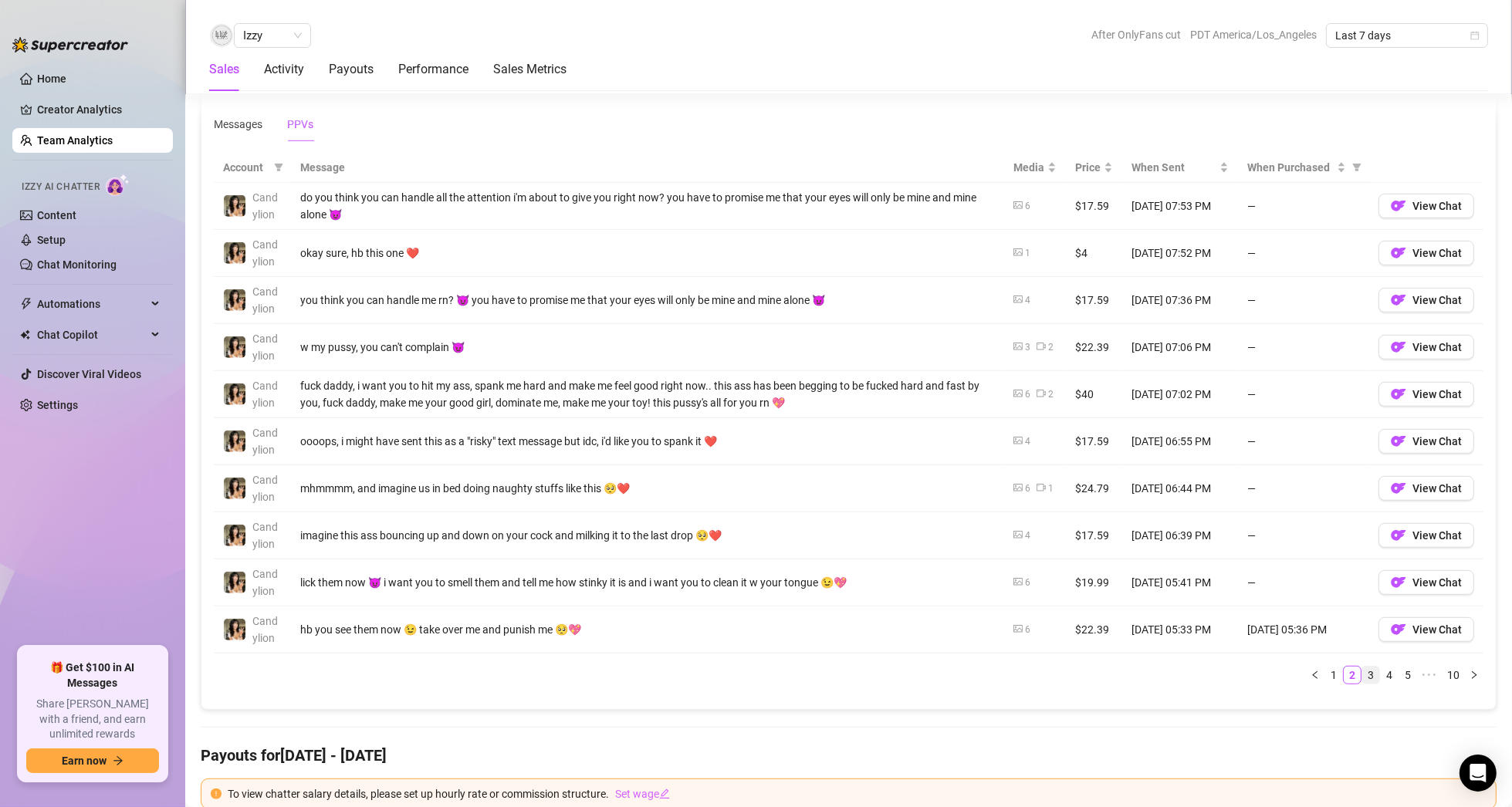
click at [1362, 673] on link "3" at bounding box center [1370, 674] width 17 height 17
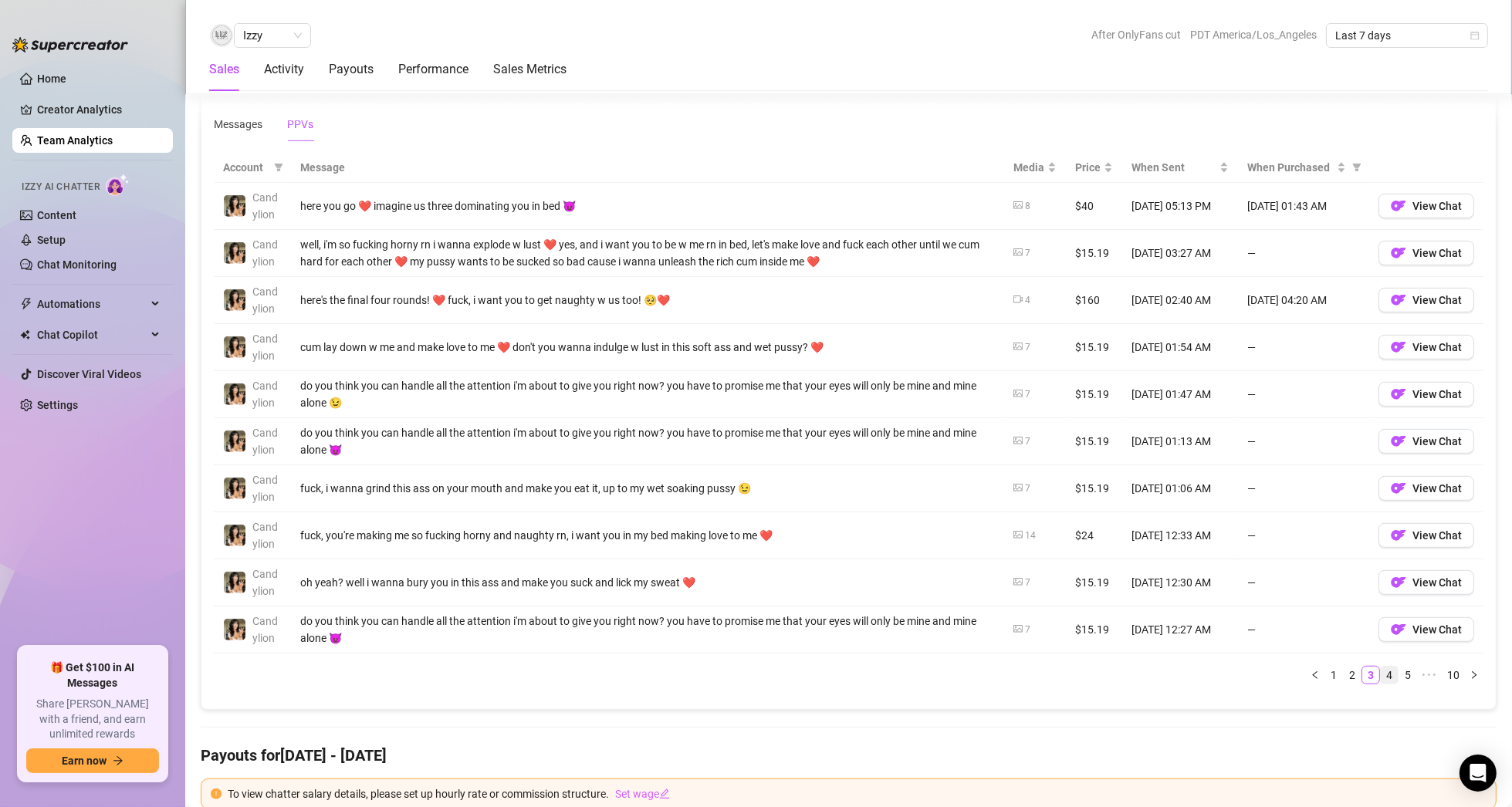
click at [1383, 672] on link "4" at bounding box center [1388, 674] width 17 height 17
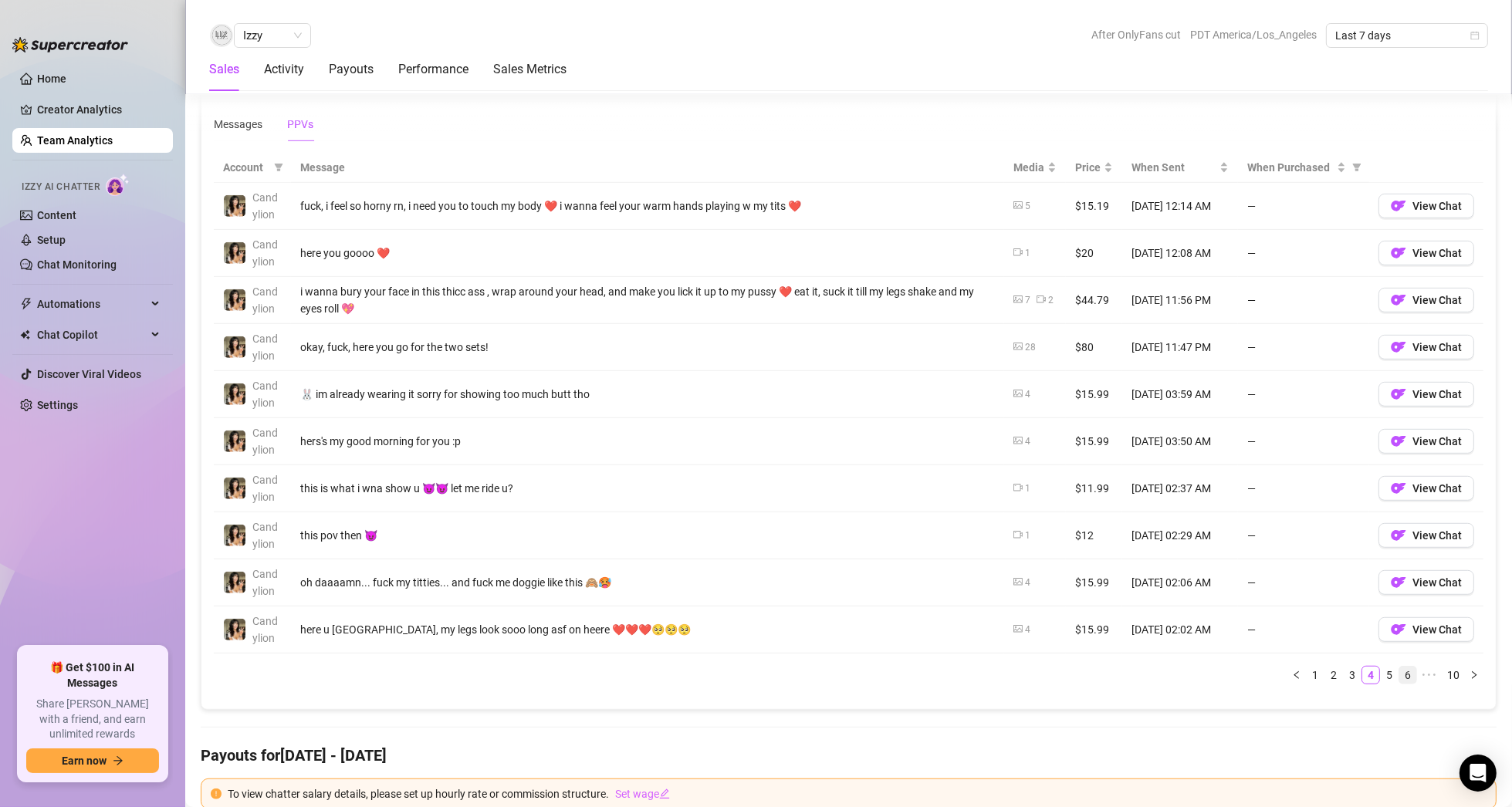
click at [1401, 671] on link "6" at bounding box center [1407, 674] width 17 height 17
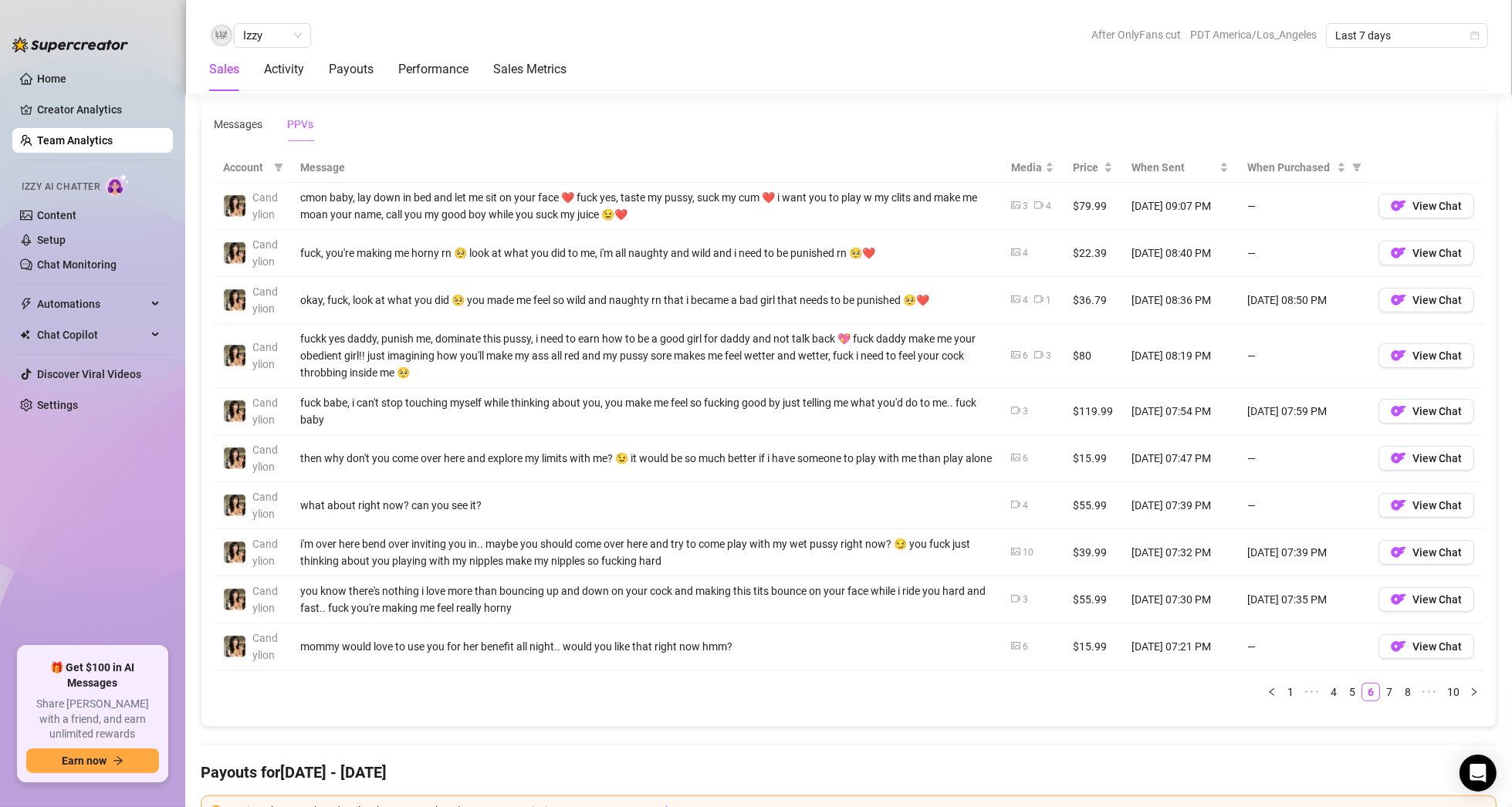
click at [1385, 672] on div "Account Message Media Price When Sent When Purchased Candylion cmon baby, lay d…" at bounding box center [848, 427] width 1270 height 549
click at [1377, 673] on div "Account Message Media Price When Sent When Purchased Candylion cmon baby, lay d…" at bounding box center [848, 427] width 1270 height 549
click at [1369, 674] on div "Account Message Media Price When Sent When Purchased Candylion cmon baby, lay d…" at bounding box center [848, 427] width 1270 height 549
click at [1344, 693] on link "5" at bounding box center [1351, 691] width 17 height 17
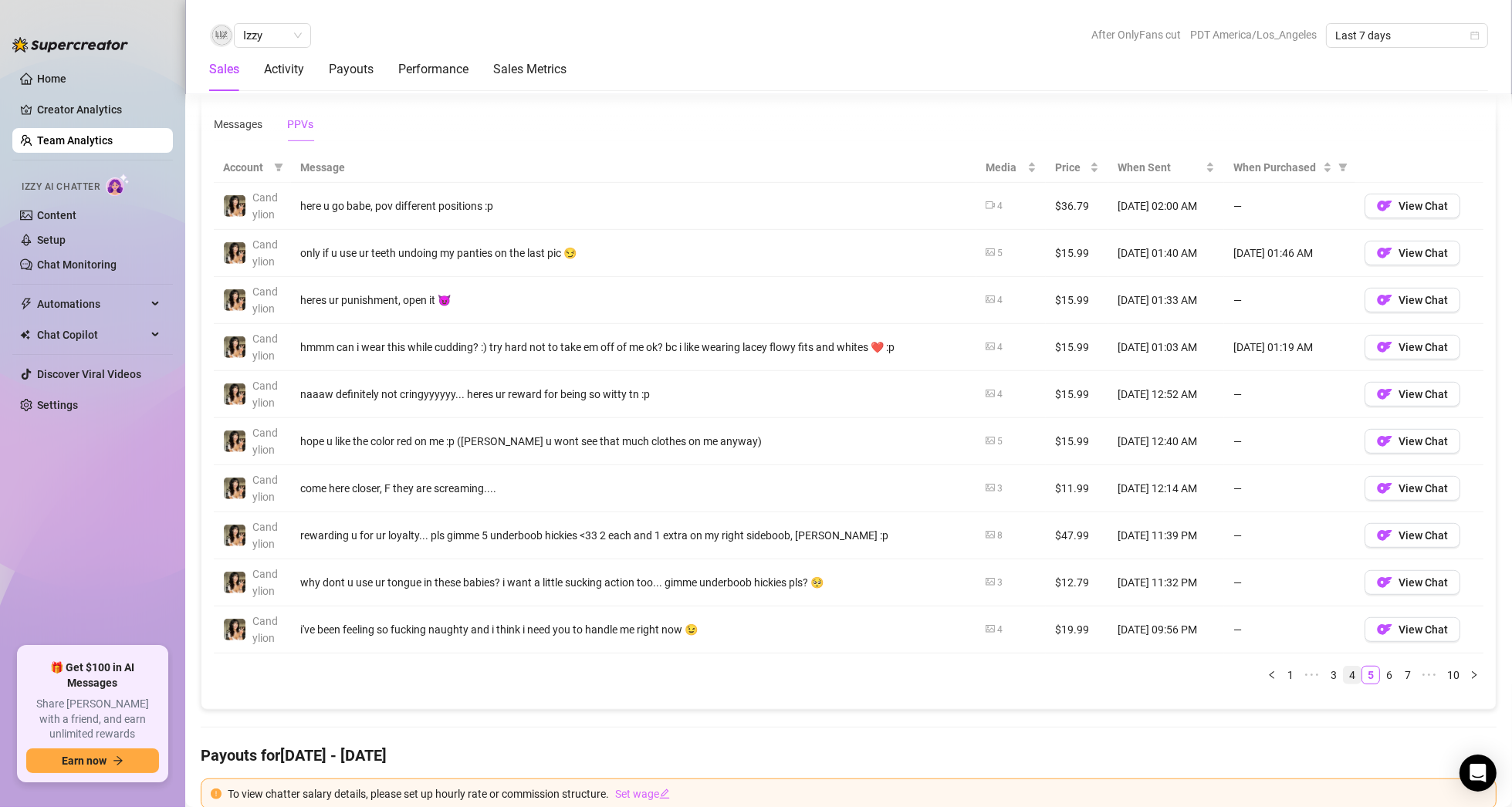
click at [1343, 666] on link "4" at bounding box center [1351, 674] width 17 height 17
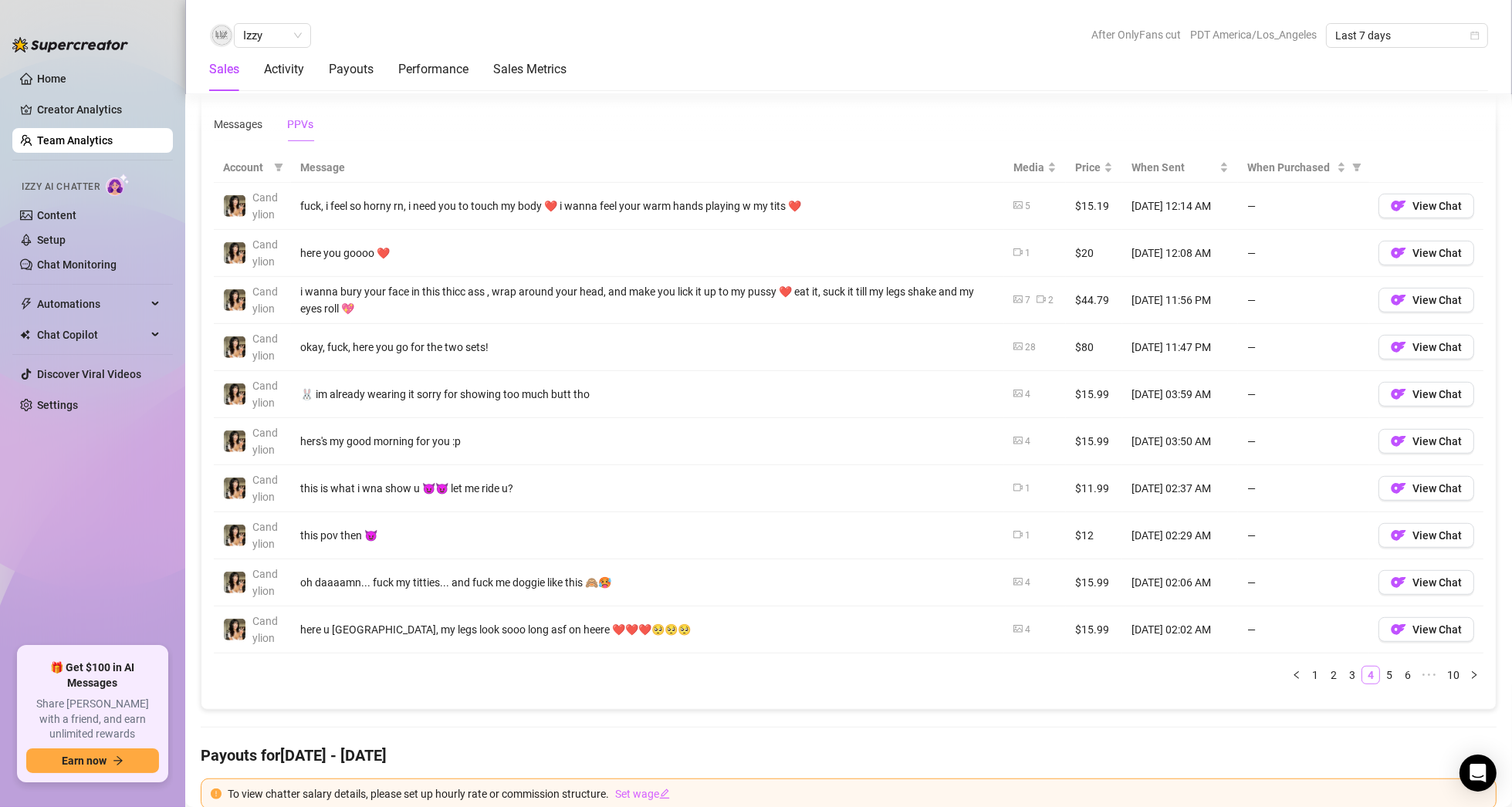
click at [1362, 669] on link "4" at bounding box center [1370, 674] width 17 height 17
click at [1380, 670] on link "5" at bounding box center [1388, 674] width 17 height 17
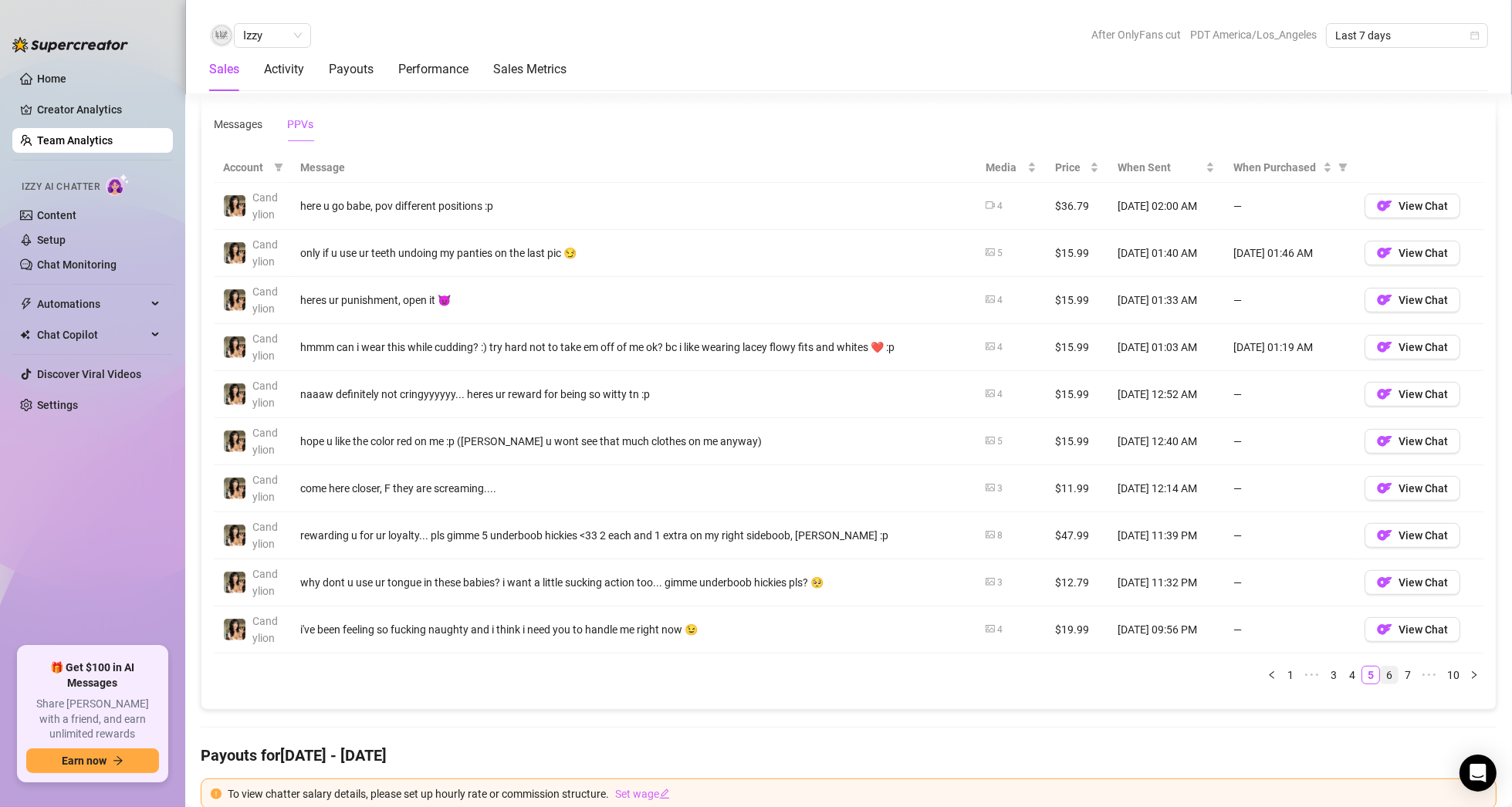
click at [1380, 666] on link "6" at bounding box center [1388, 674] width 17 height 17
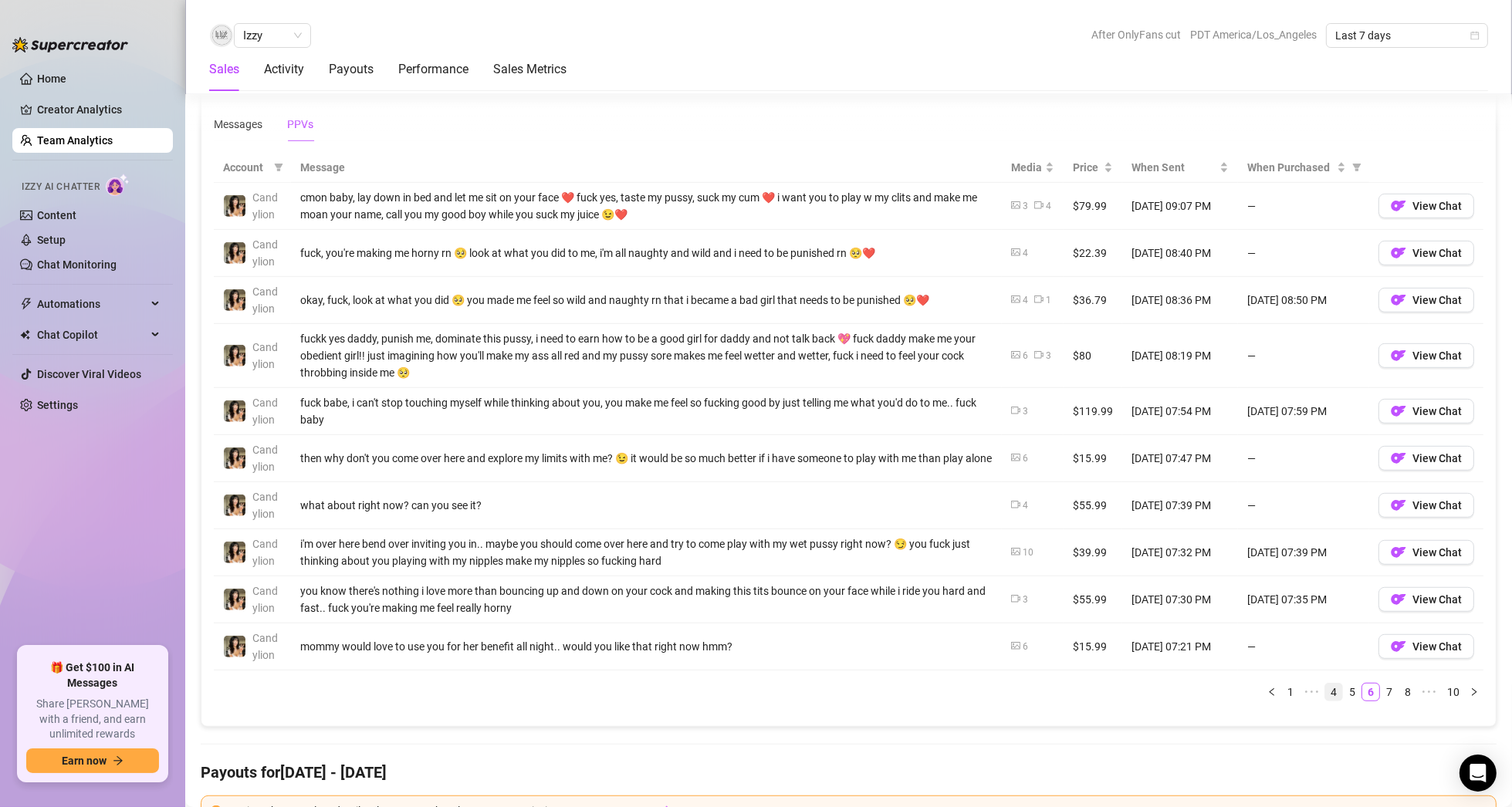
click at [1325, 691] on link "4" at bounding box center [1334, 691] width 17 height 17
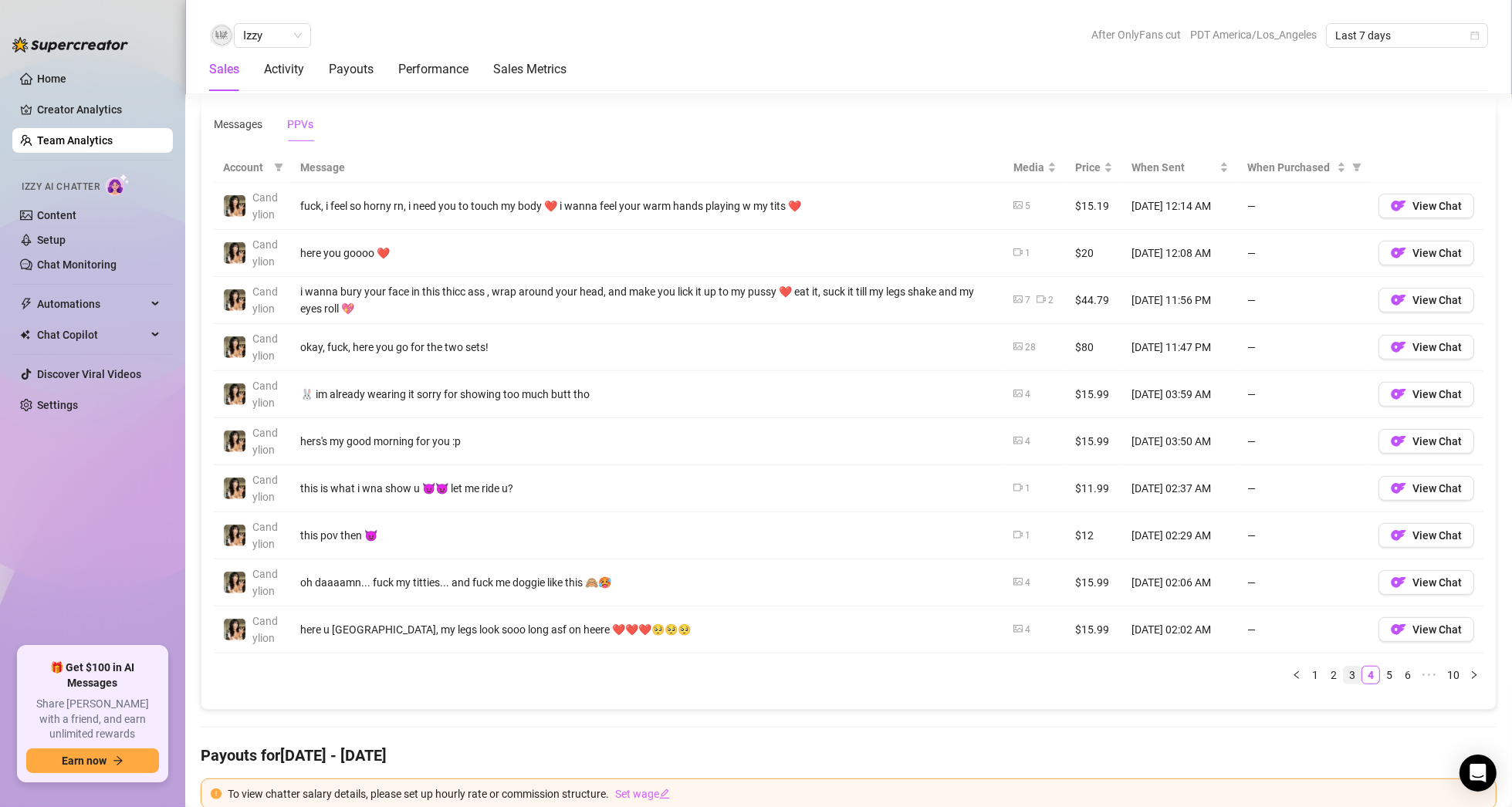
click at [1343, 670] on link "3" at bounding box center [1351, 674] width 17 height 17
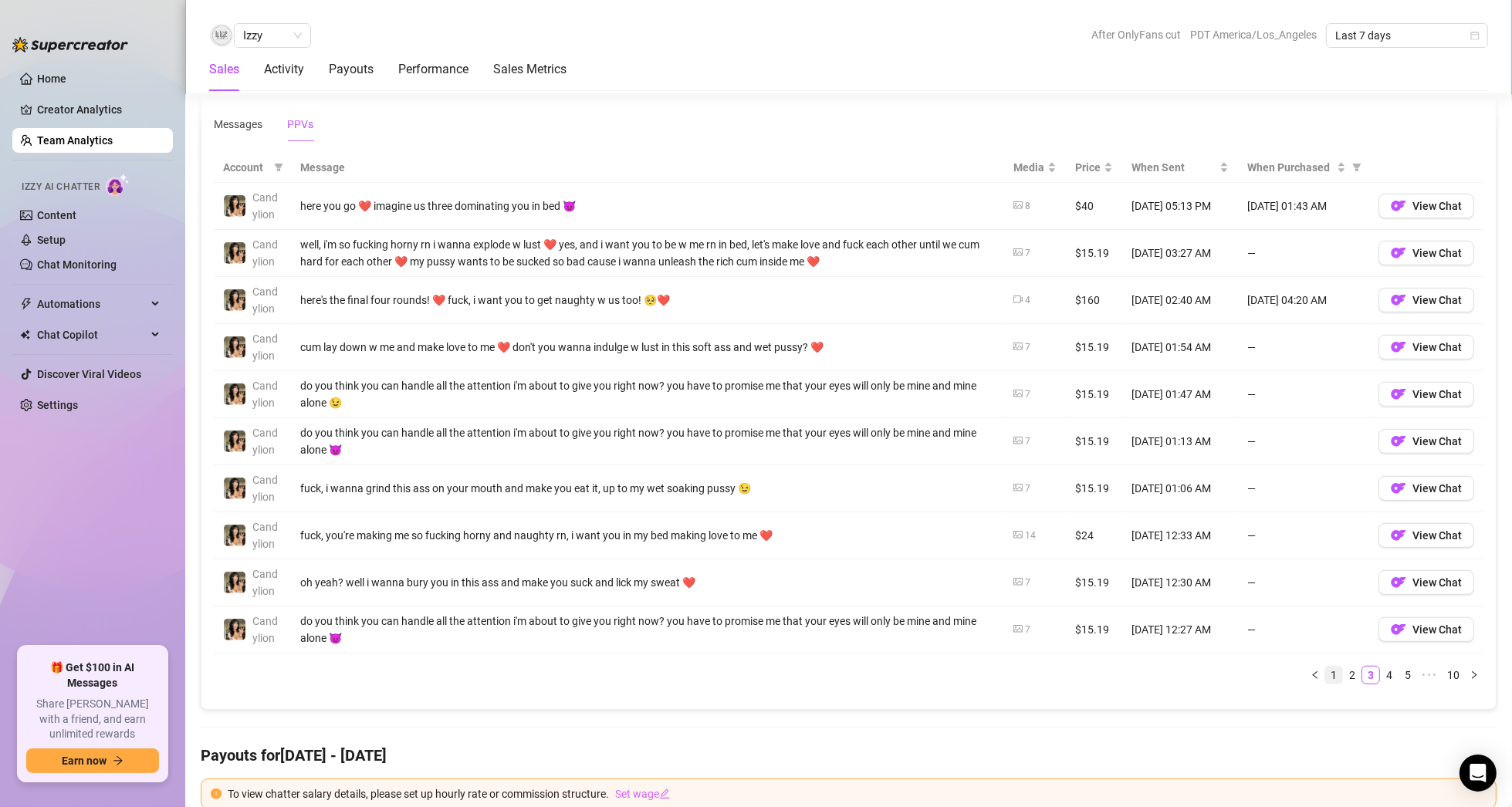
click at [1327, 672] on link "1" at bounding box center [1334, 674] width 17 height 17
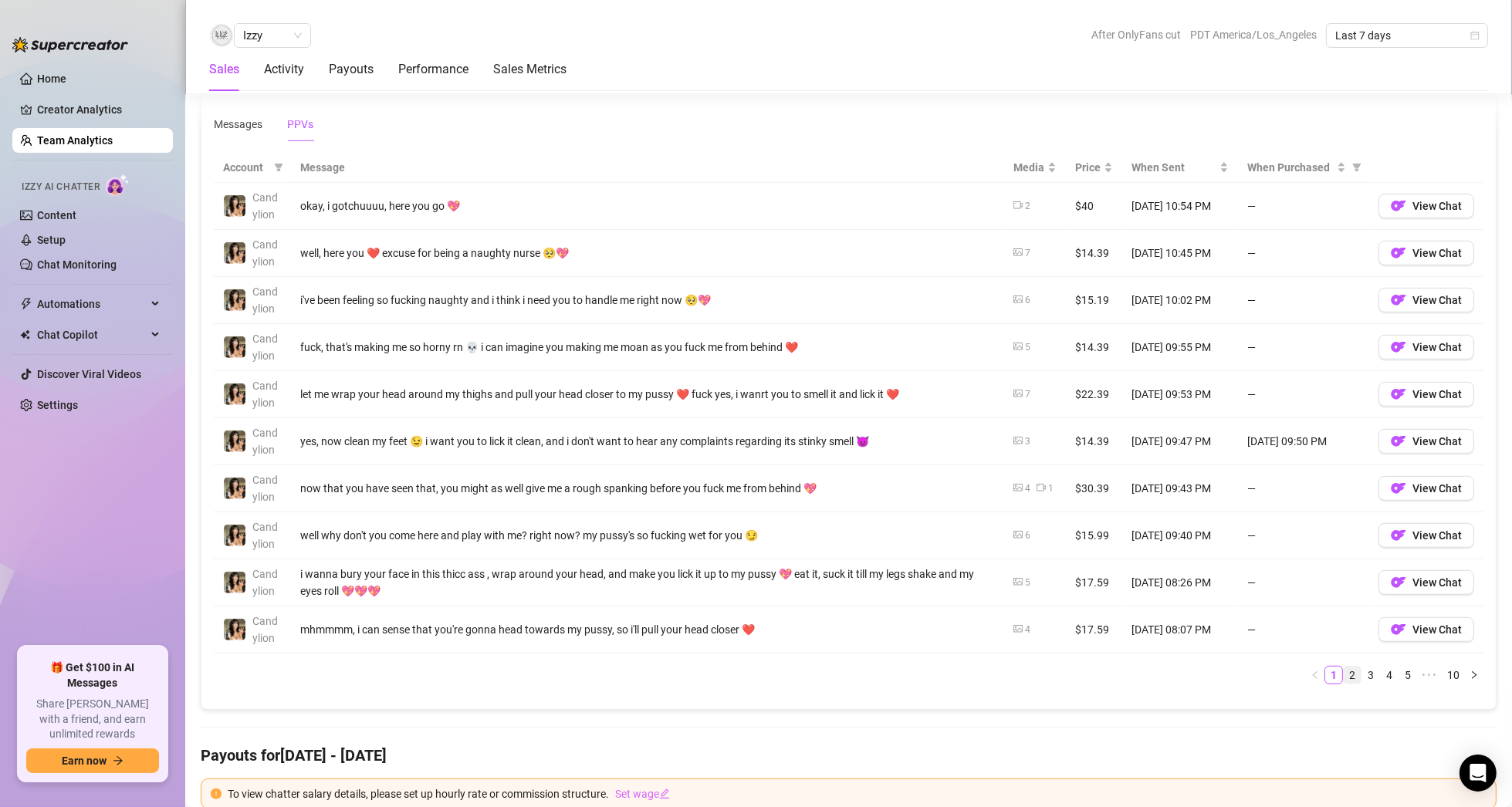
click at [1343, 671] on link "2" at bounding box center [1351, 674] width 17 height 17
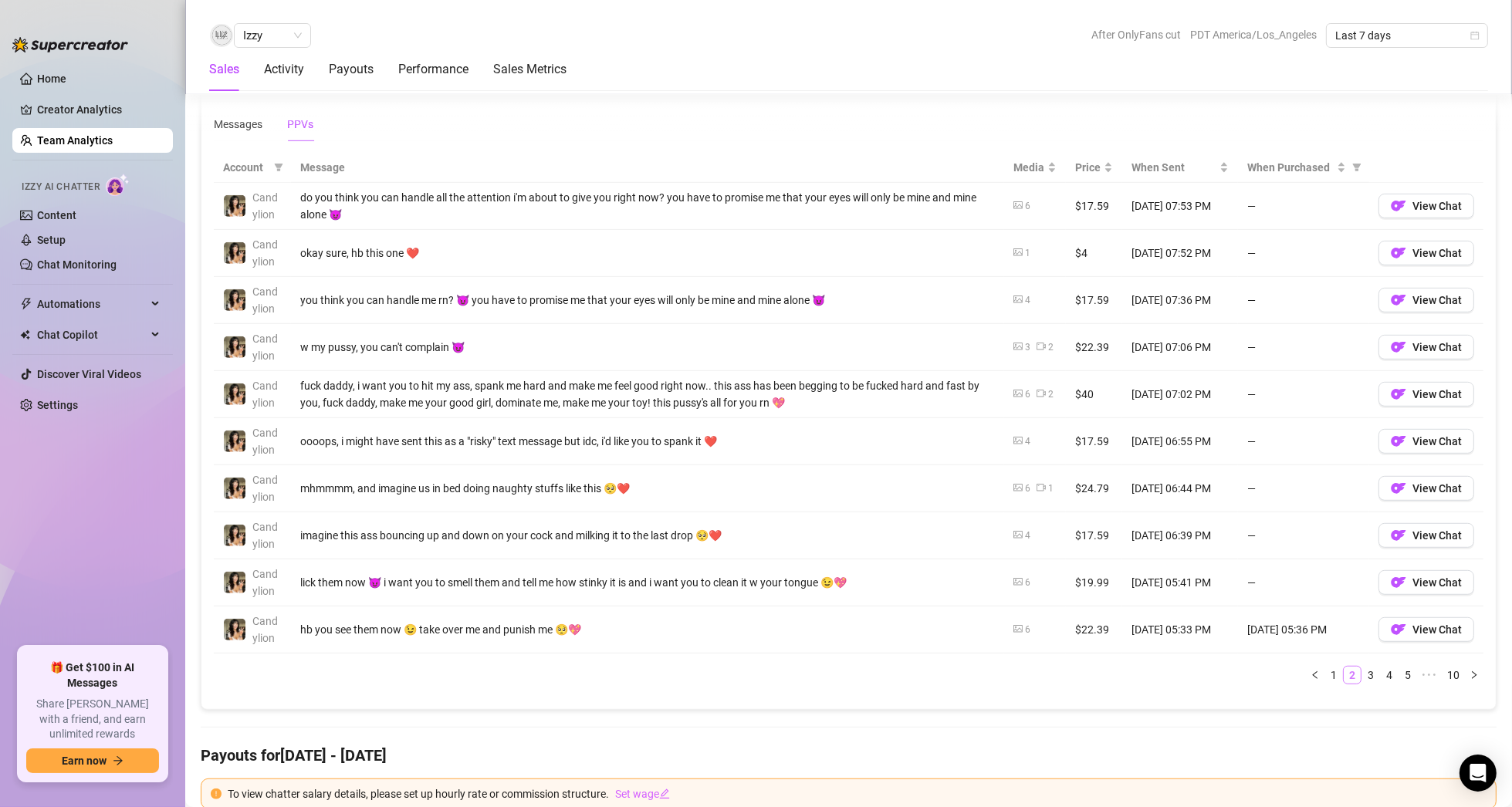
click at [1343, 672] on link "2" at bounding box center [1351, 674] width 17 height 17
click at [1325, 672] on link "1" at bounding box center [1334, 674] width 17 height 17
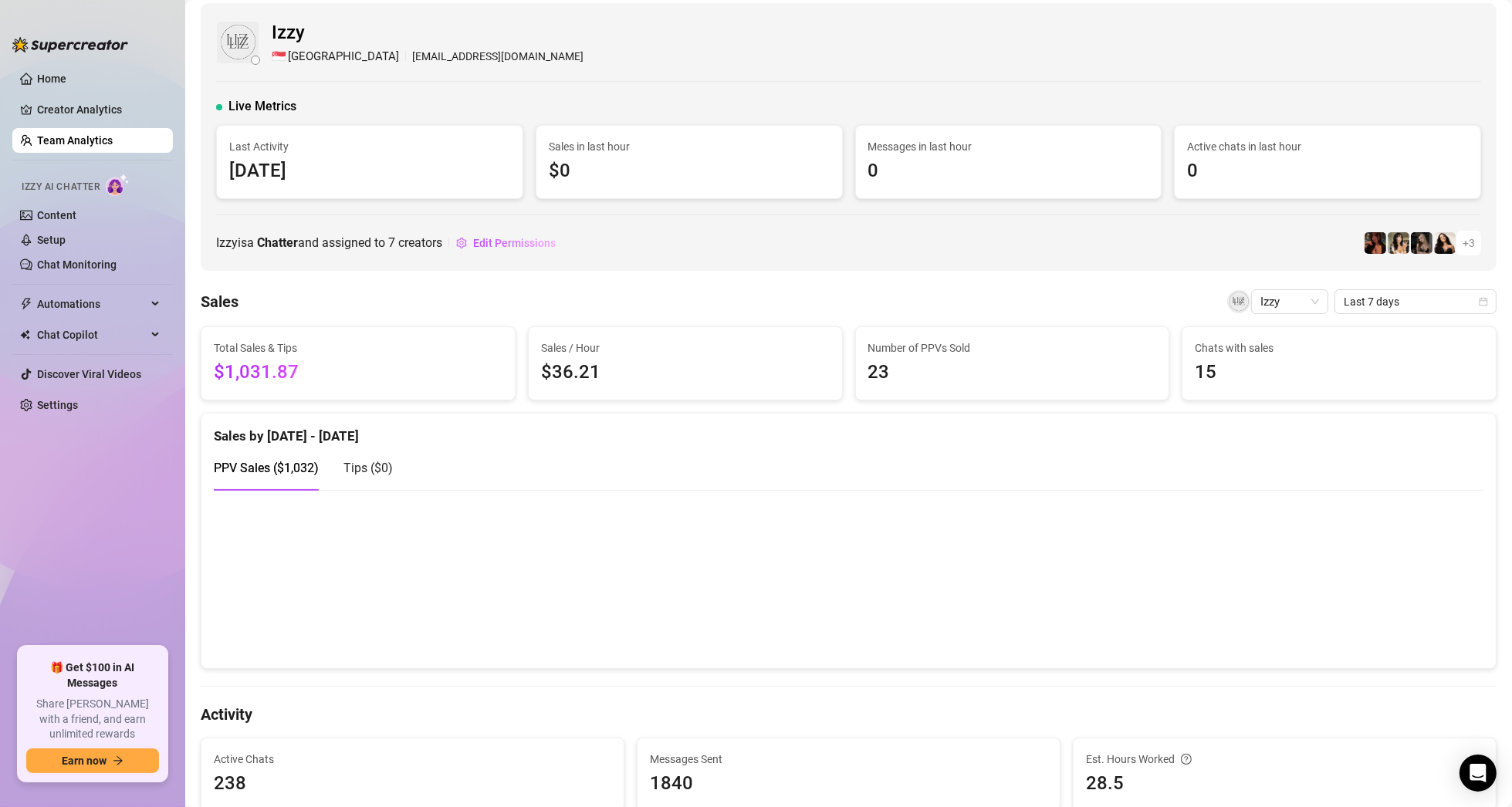
scroll to position [0, 0]
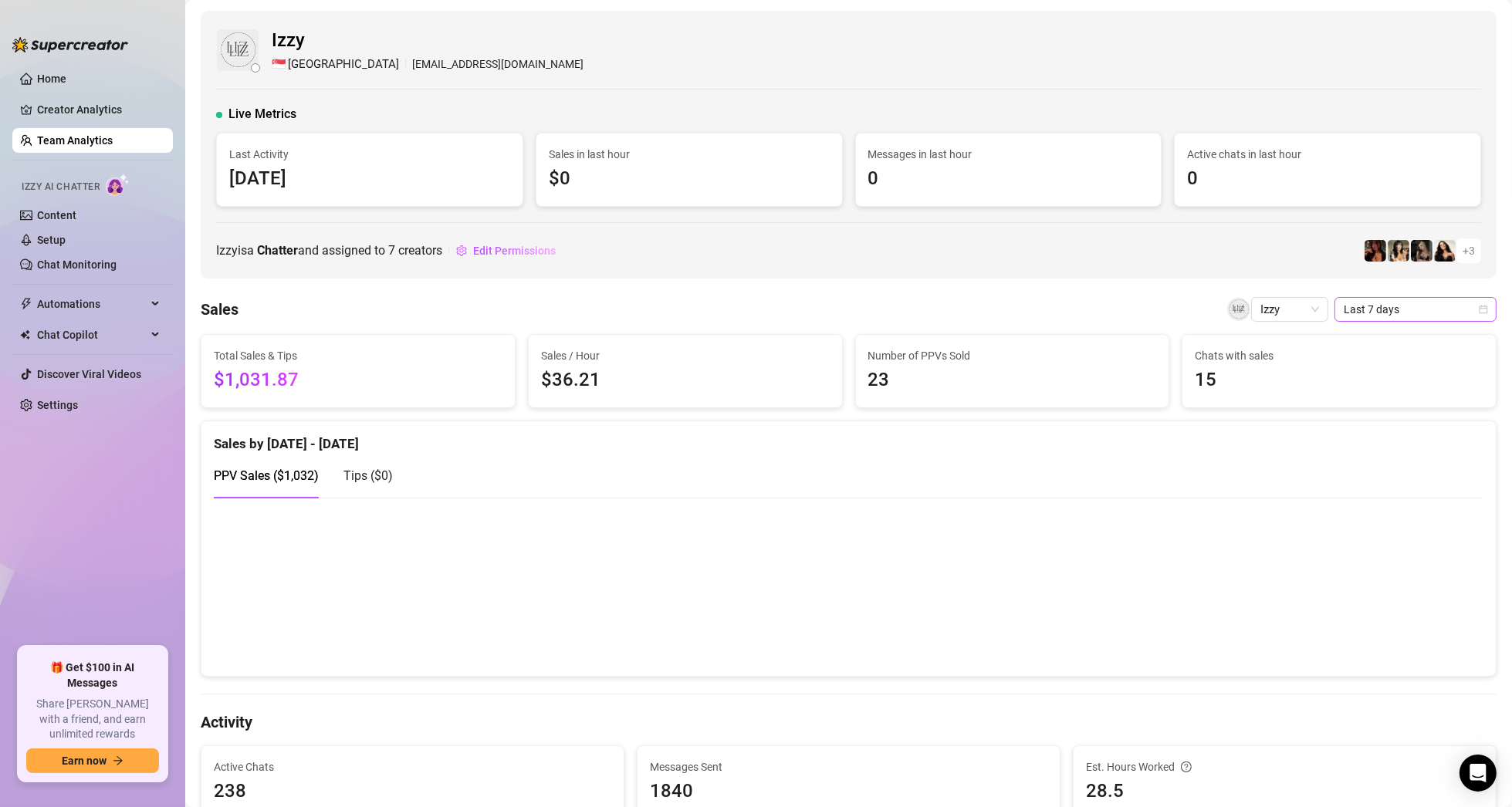
click at [1395, 299] on span "Last 7 days" at bounding box center [1415, 309] width 143 height 23
click at [1390, 392] on div "Last 30 days" at bounding box center [1402, 388] width 137 height 17
click at [51, 139] on link "Team Analytics" at bounding box center [74, 141] width 75 height 13
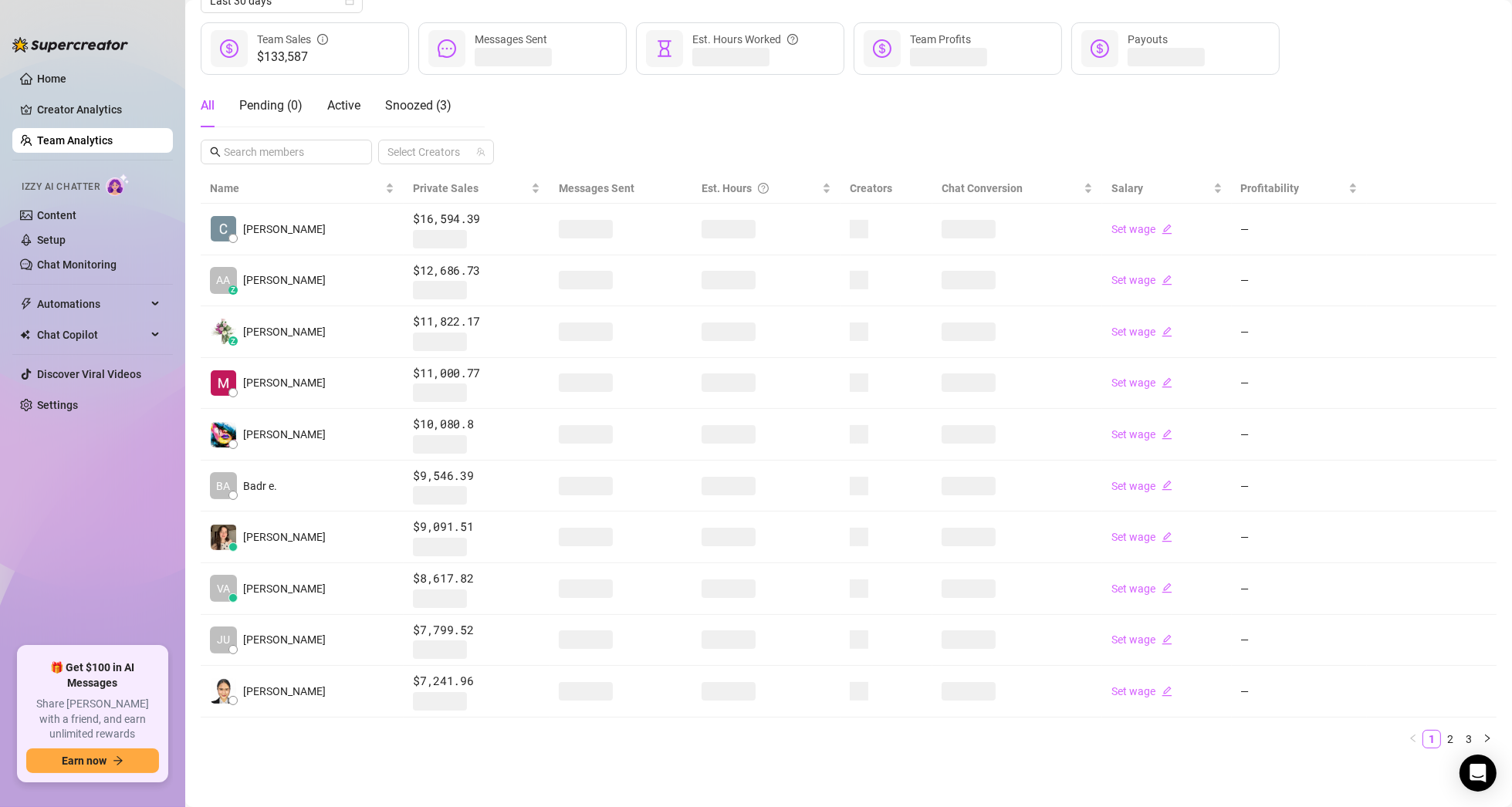
scroll to position [191, 0]
click at [1441, 739] on link "2" at bounding box center [1449, 742] width 17 height 17
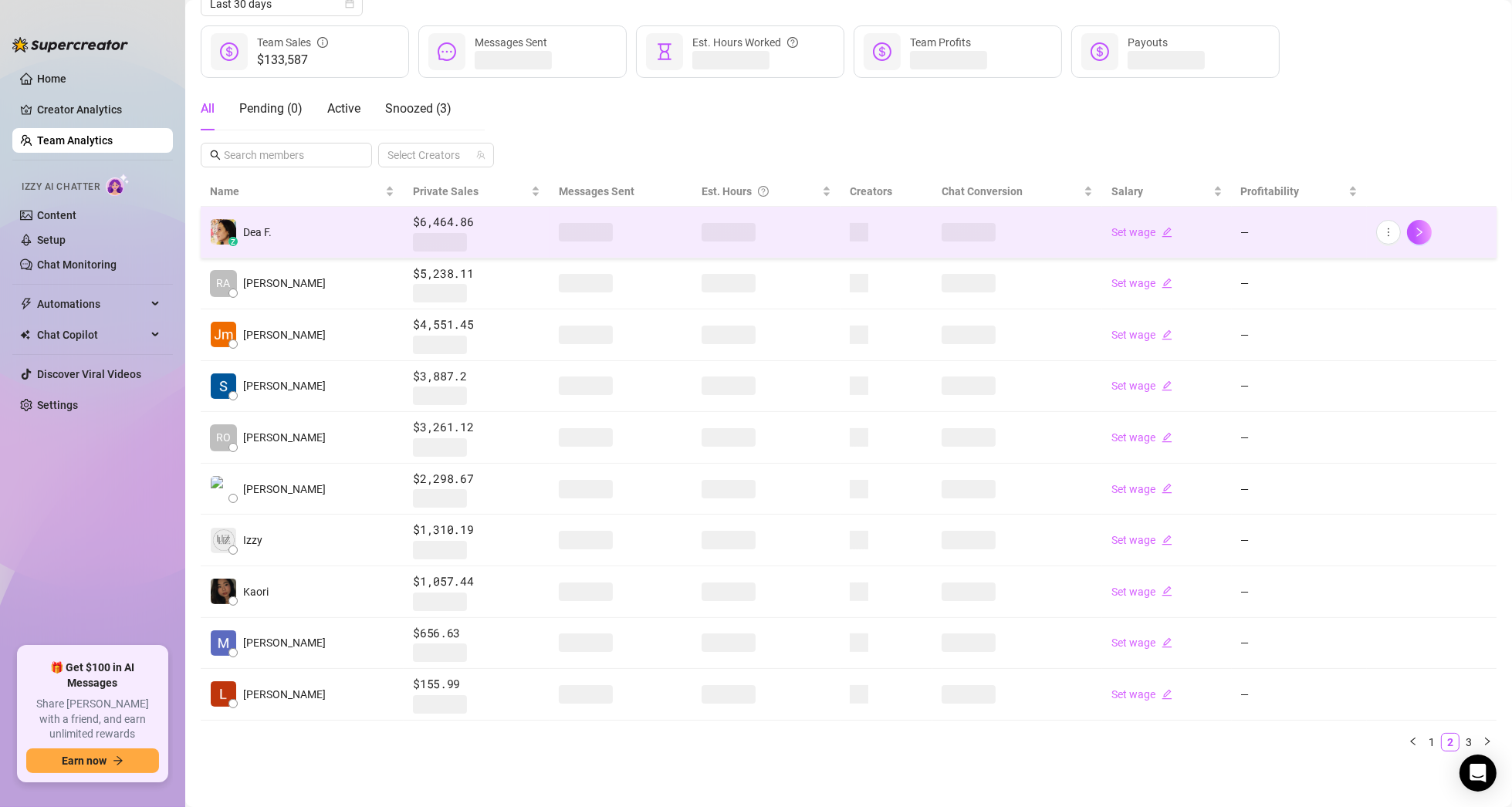
click at [300, 235] on td "z Dea F." at bounding box center [302, 233] width 203 height 52
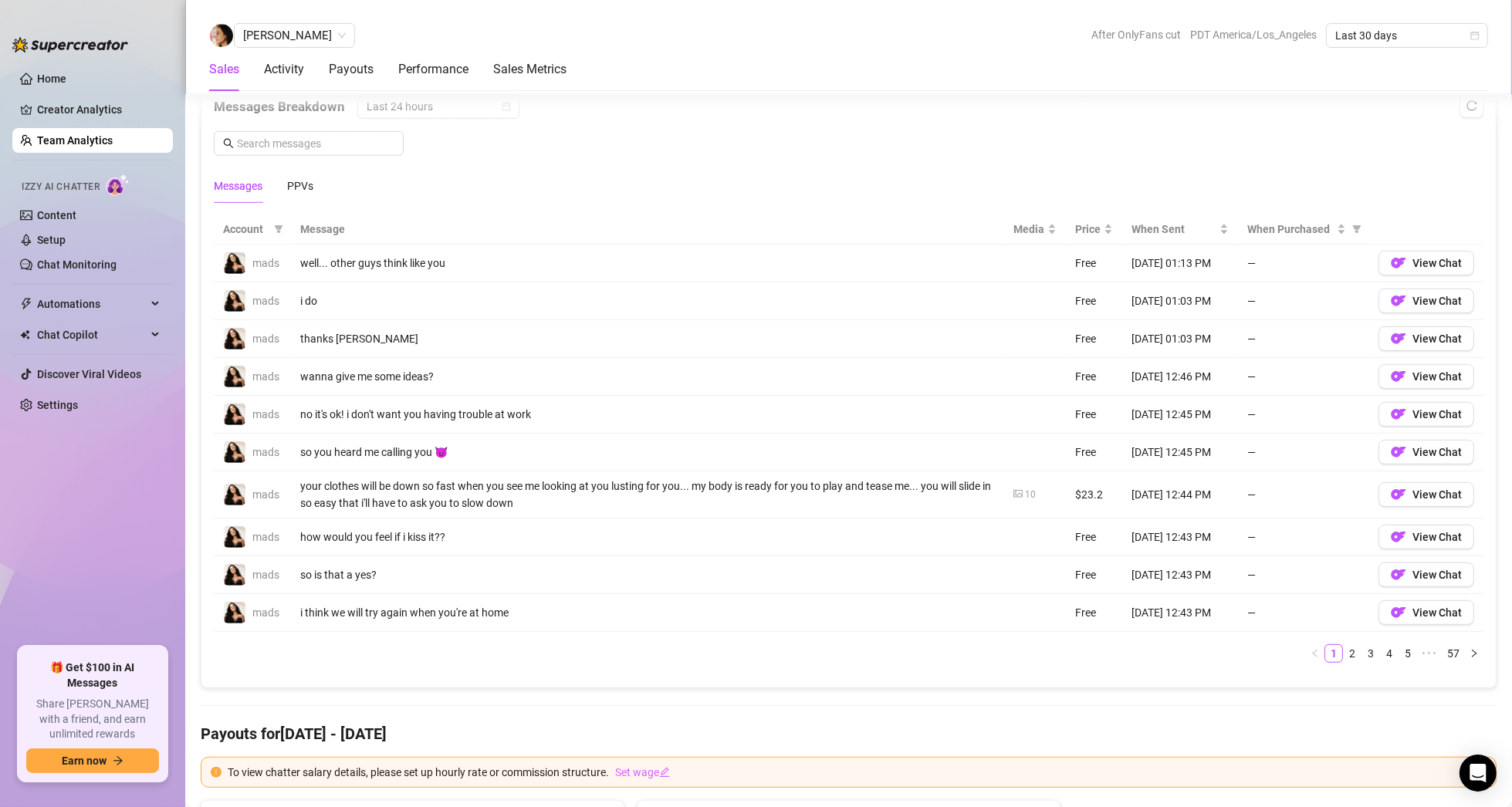
scroll to position [1051, 0]
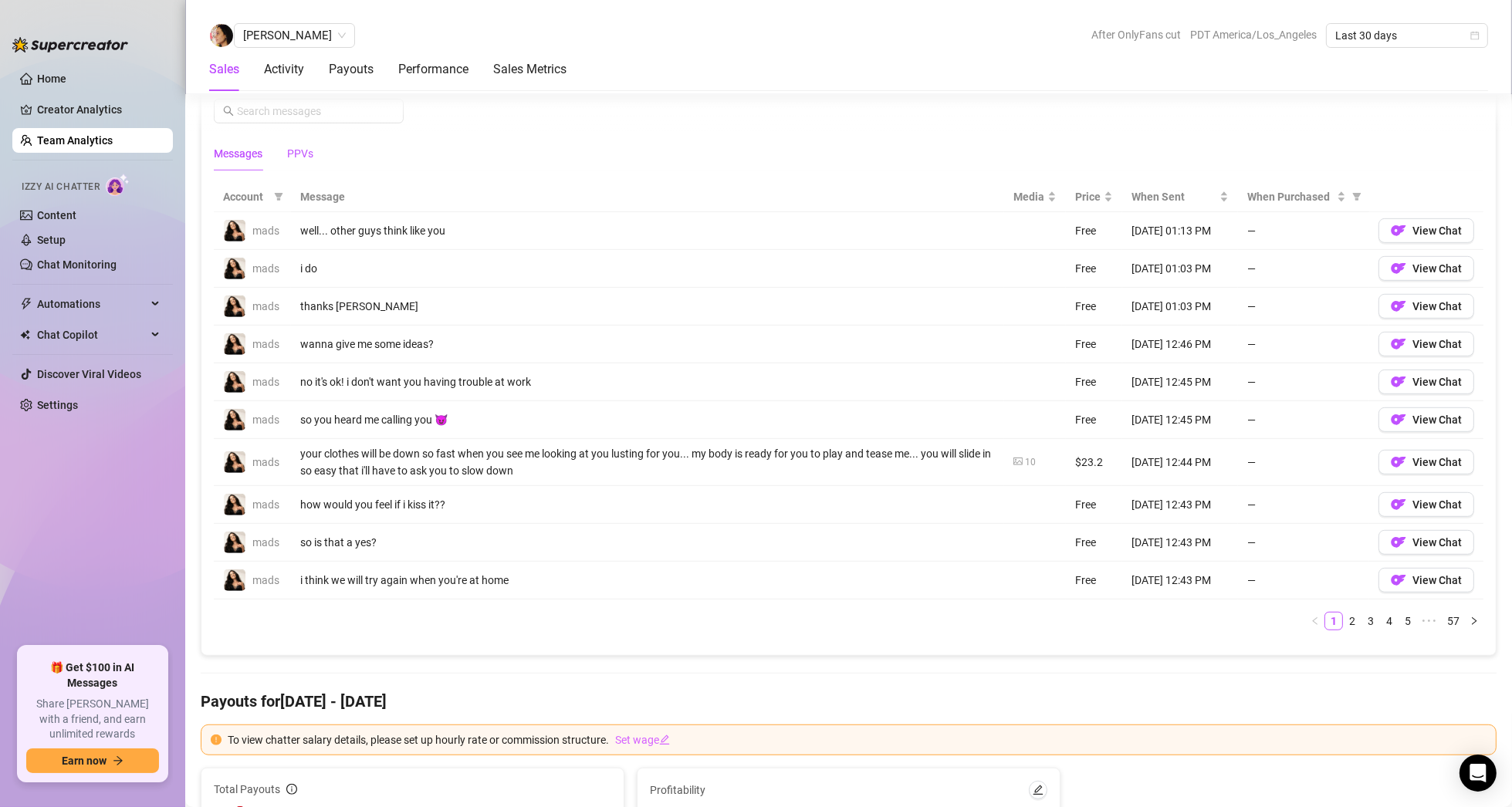
click at [305, 152] on div "PPVs" at bounding box center [300, 153] width 26 height 17
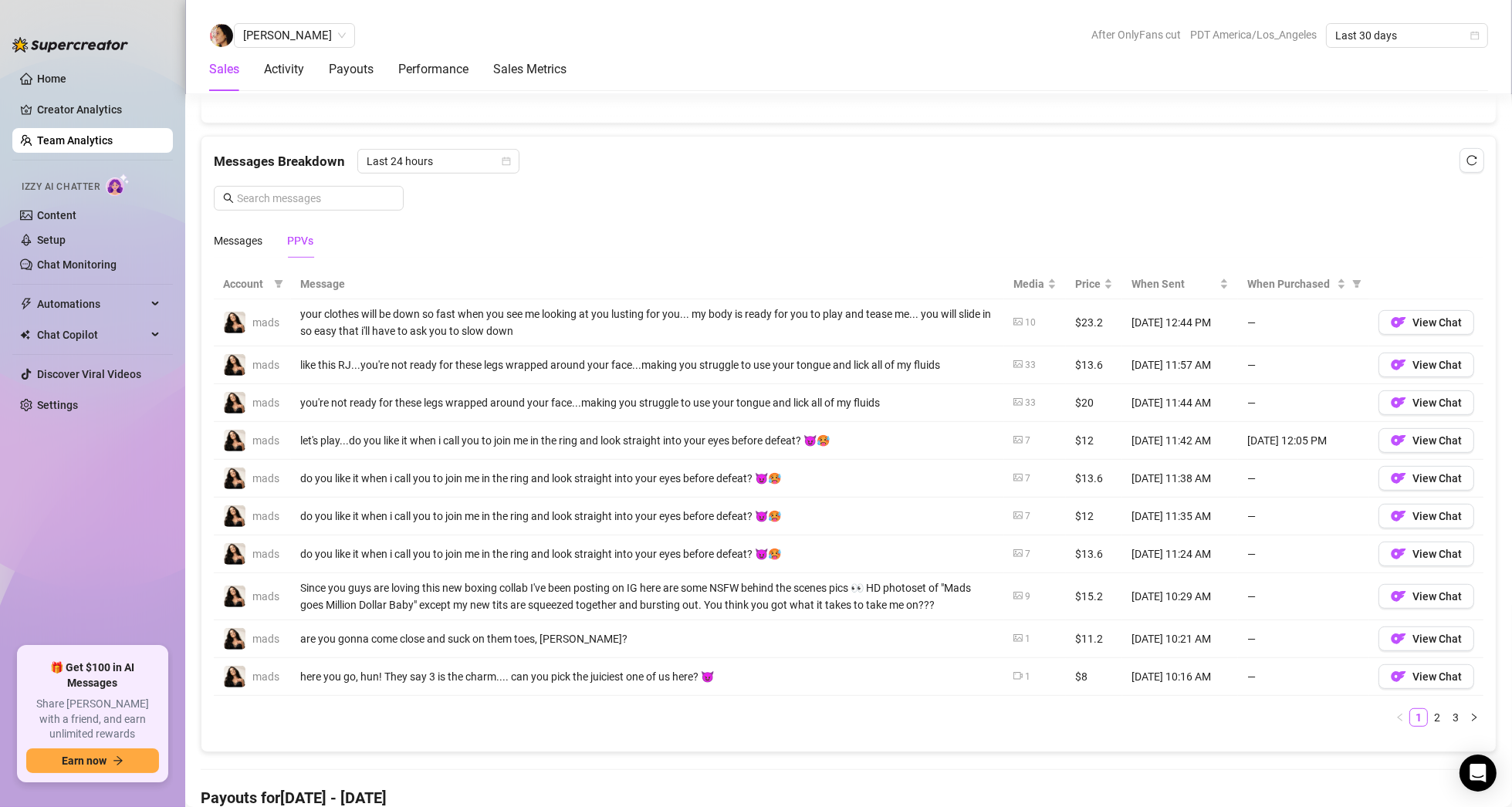
scroll to position [974, 0]
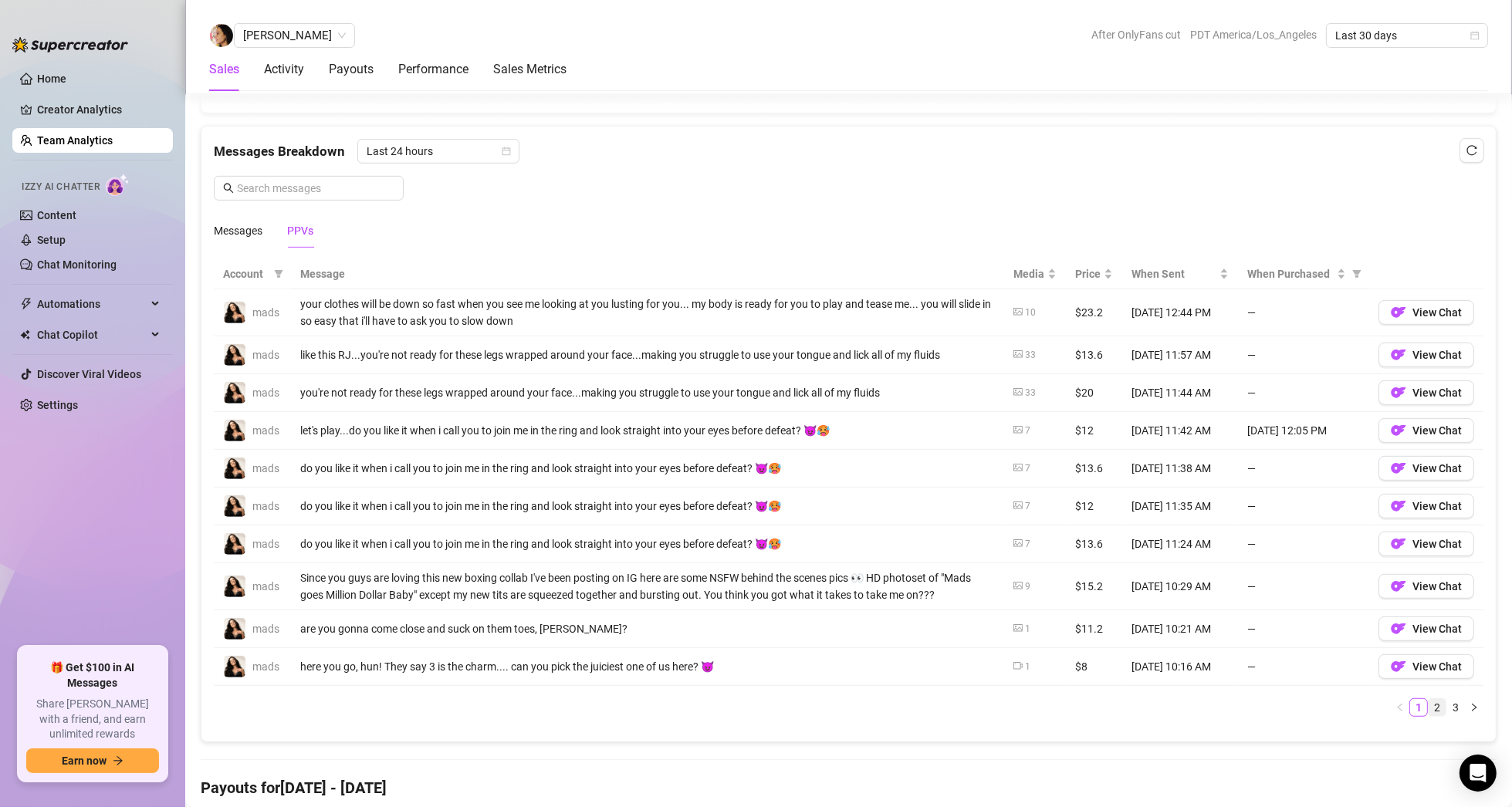
click at [1429, 700] on link "2" at bounding box center [1437, 707] width 17 height 17
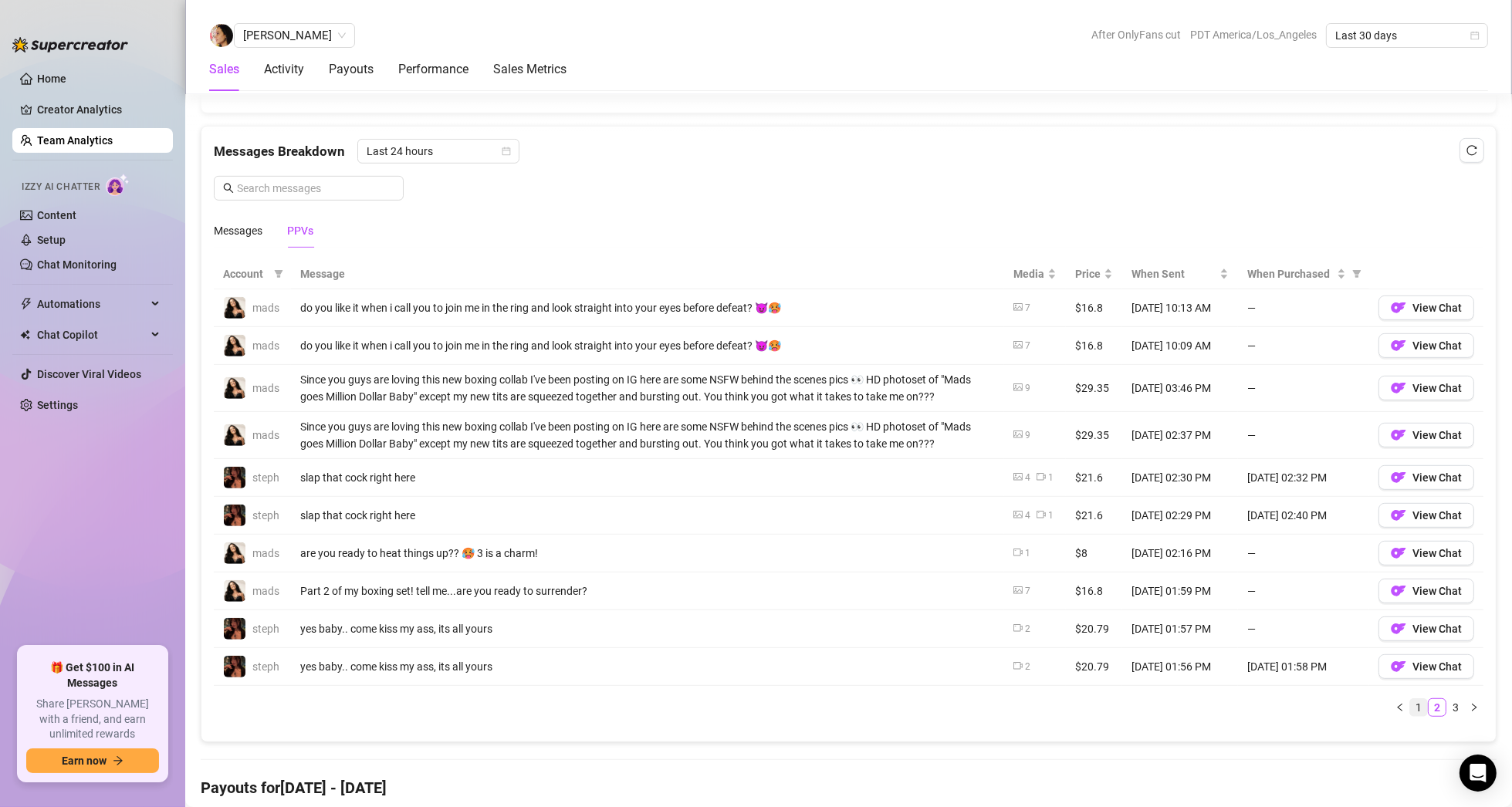
click at [1410, 703] on link "1" at bounding box center [1418, 707] width 17 height 17
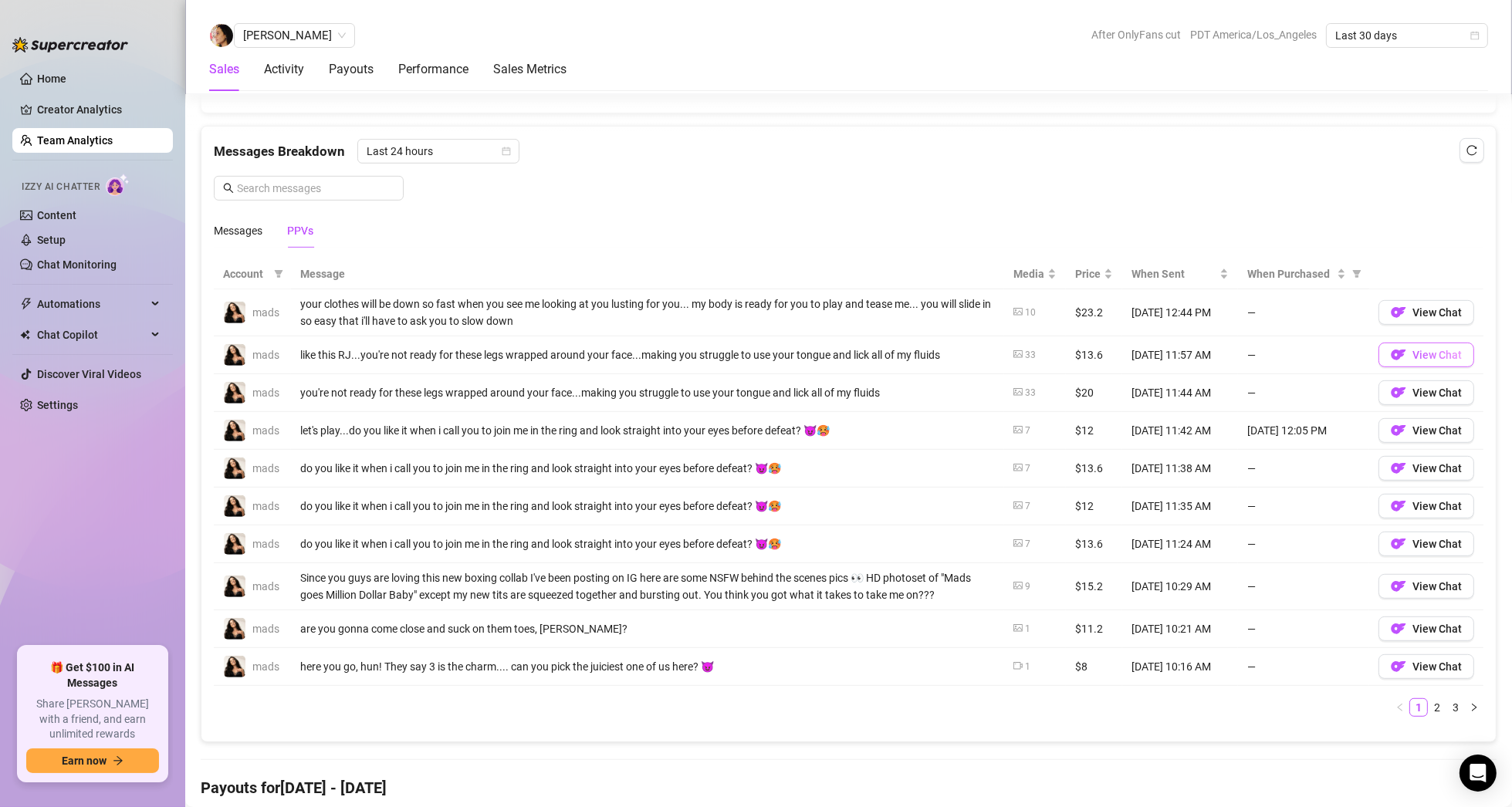
click at [1391, 350] on img "button" at bounding box center [1398, 354] width 15 height 15
